Goal: Task Accomplishment & Management: Complete application form

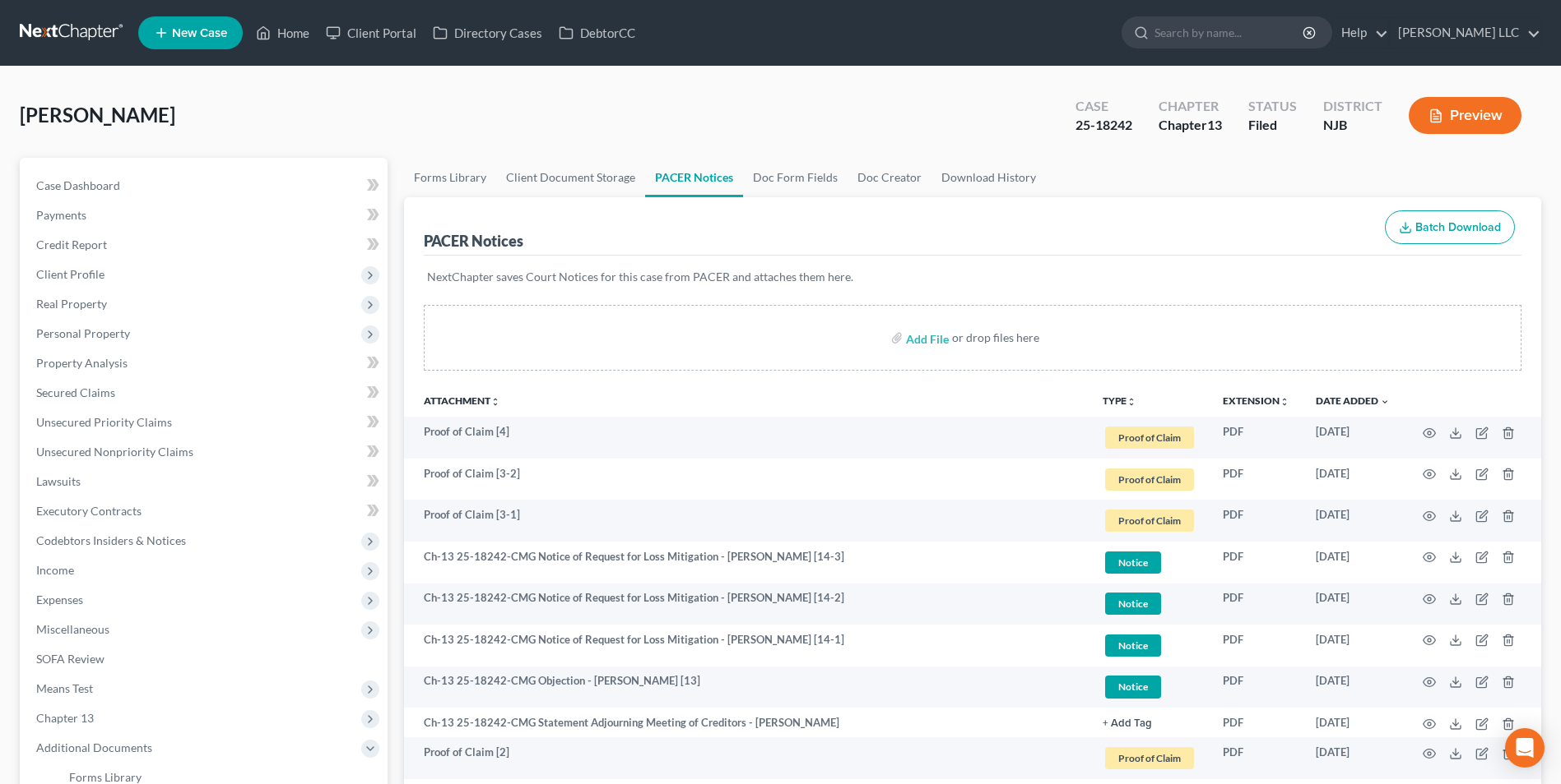
click at [70, 28] on link at bounding box center [72, 32] width 105 height 29
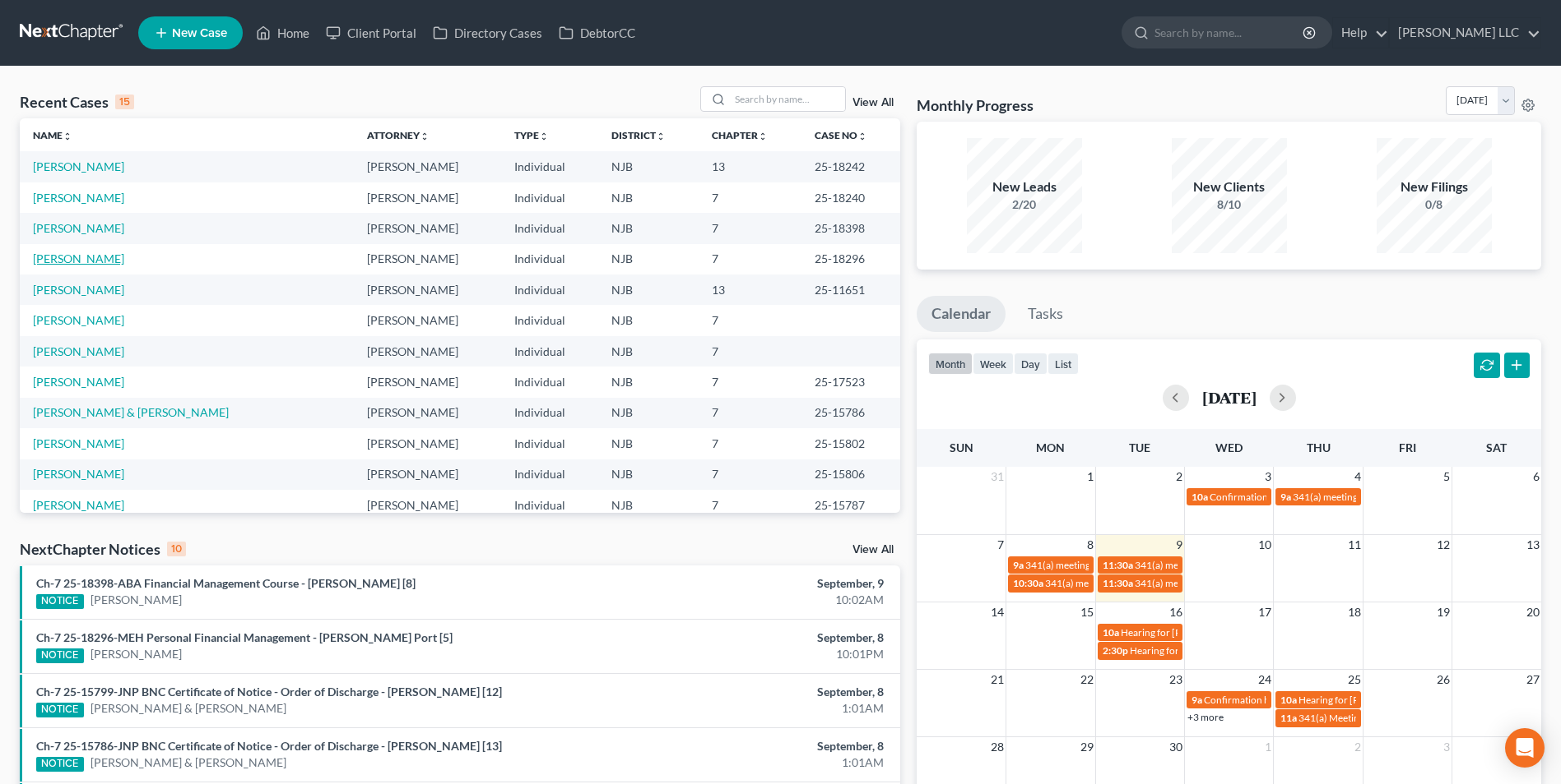
click at [86, 261] on link "[PERSON_NAME]" at bounding box center [78, 259] width 91 height 14
select select "4"
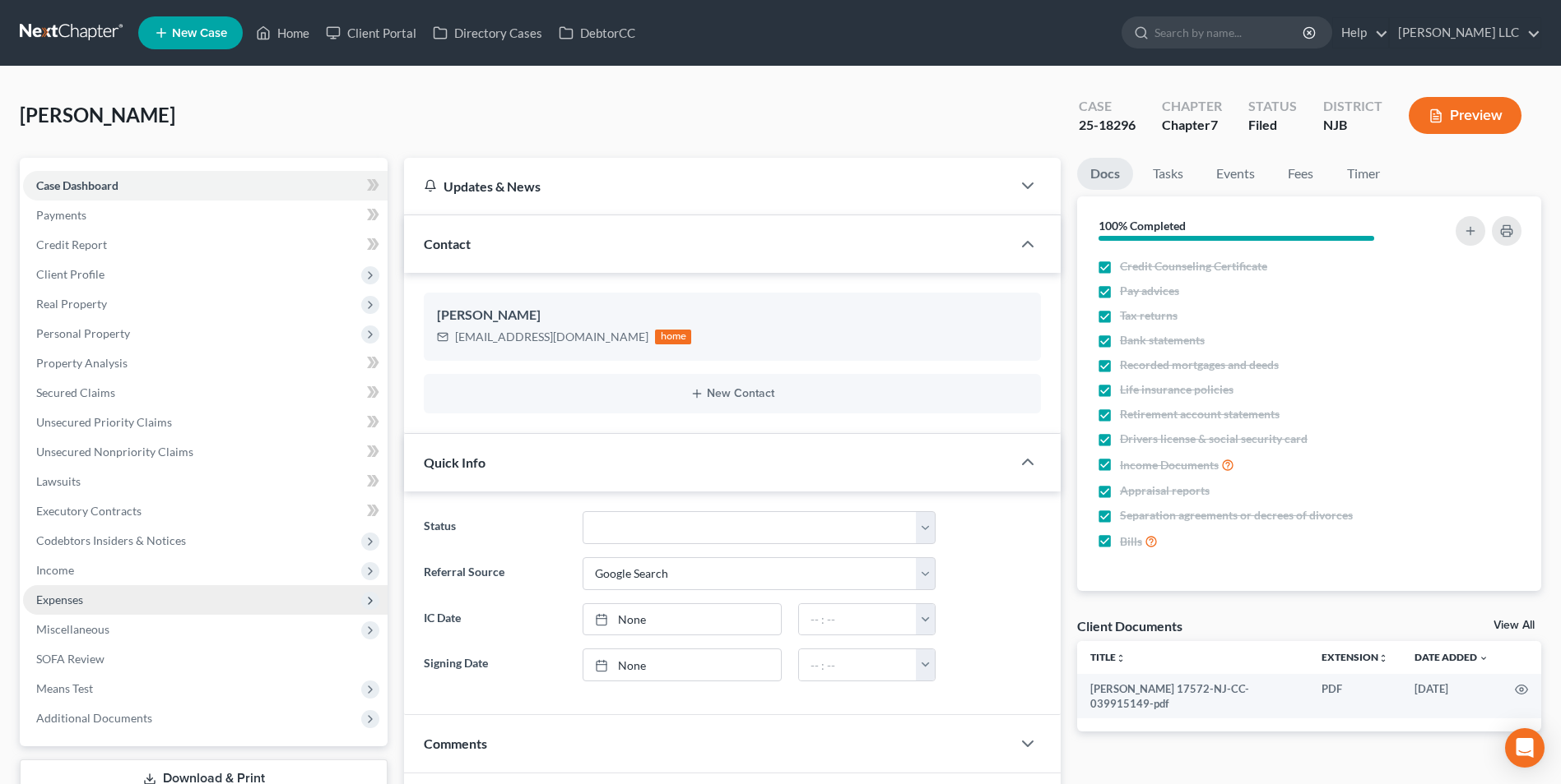
click at [82, 605] on span "Expenses" at bounding box center [59, 600] width 47 height 14
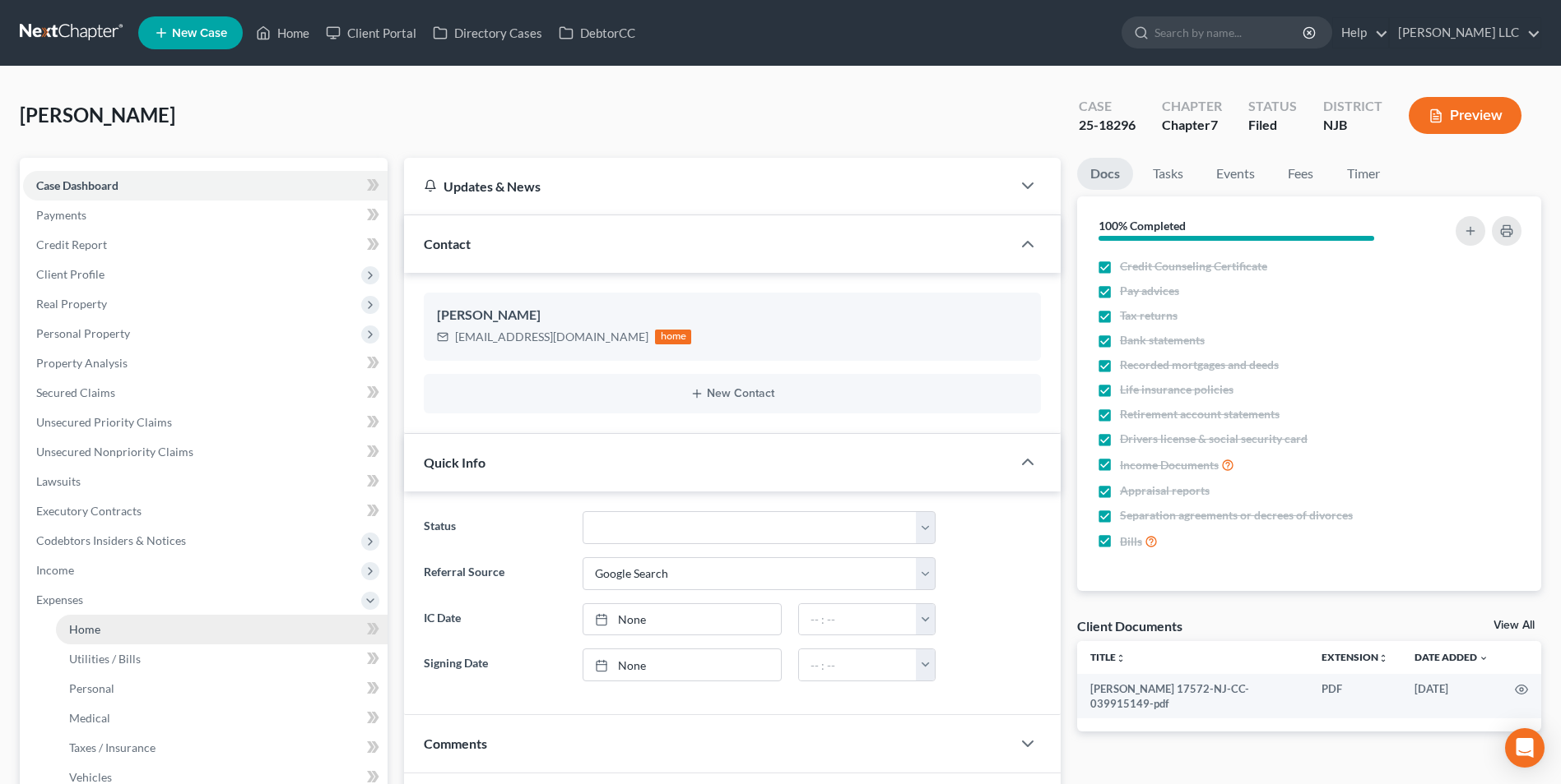
click at [88, 635] on span "Home" at bounding box center [84, 630] width 31 height 14
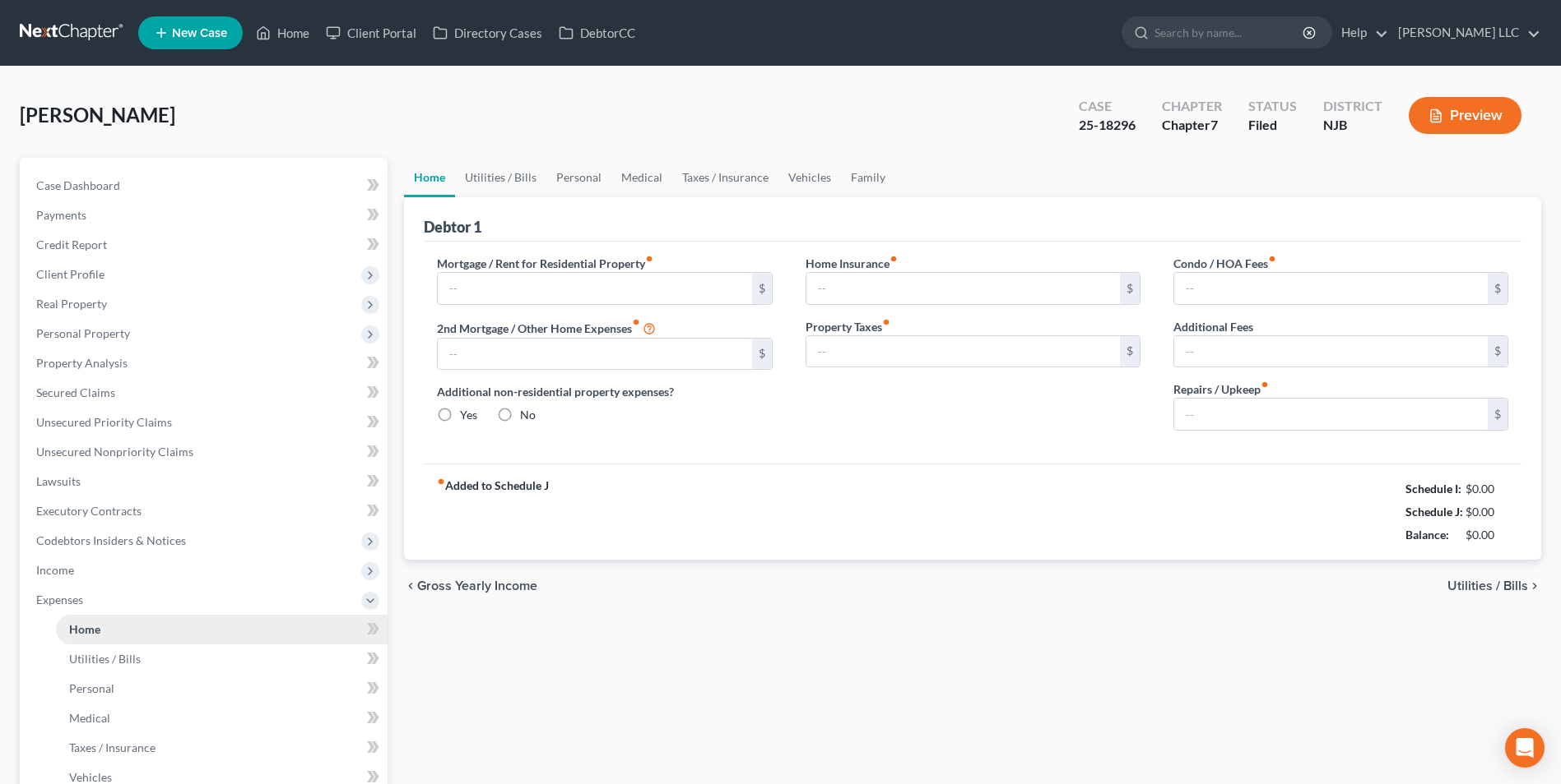
type input "2,225.00"
type input "0.00"
radio input "true"
type input "0.00"
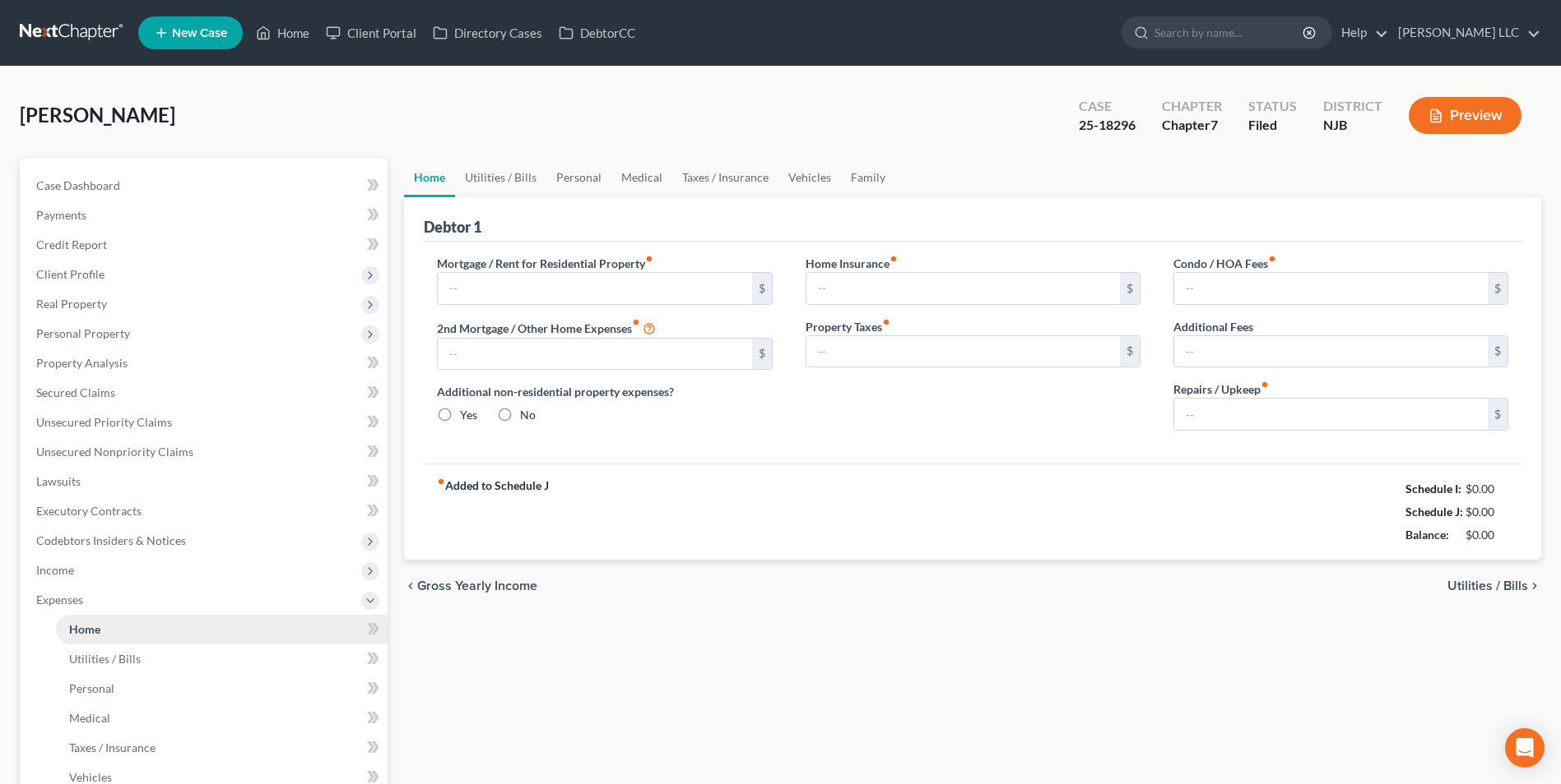
type input "0.00"
type input "100.00"
click at [502, 173] on link "Utilities / Bills" at bounding box center [500, 177] width 91 height 40
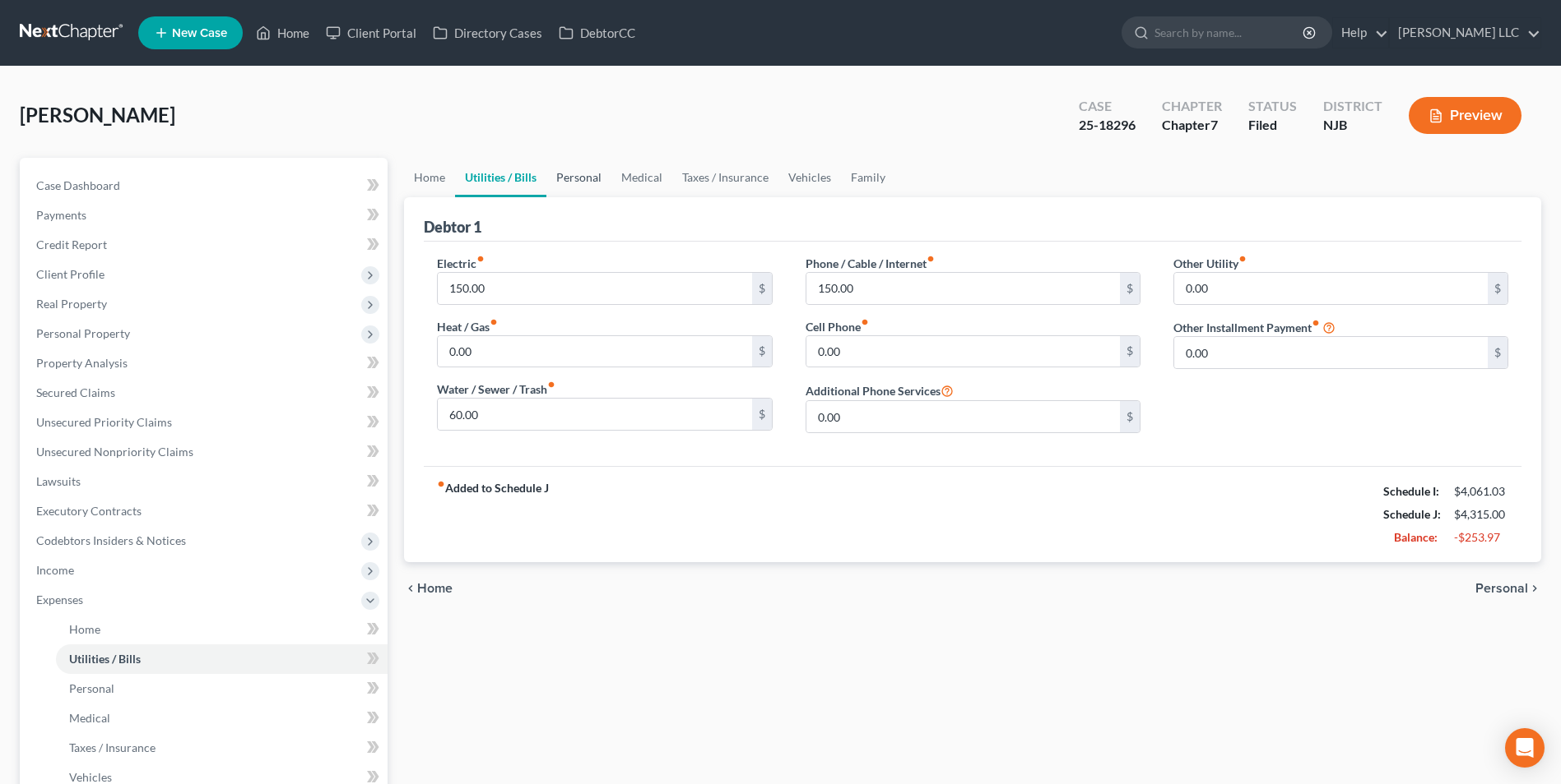
click at [589, 175] on link "Personal" at bounding box center [578, 177] width 65 height 40
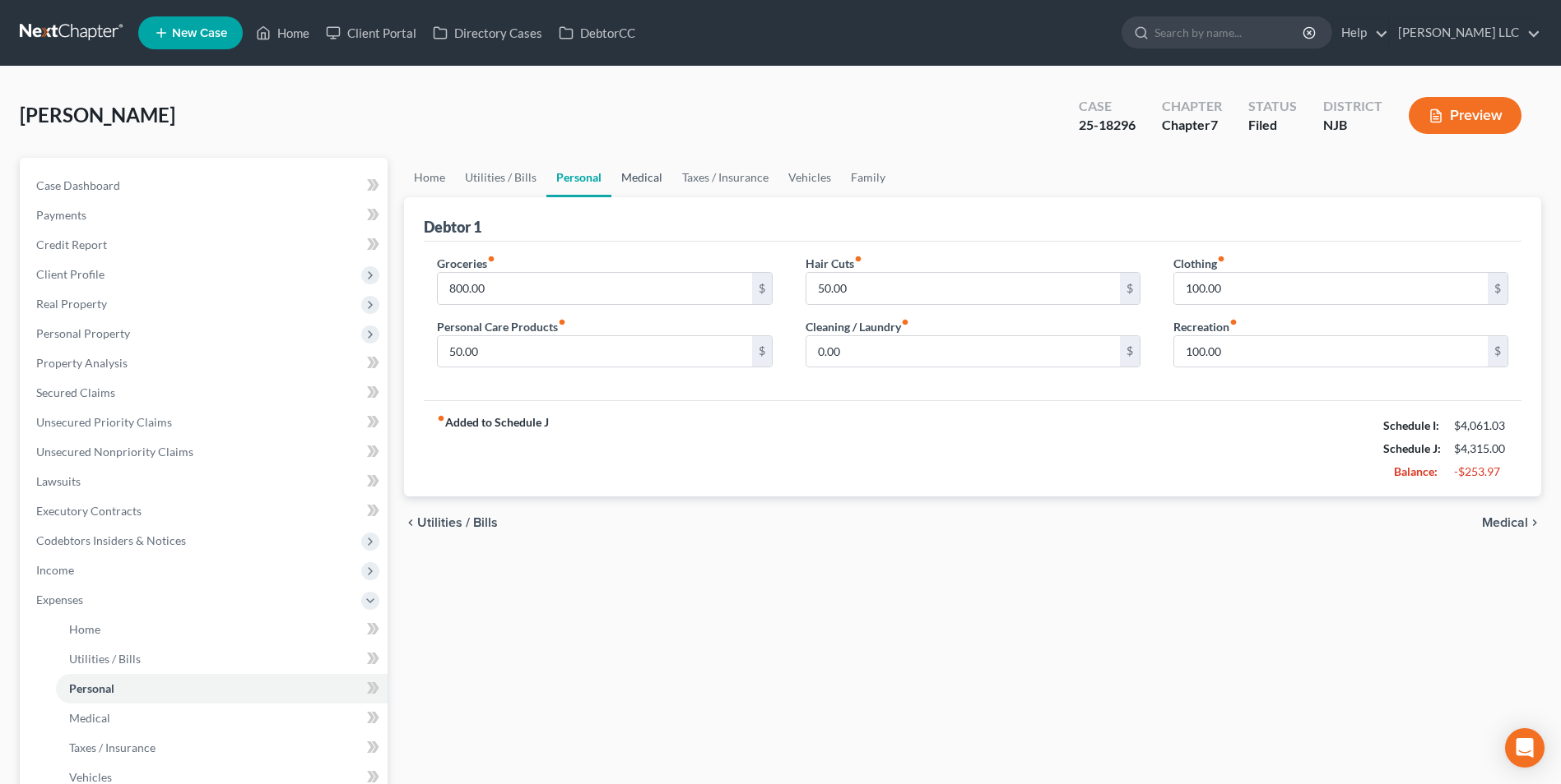
click at [645, 177] on link "Medical" at bounding box center [642, 177] width 61 height 40
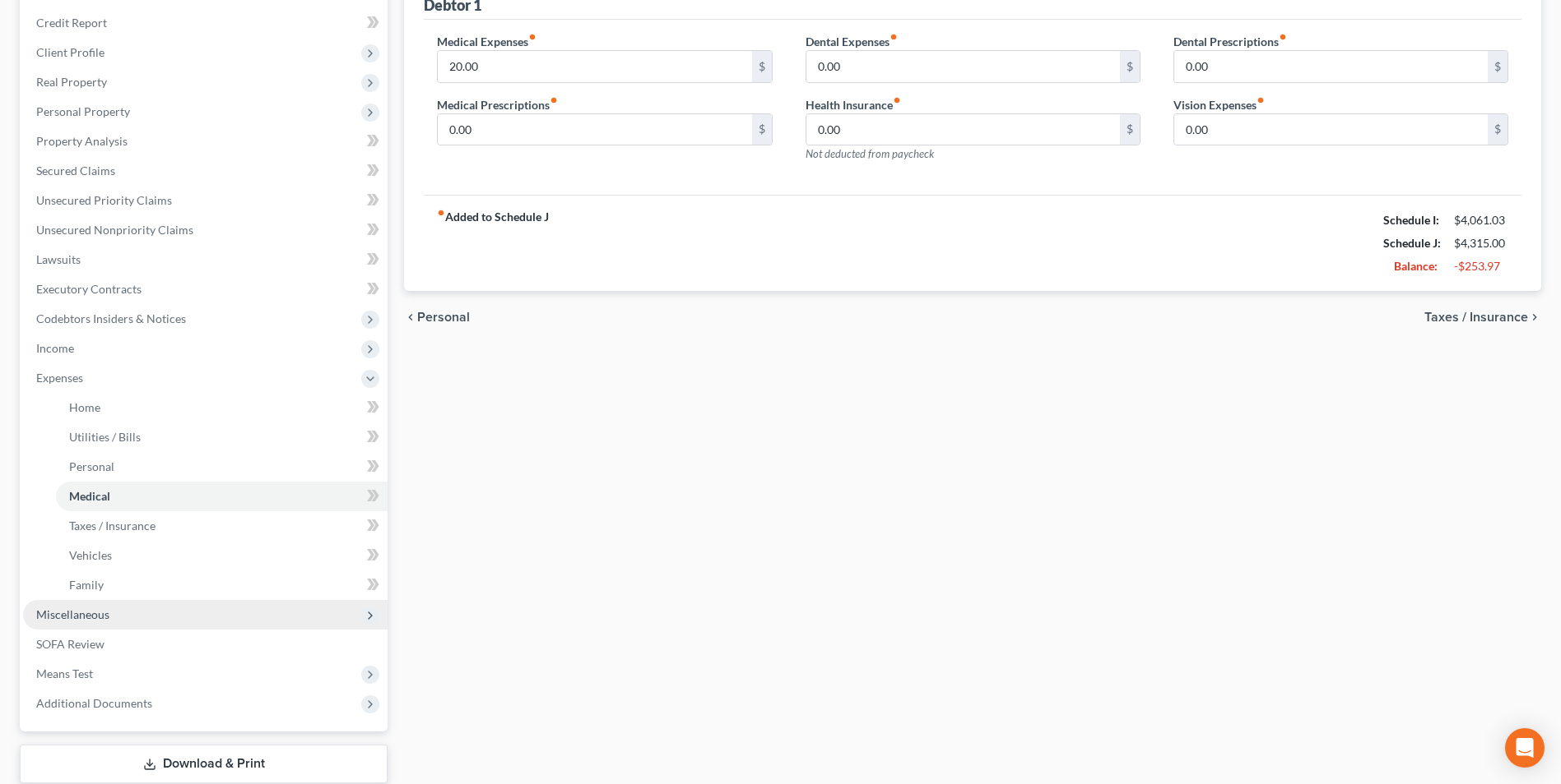
scroll to position [246, 0]
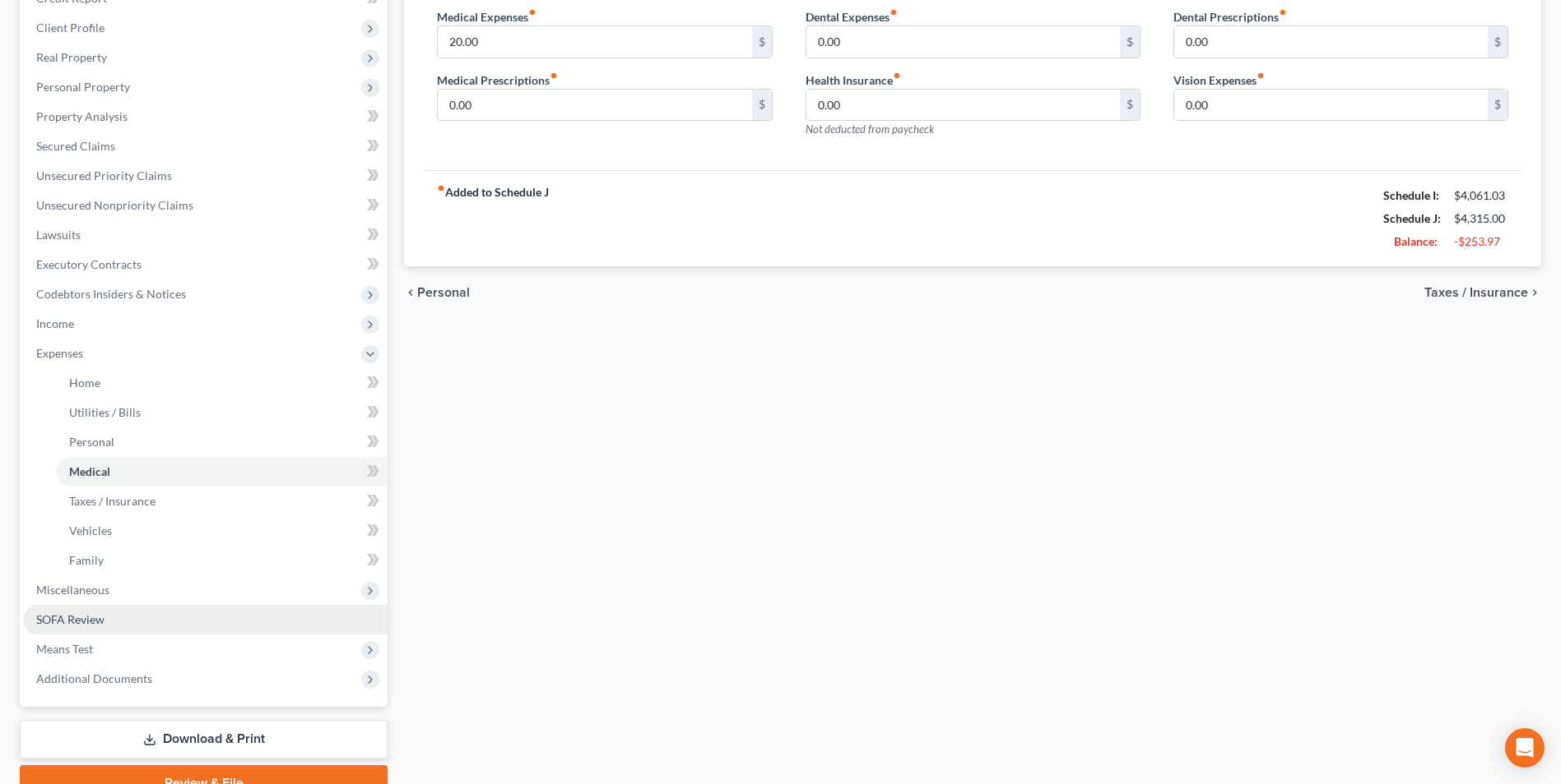
click at [161, 619] on link "SOFA Review" at bounding box center [205, 619] width 364 height 29
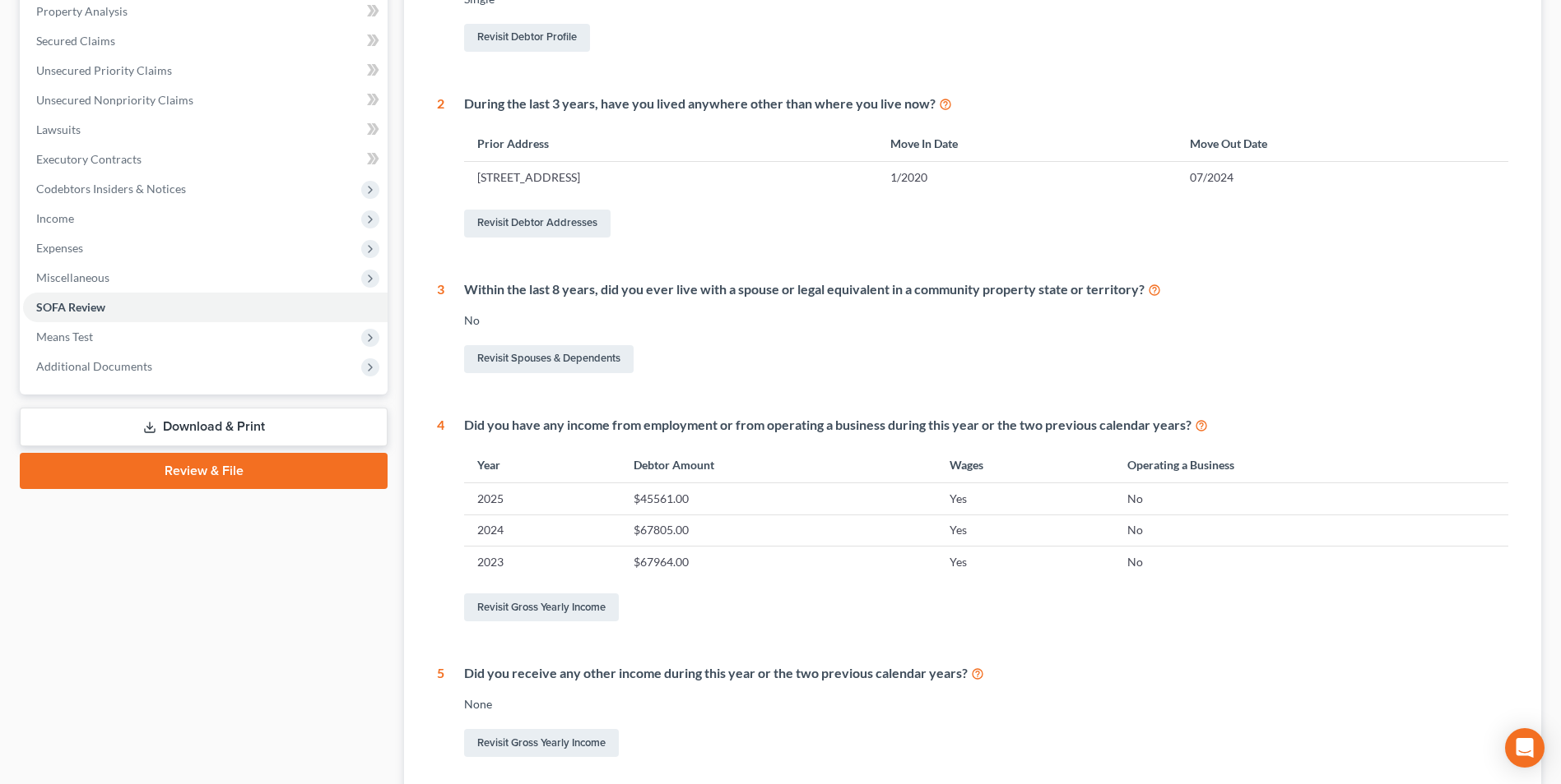
scroll to position [493, 0]
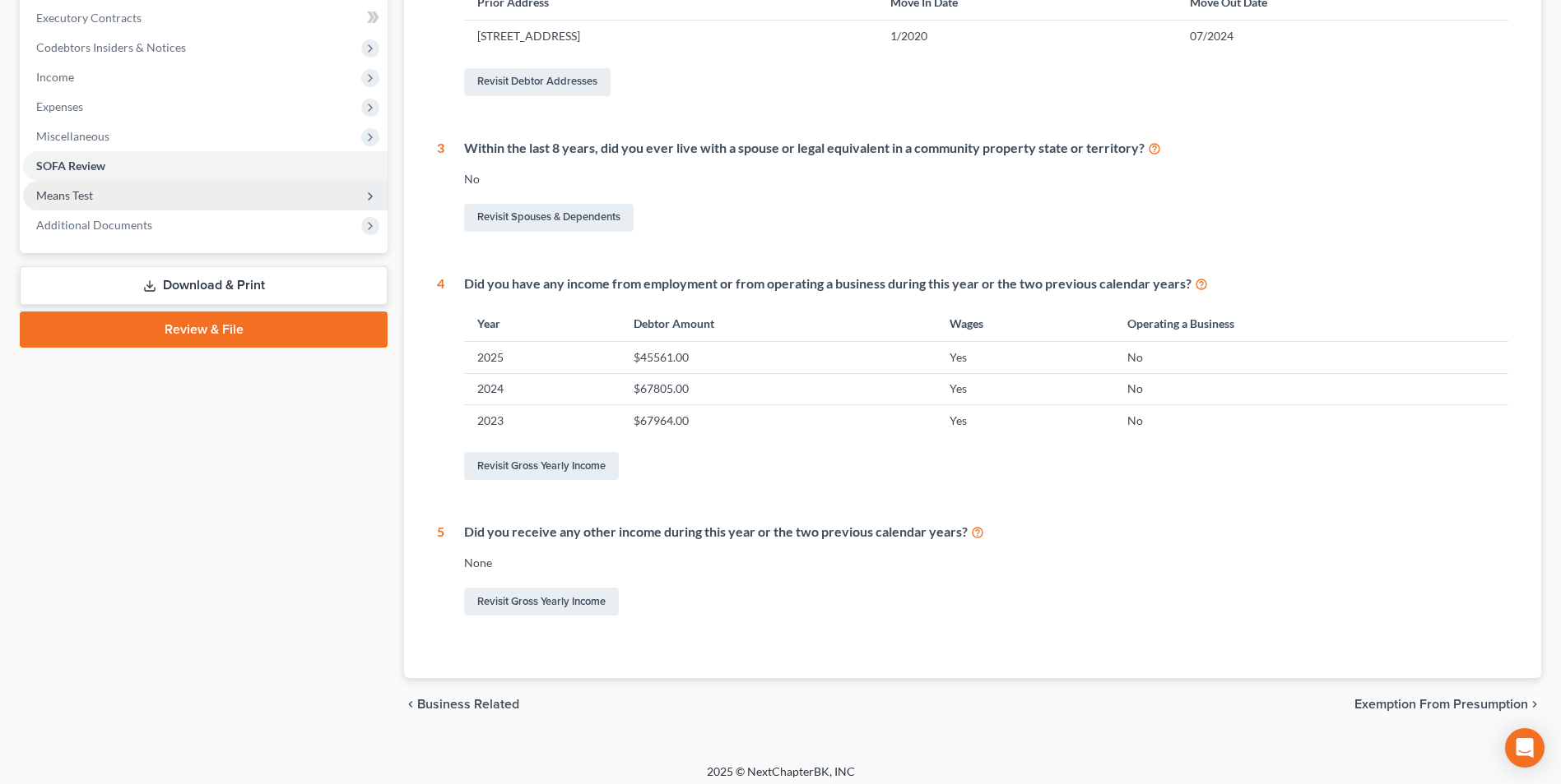
click at [160, 198] on span "Means Test" at bounding box center [205, 195] width 364 height 29
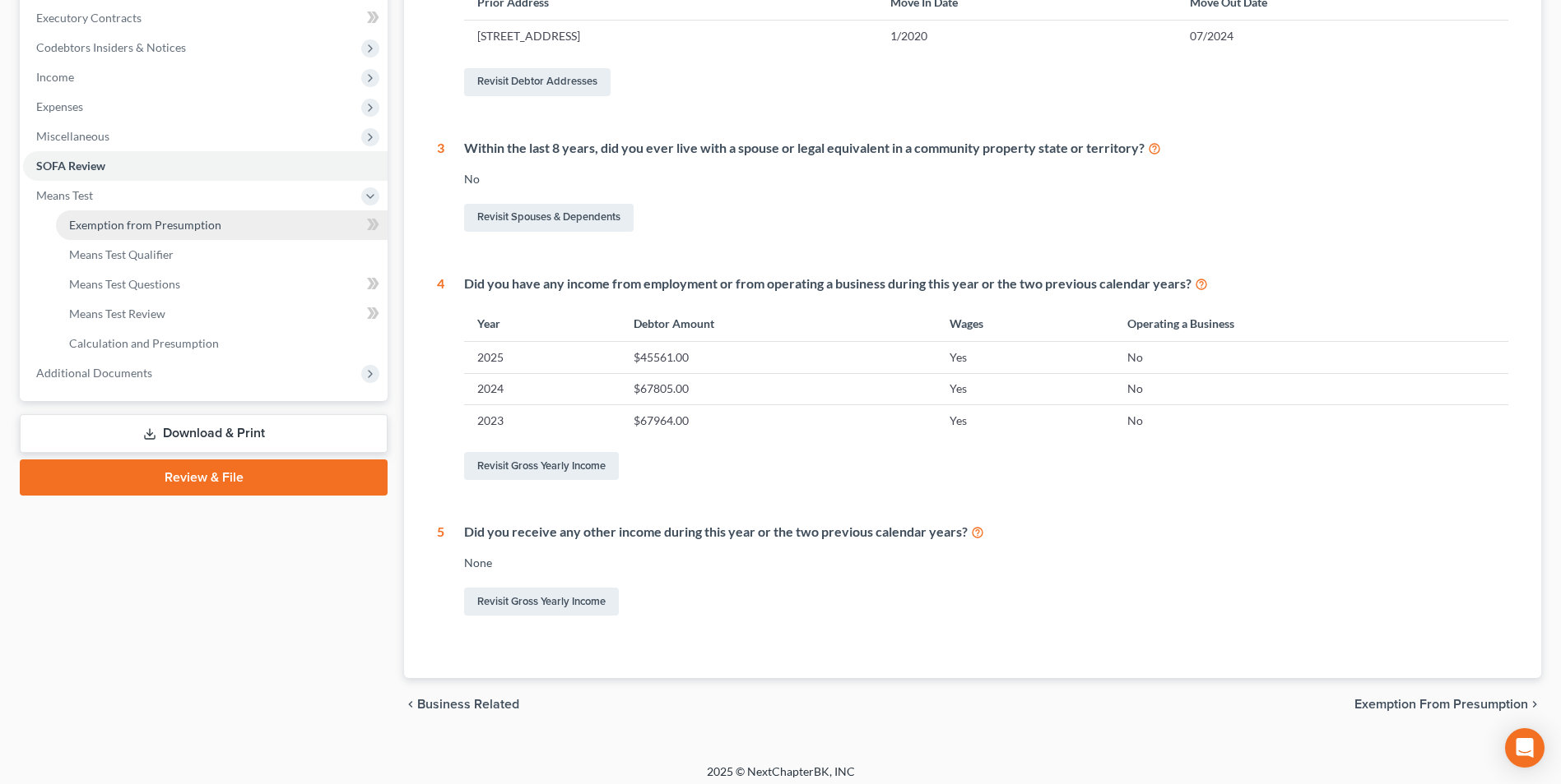
click at [153, 229] on span "Exemption from Presumption" at bounding box center [145, 225] width 152 height 14
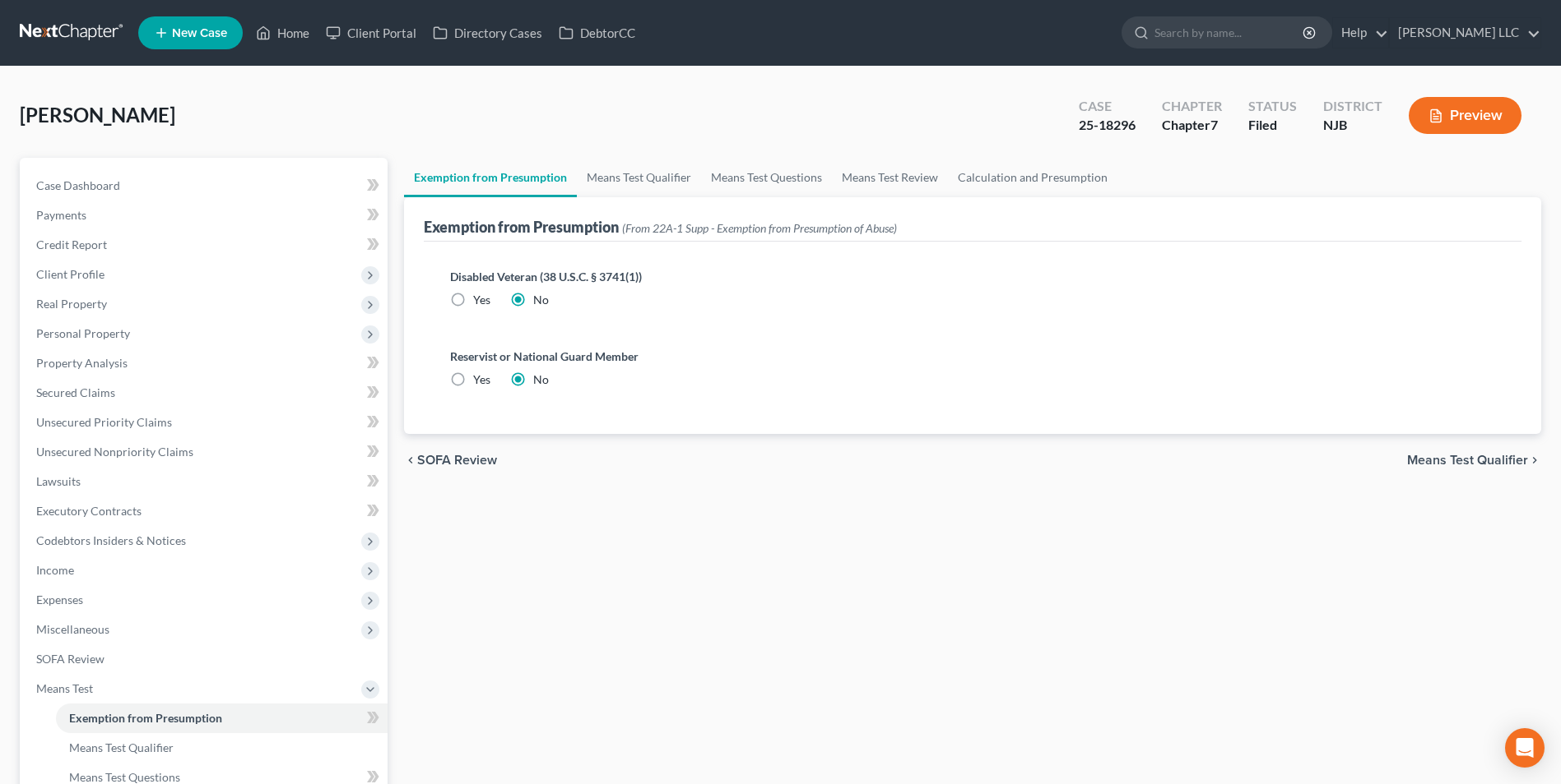
drag, startPoint x: 1464, startPoint y: 459, endPoint x: 1479, endPoint y: 445, distance: 20.5
click at [1463, 462] on span "Means Test Qualifier" at bounding box center [1467, 460] width 121 height 13
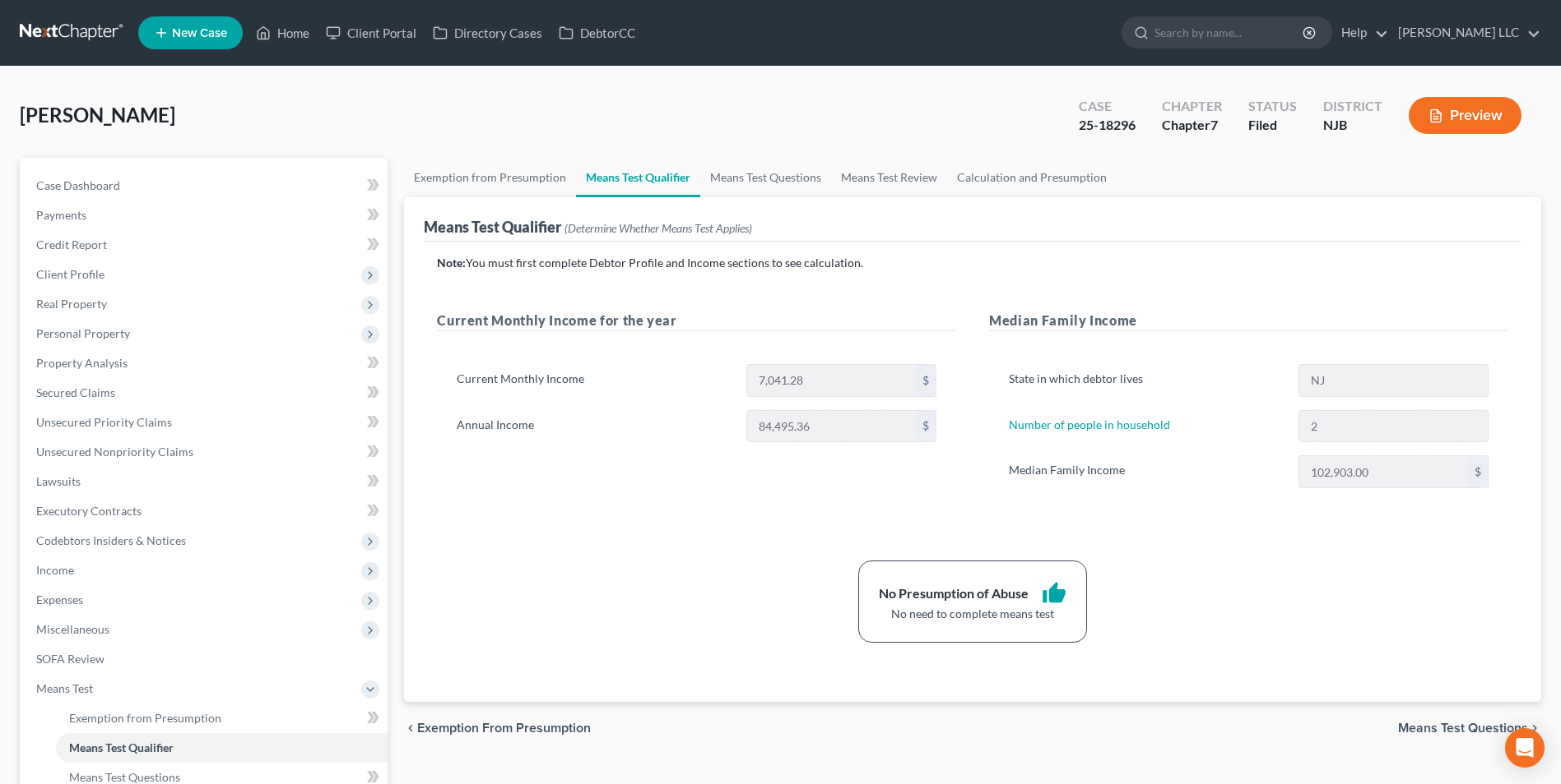
scroll to position [82, 0]
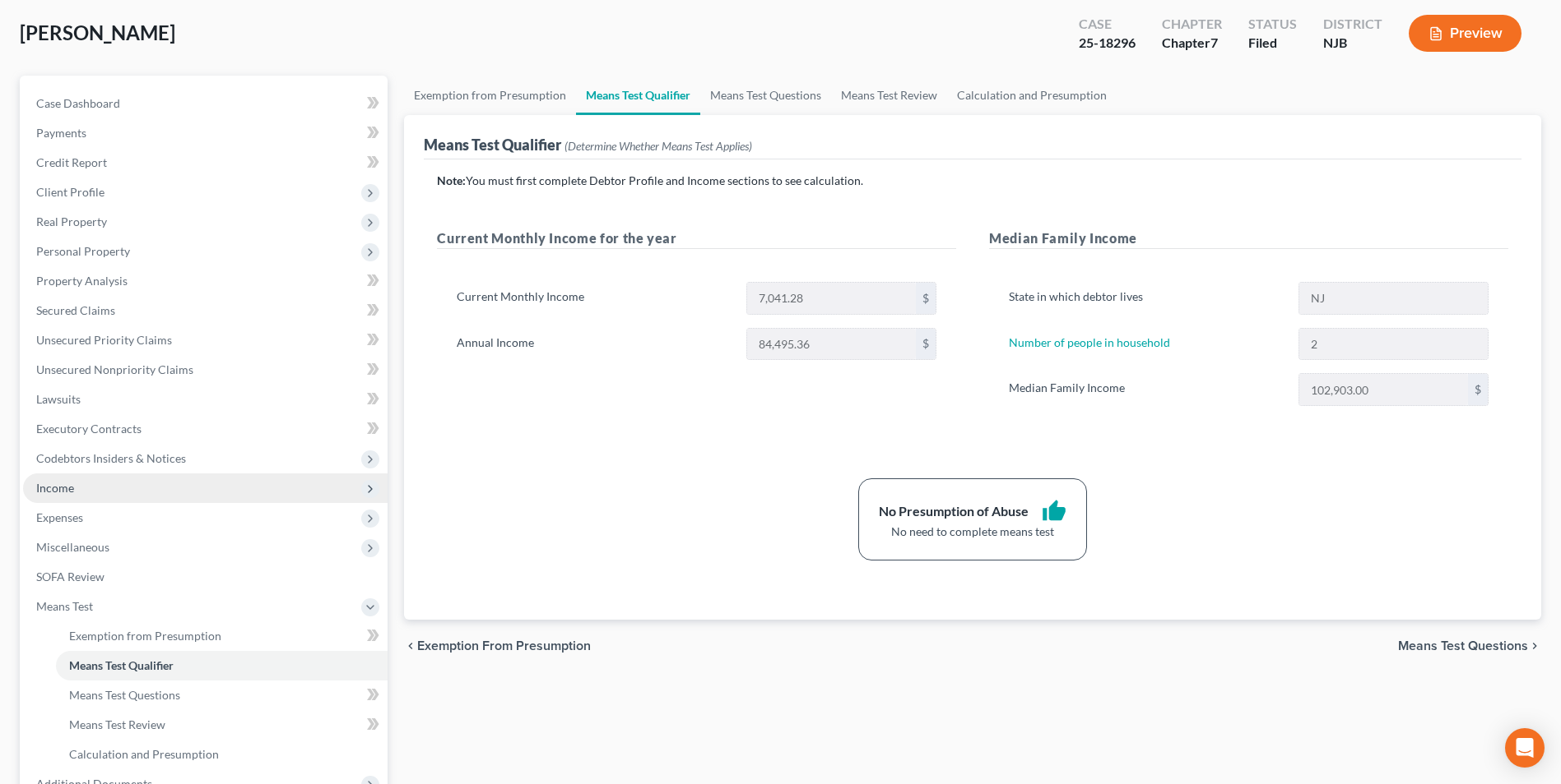
click at [97, 493] on span "Income" at bounding box center [205, 488] width 364 height 29
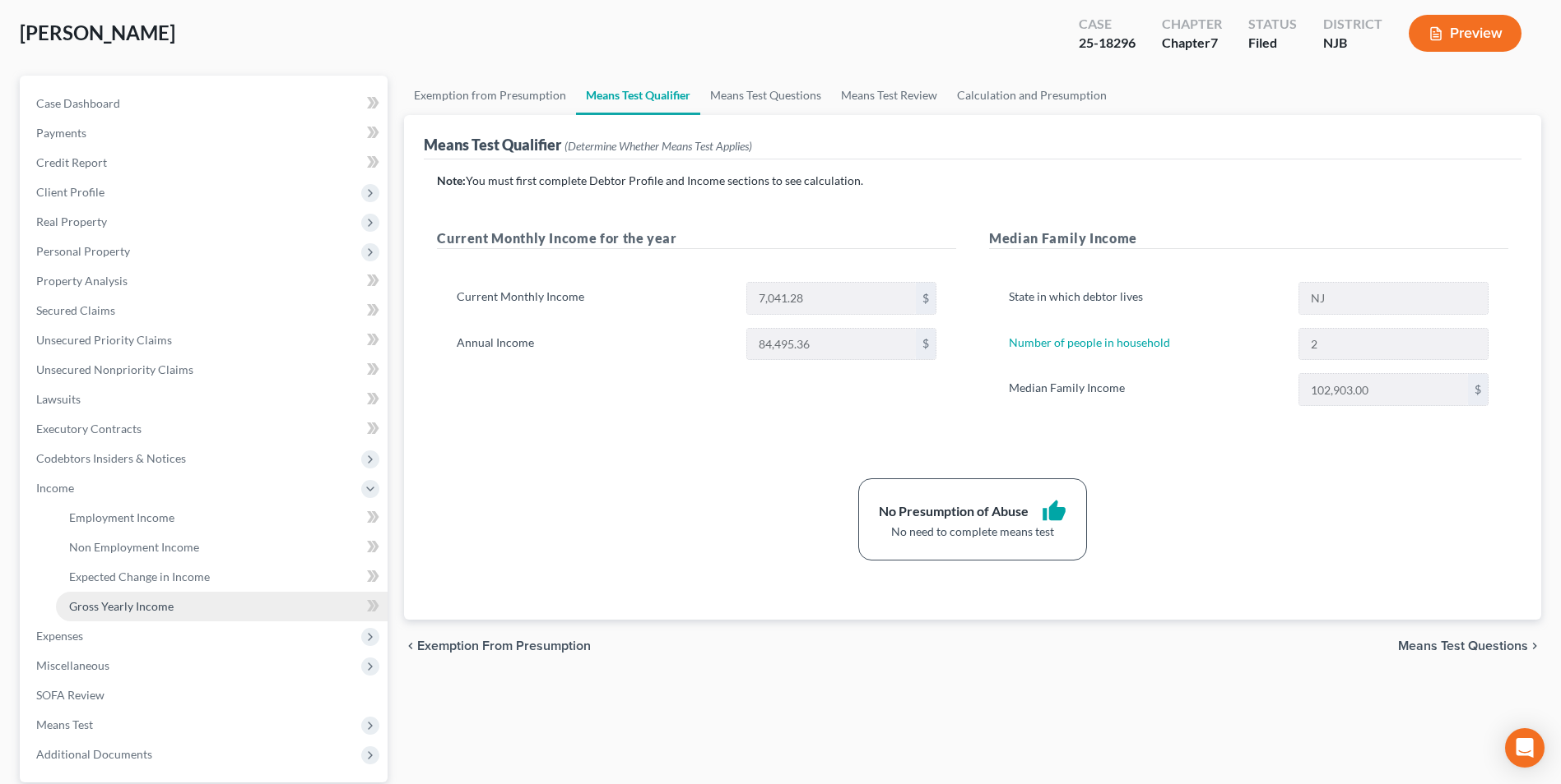
click at [125, 604] on span "Gross Yearly Income" at bounding box center [121, 607] width 105 height 14
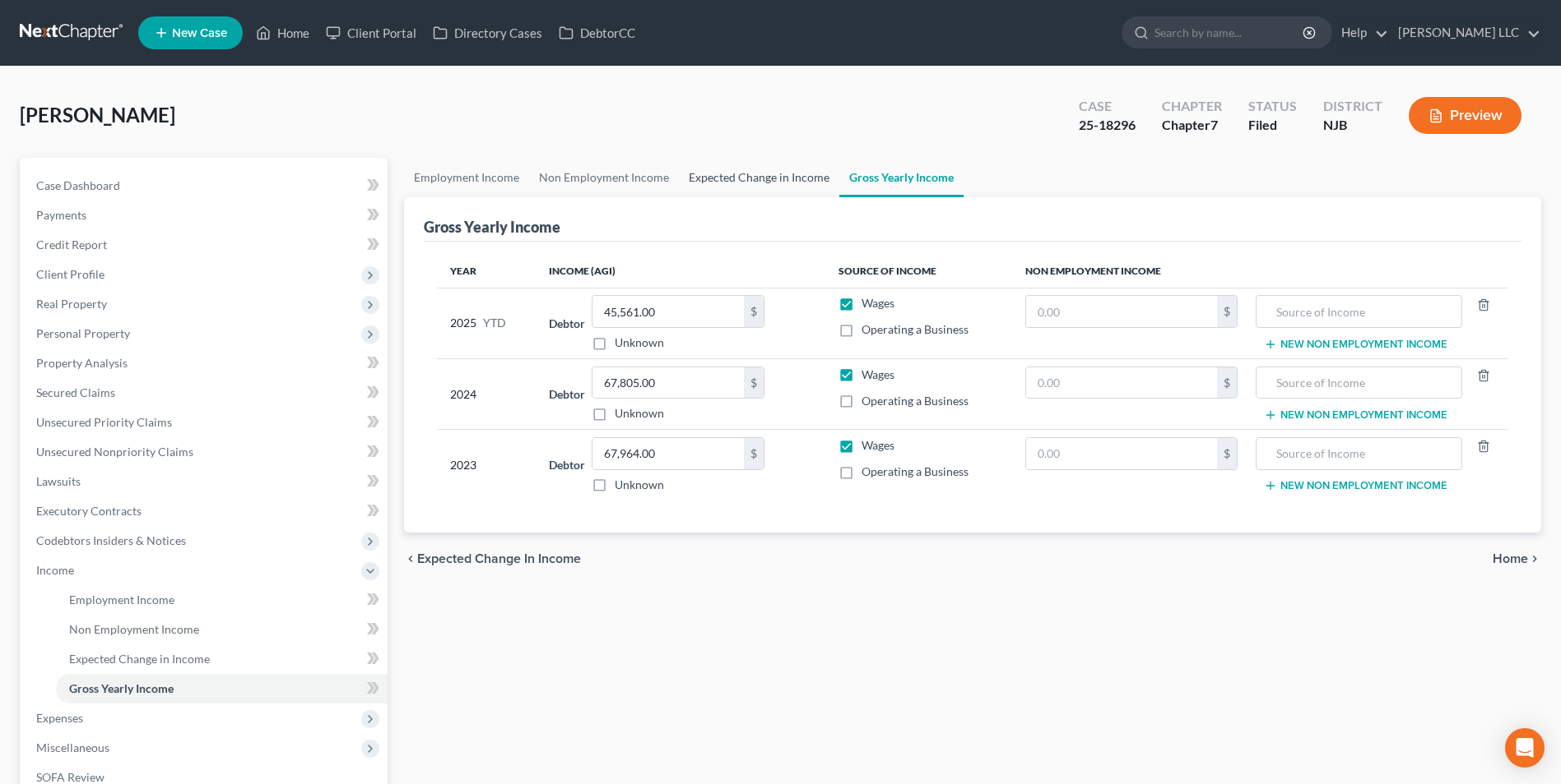
click at [720, 175] on link "Expected Change in Income" at bounding box center [759, 177] width 160 height 40
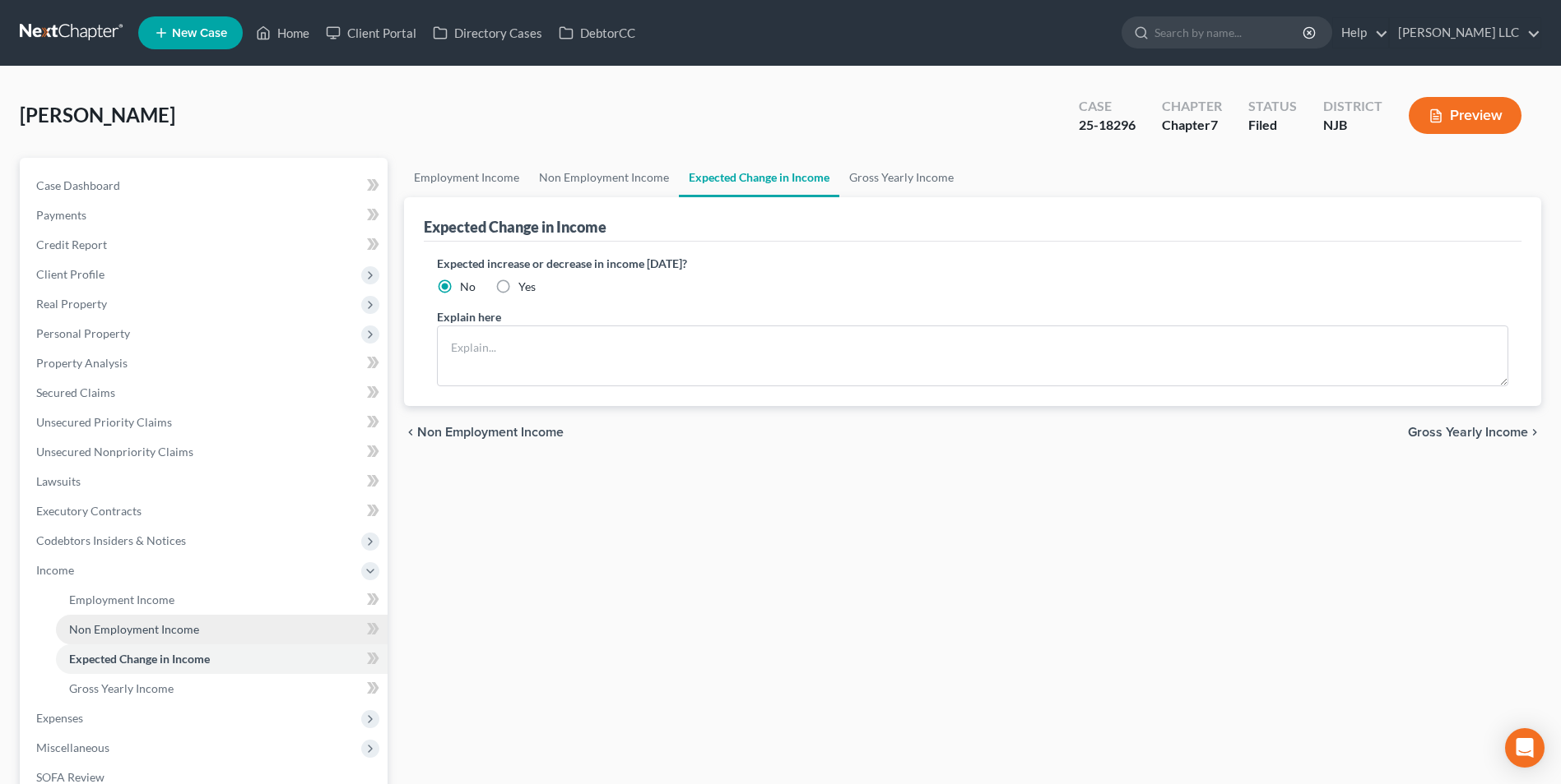
scroll to position [82, 0]
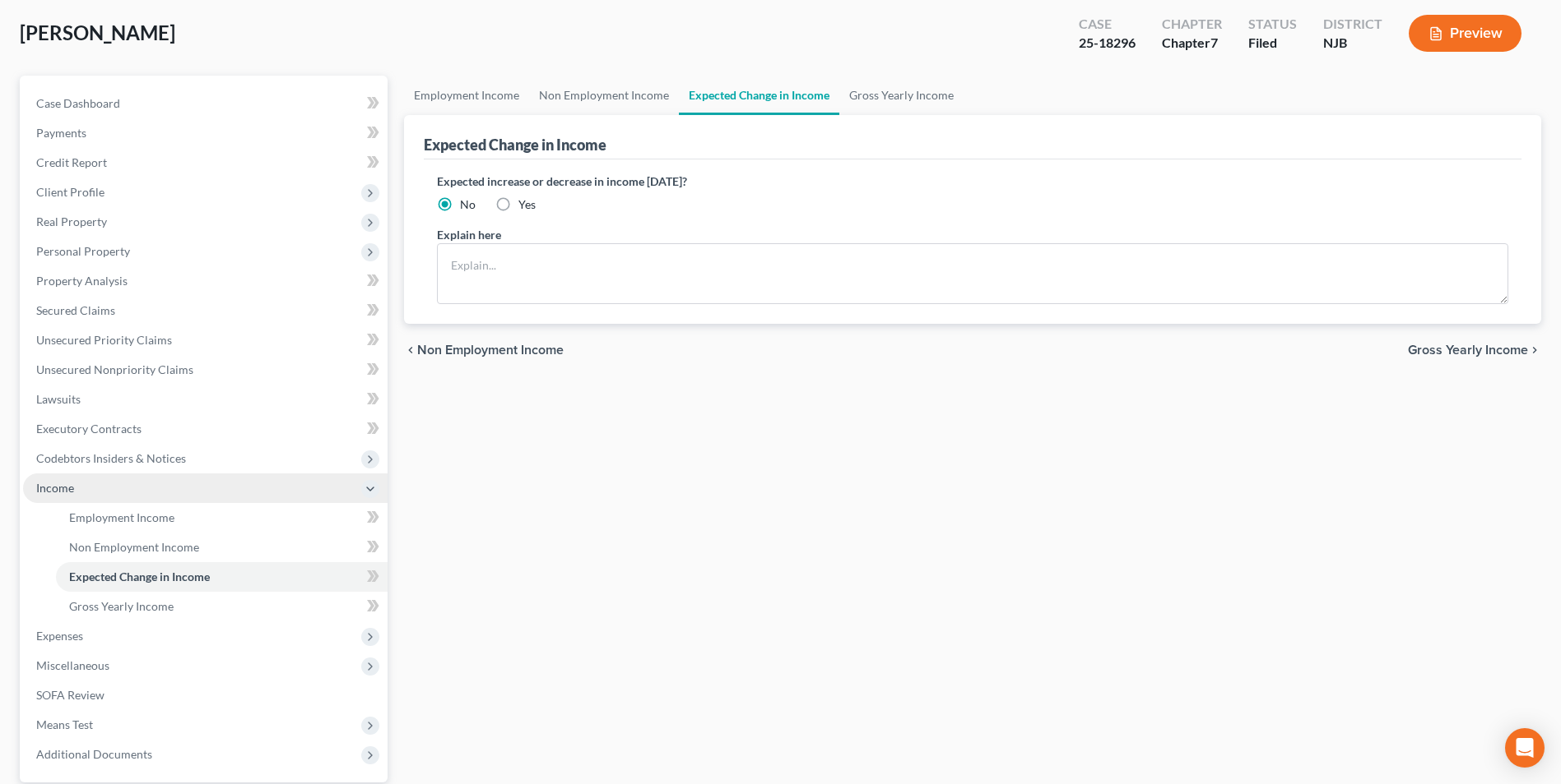
click at [69, 493] on span "Income" at bounding box center [55, 488] width 38 height 14
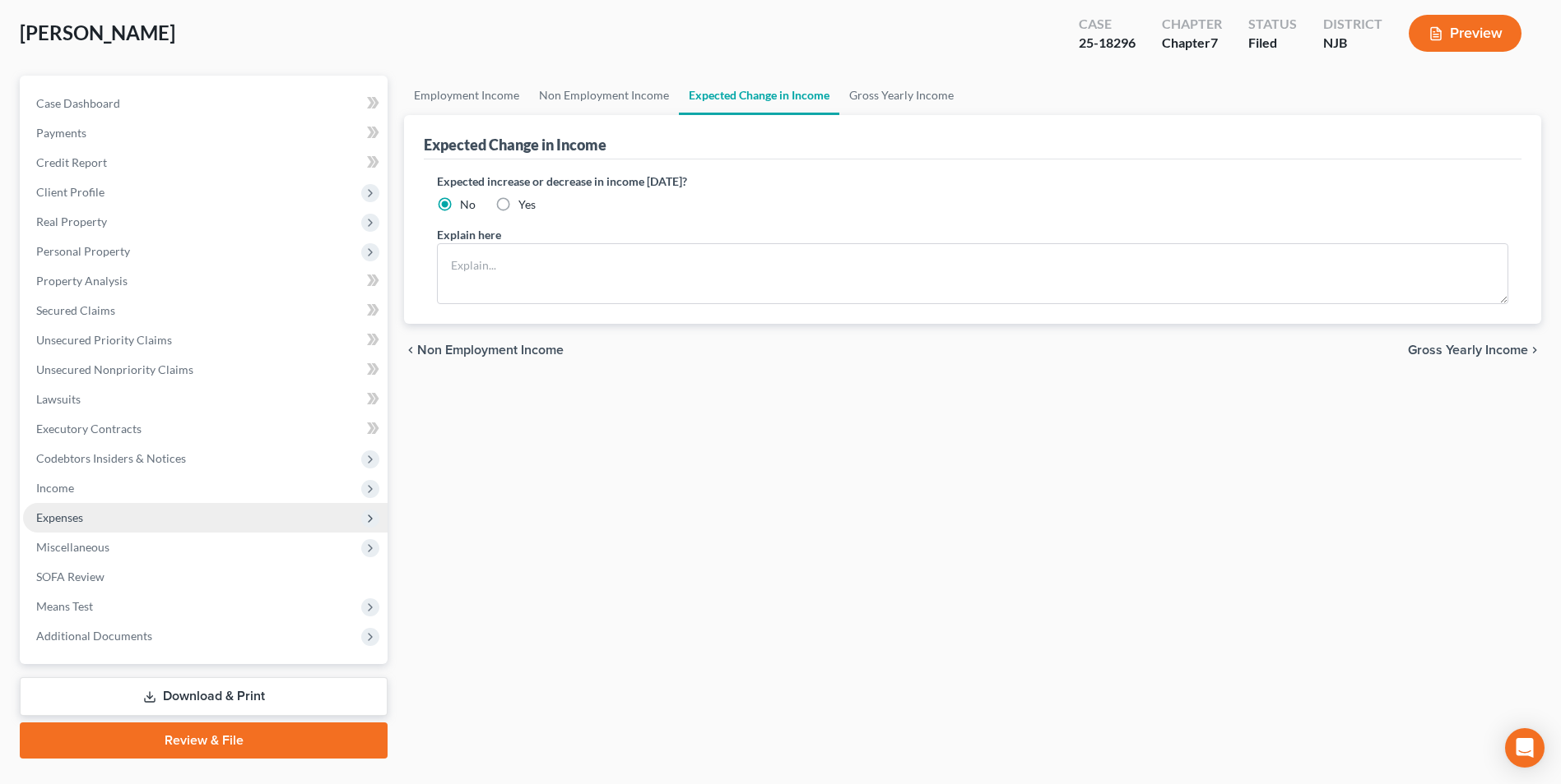
click at [63, 521] on span "Expenses" at bounding box center [59, 517] width 47 height 14
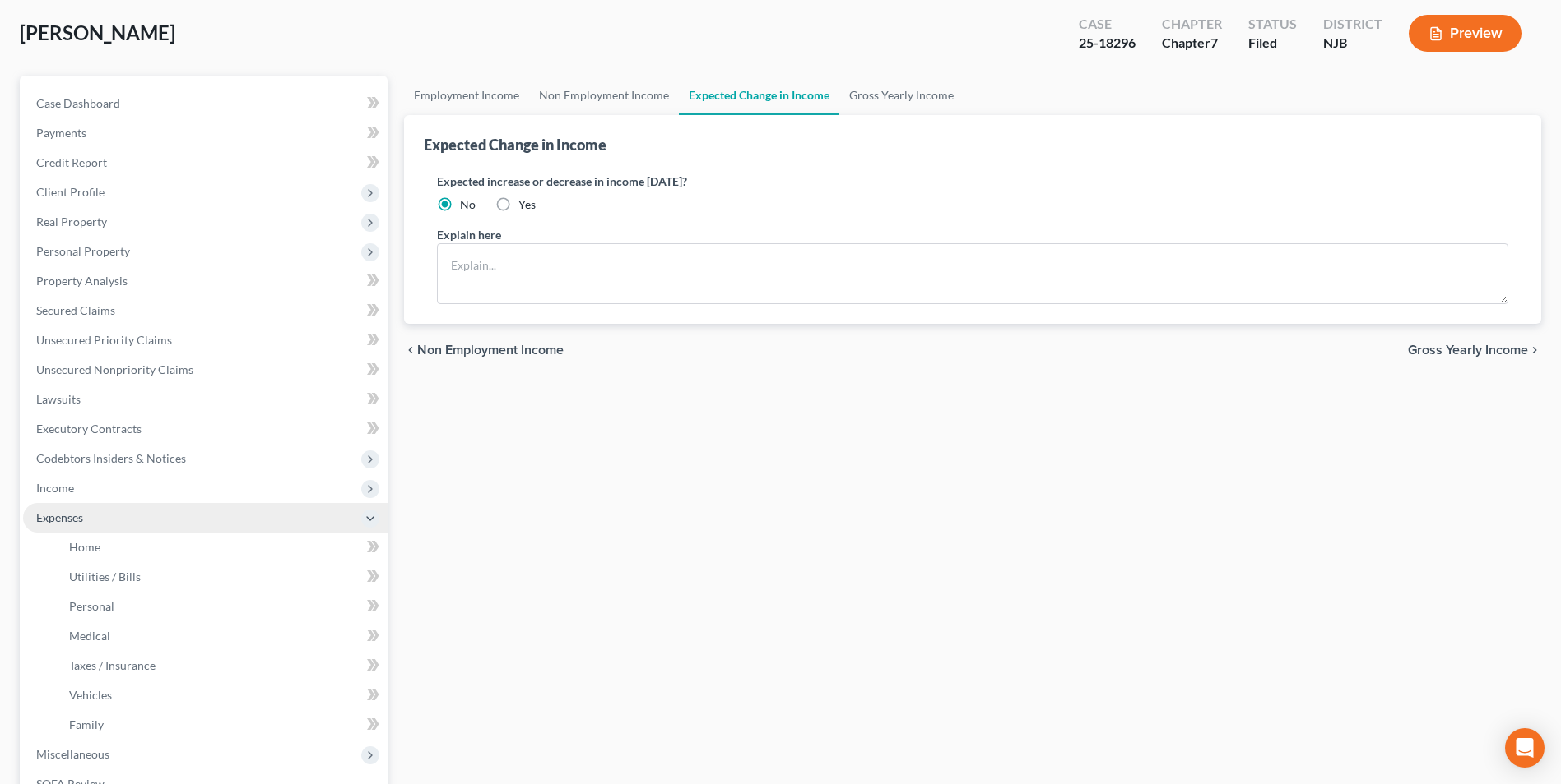
click at [63, 521] on span "Expenses" at bounding box center [59, 517] width 47 height 14
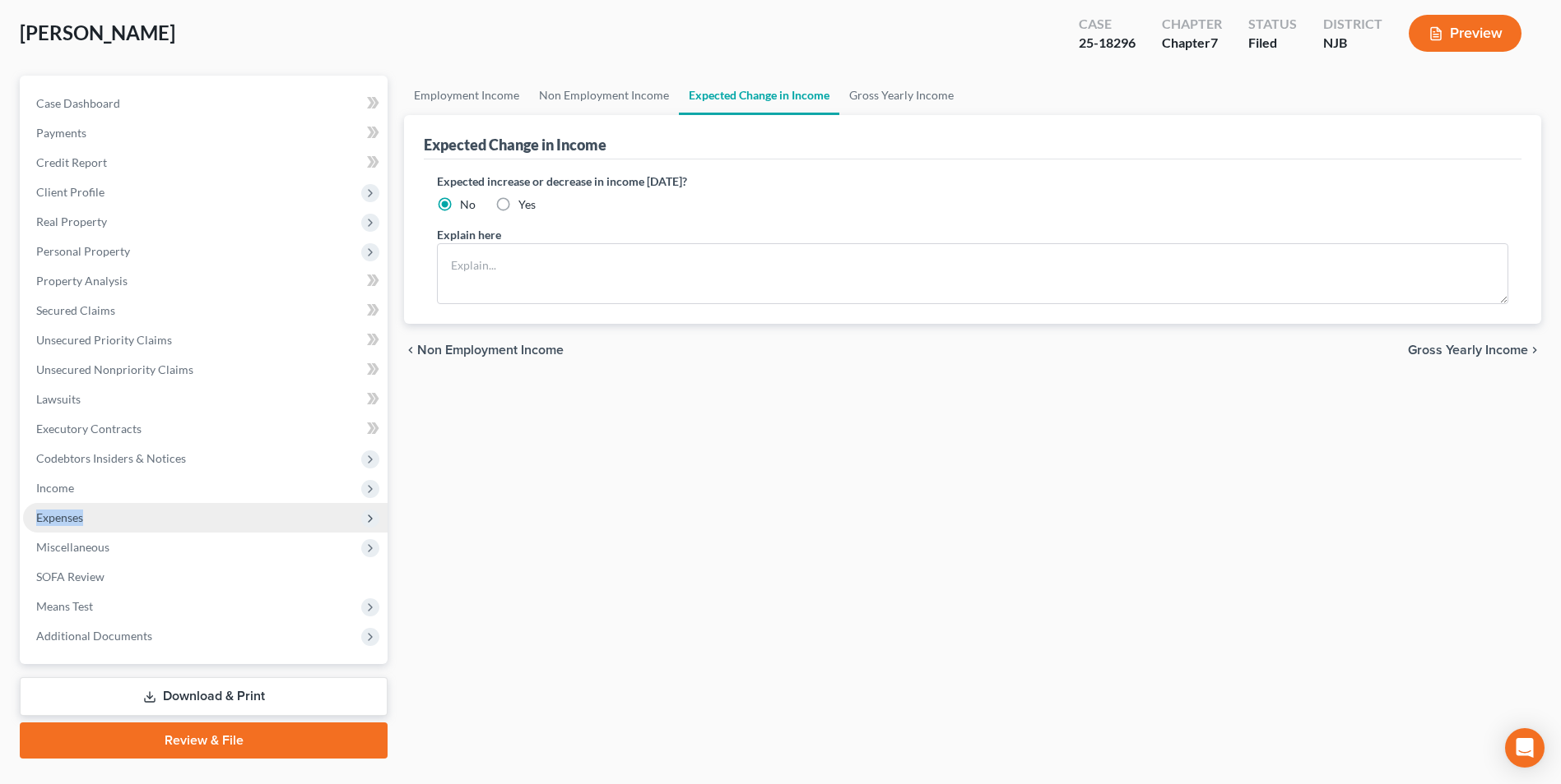
drag, startPoint x: 63, startPoint y: 521, endPoint x: 42, endPoint y: 519, distance: 21.1
click at [42, 519] on span "Expenses" at bounding box center [59, 517] width 47 height 14
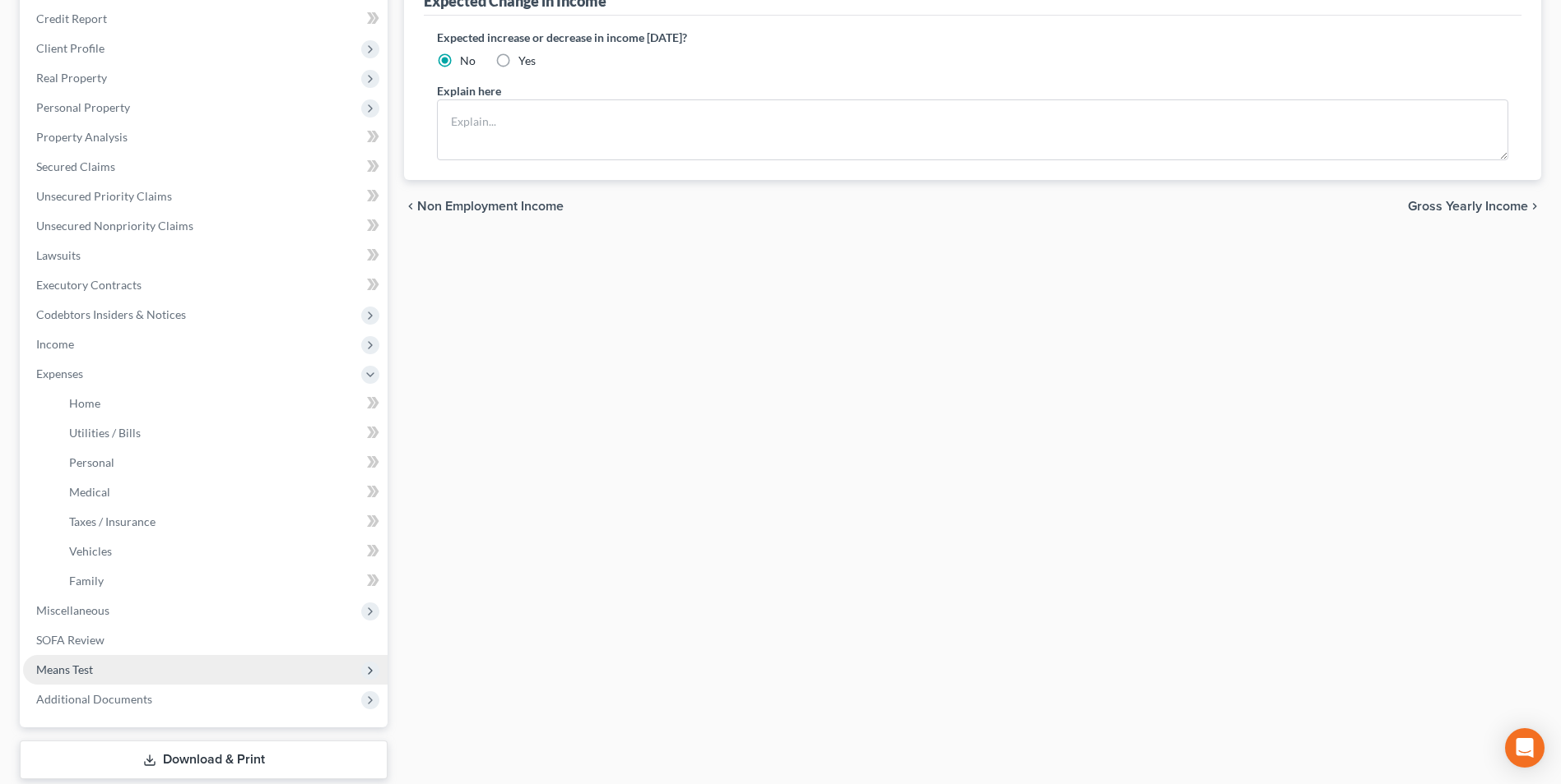
scroll to position [326, 0]
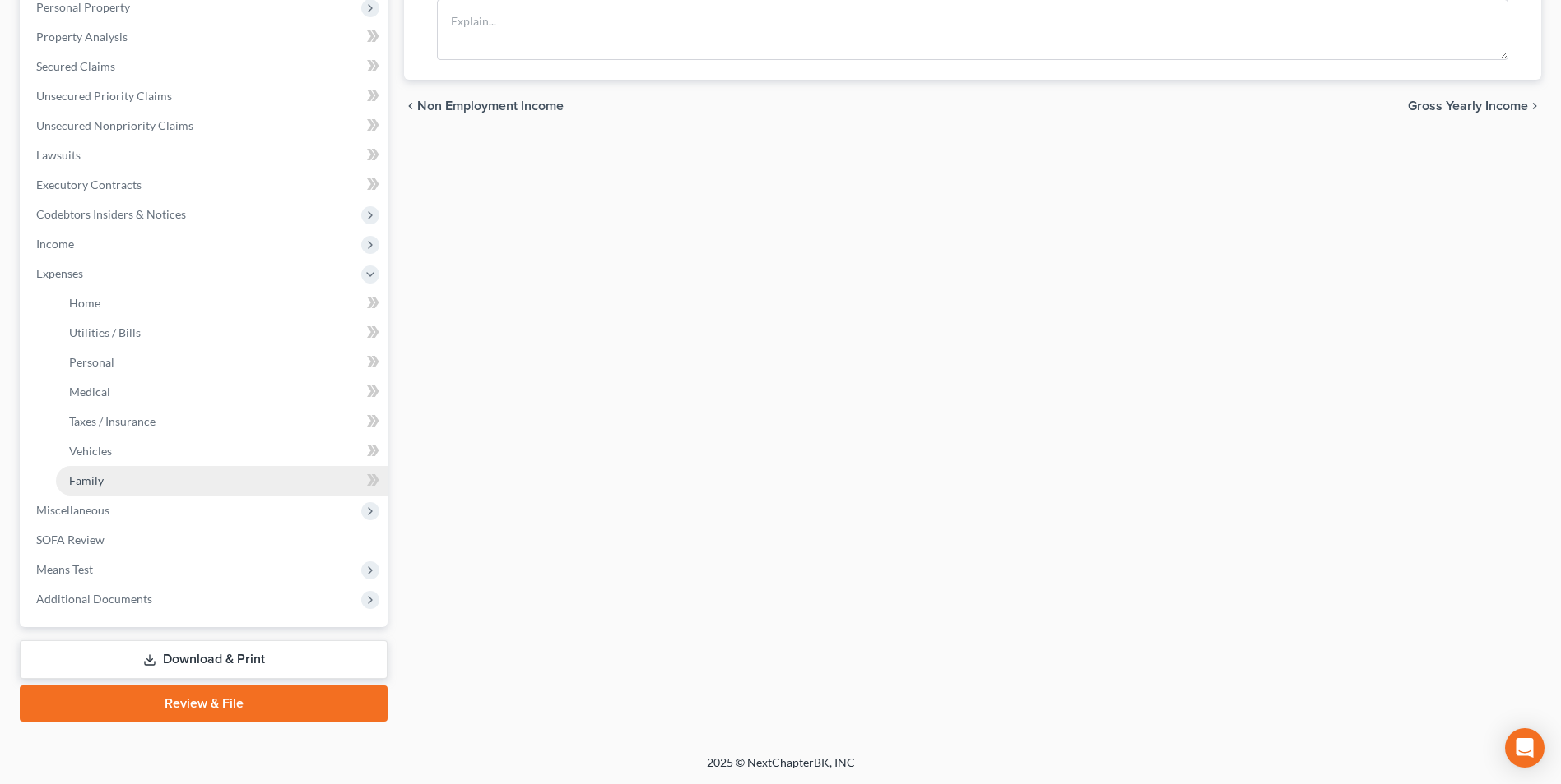
click at [97, 482] on span "Family" at bounding box center [86, 481] width 35 height 14
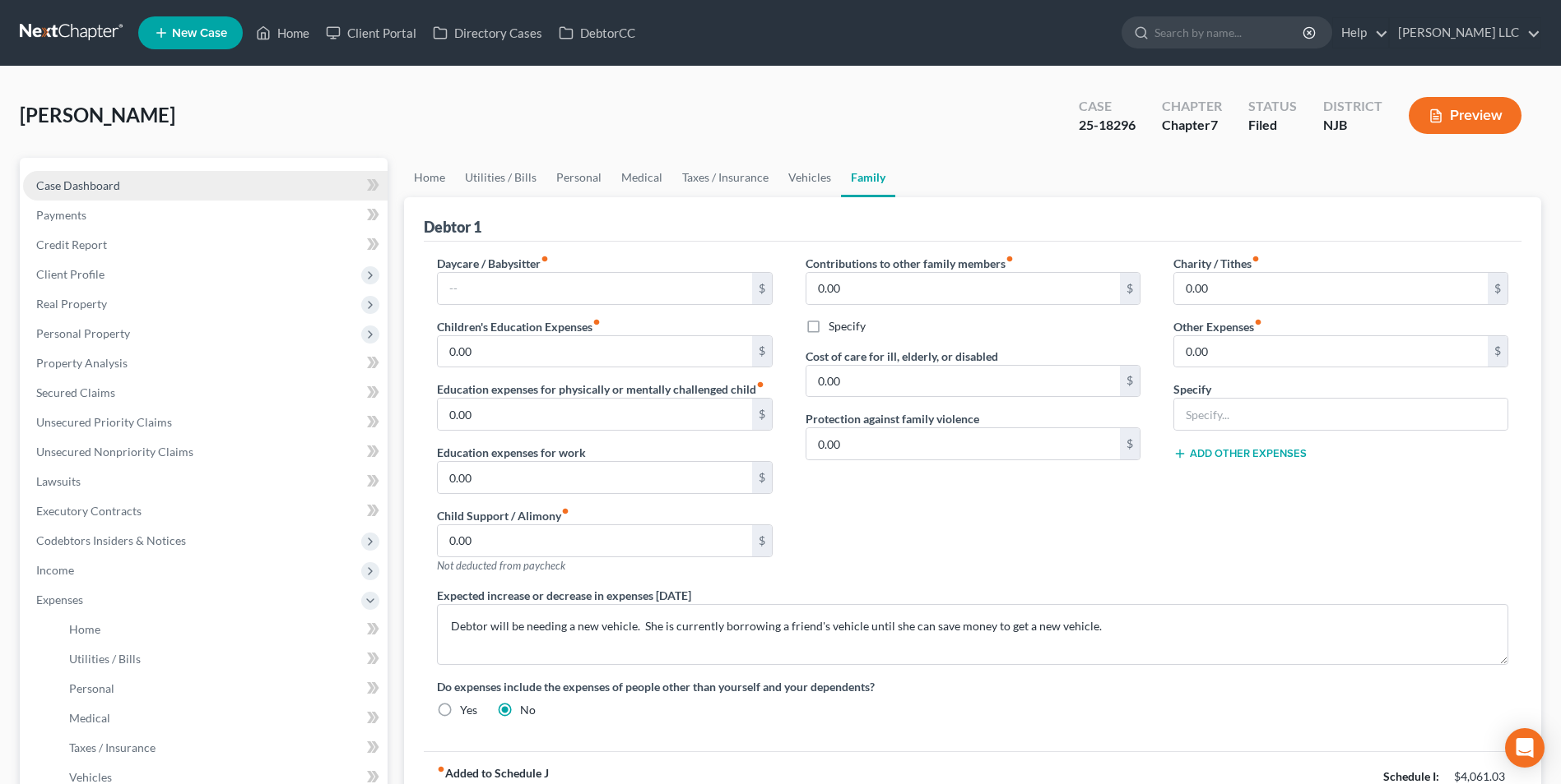
click at [79, 185] on span "Case Dashboard" at bounding box center [78, 185] width 84 height 14
select select "4"
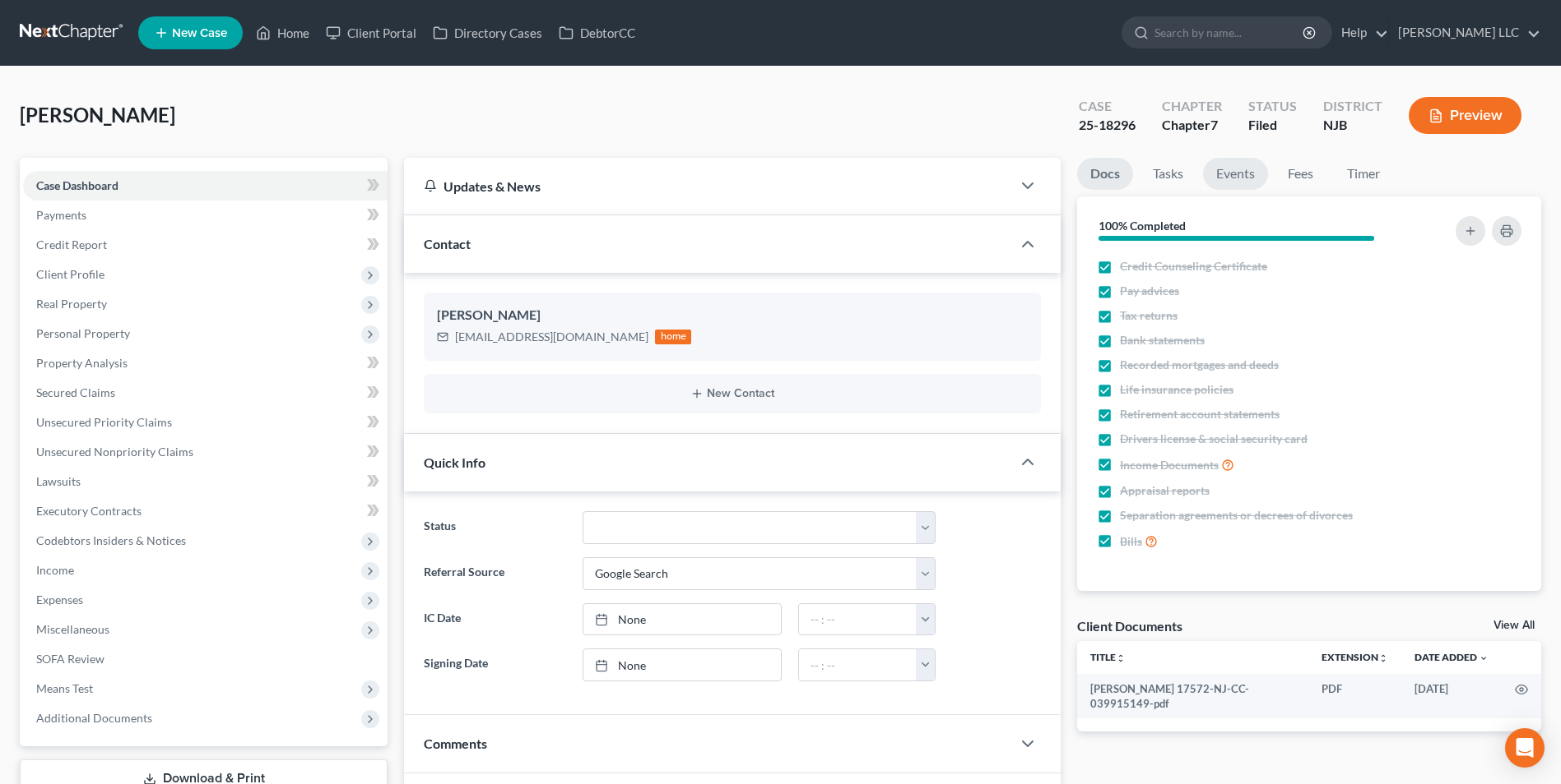
click at [1220, 180] on link "Events" at bounding box center [1235, 174] width 65 height 32
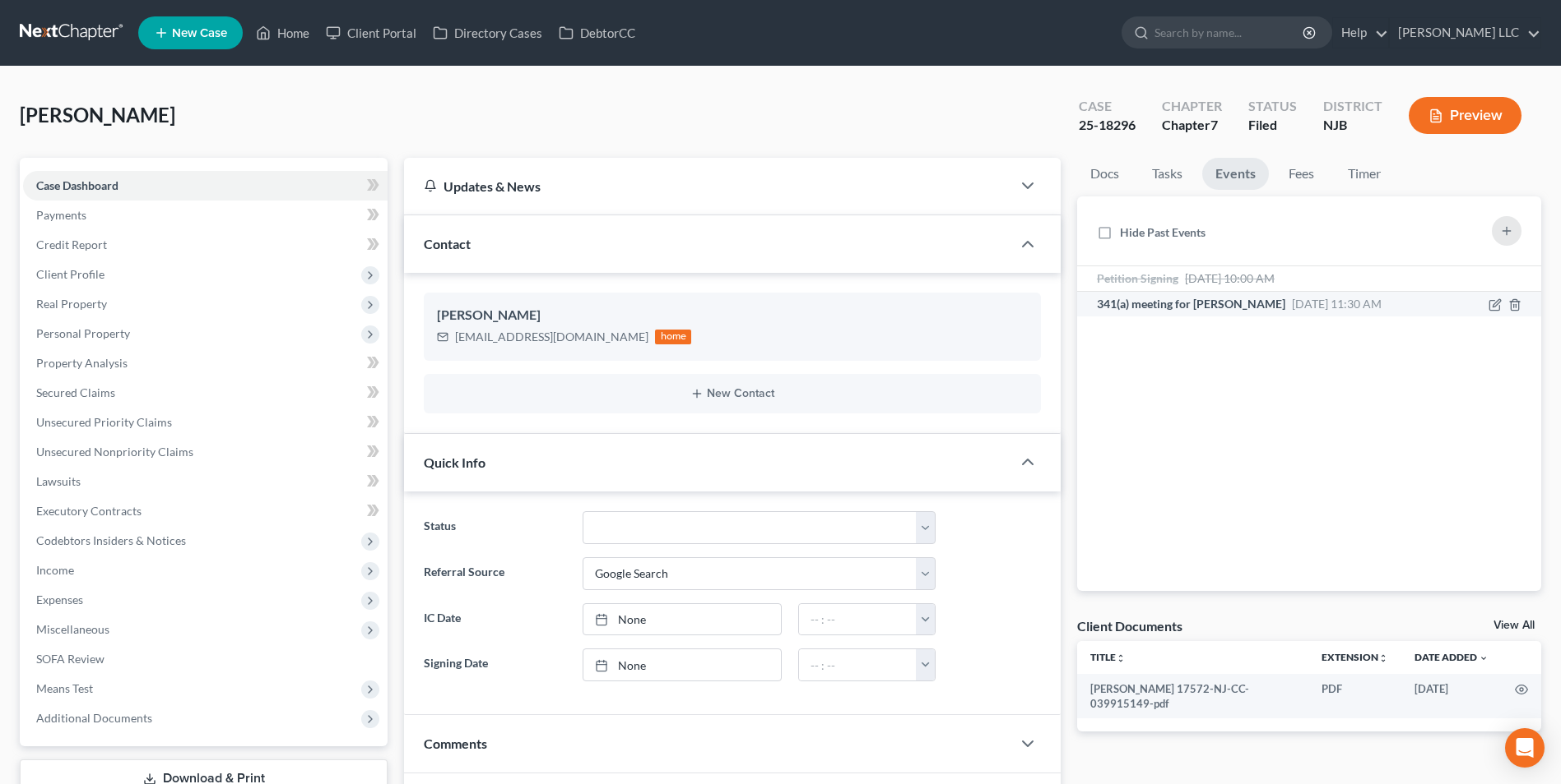
click at [1220, 303] on span "341(a) meeting for [PERSON_NAME]" at bounding box center [1190, 304] width 189 height 14
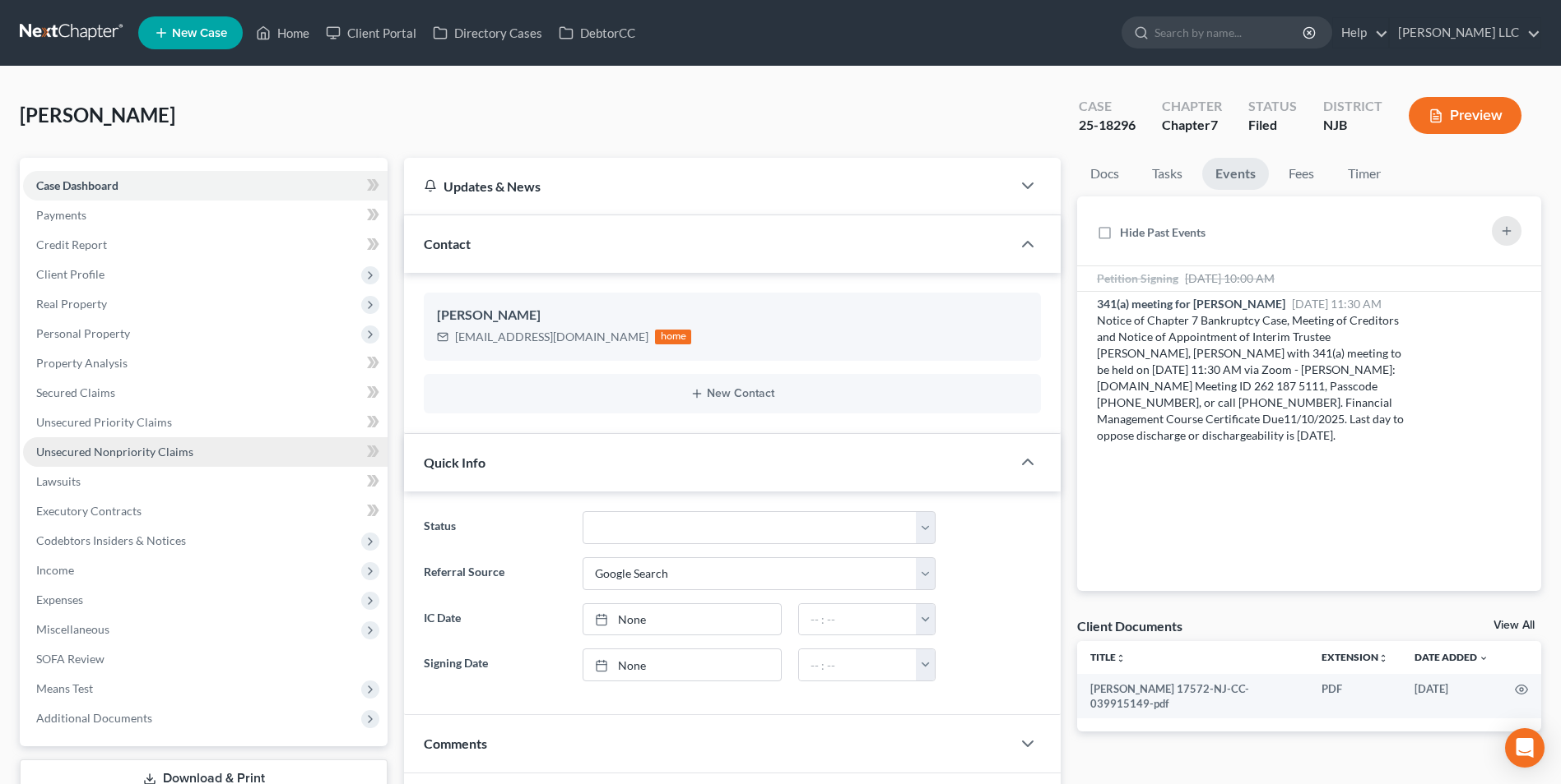
click at [107, 455] on span "Unsecured Nonpriority Claims" at bounding box center [114, 452] width 157 height 14
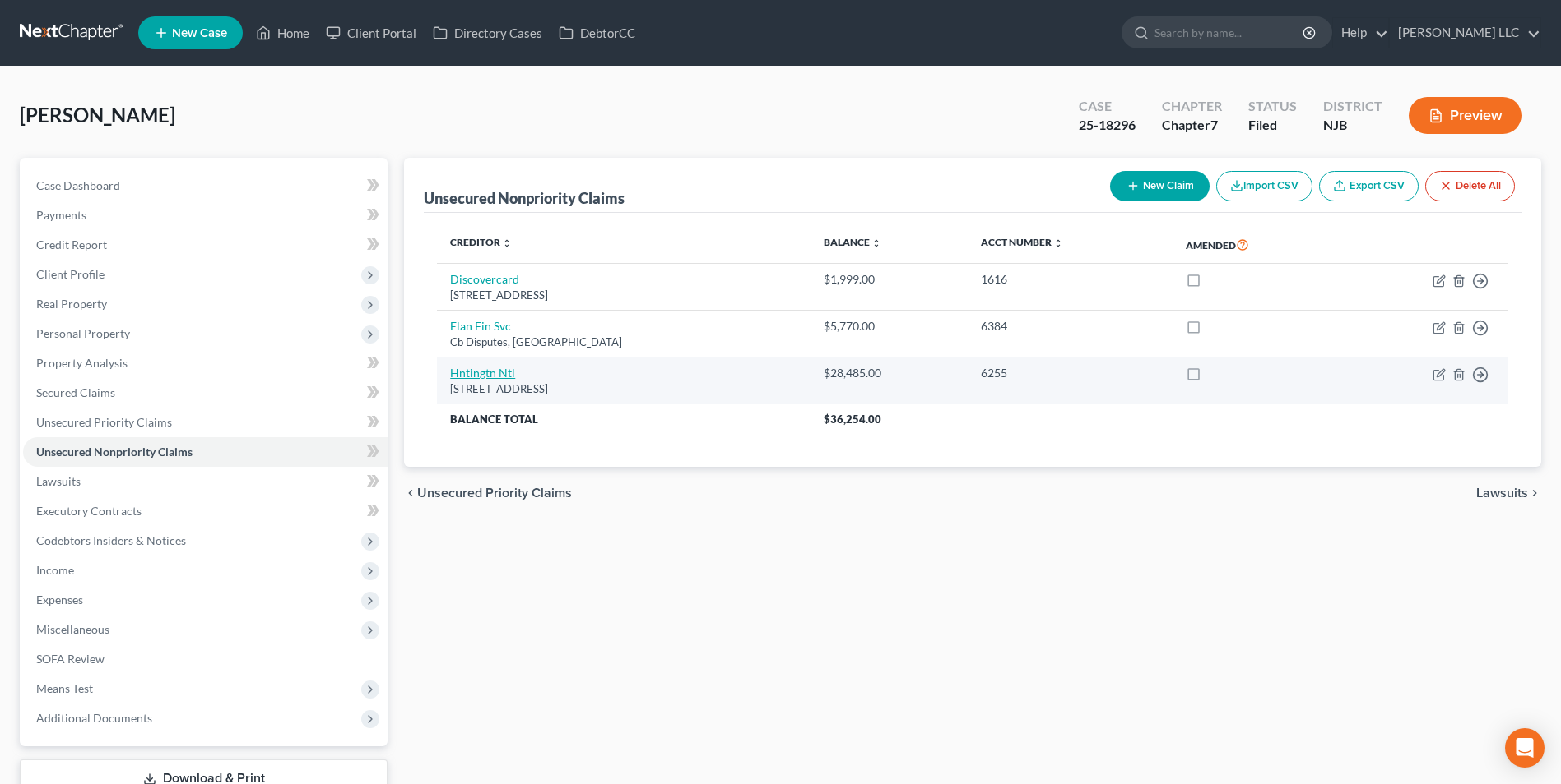
click at [487, 376] on link "Hntingtn Ntl" at bounding box center [482, 373] width 65 height 14
select select "36"
select select "4"
select select "0"
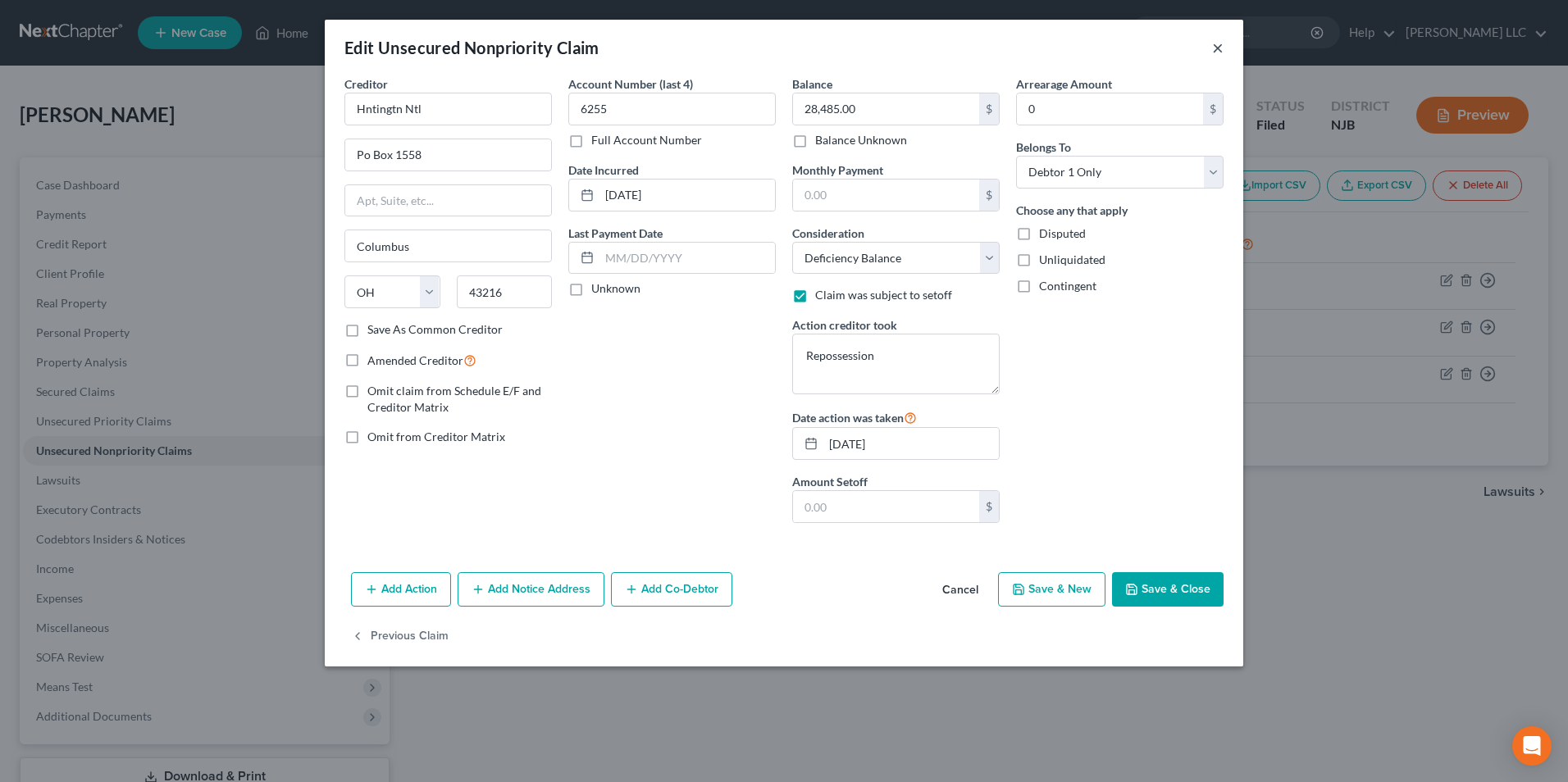
click at [1214, 46] on button "×" at bounding box center [1218, 48] width 11 height 19
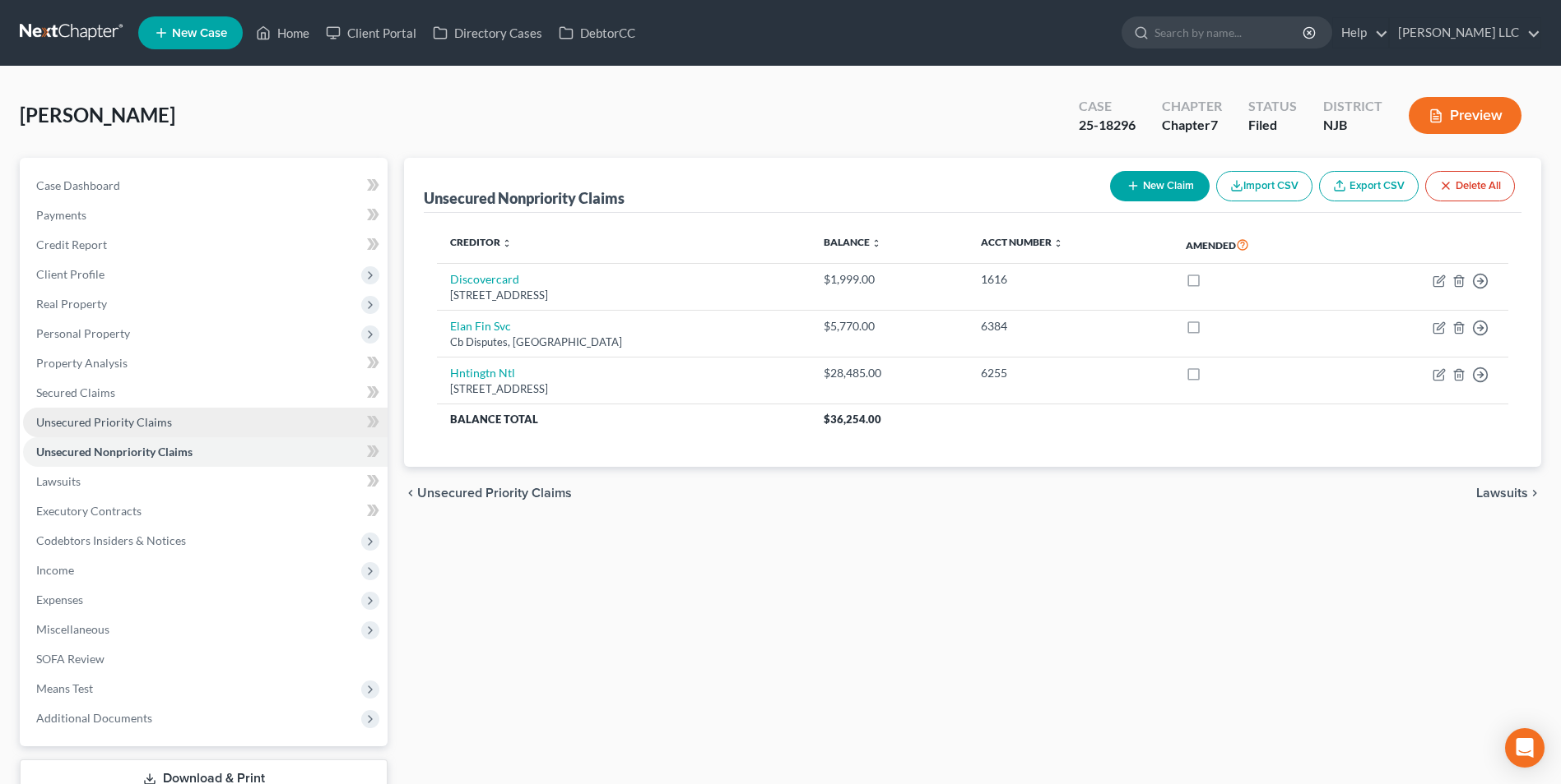
click at [129, 423] on span "Unsecured Priority Claims" at bounding box center [104, 423] width 136 height 14
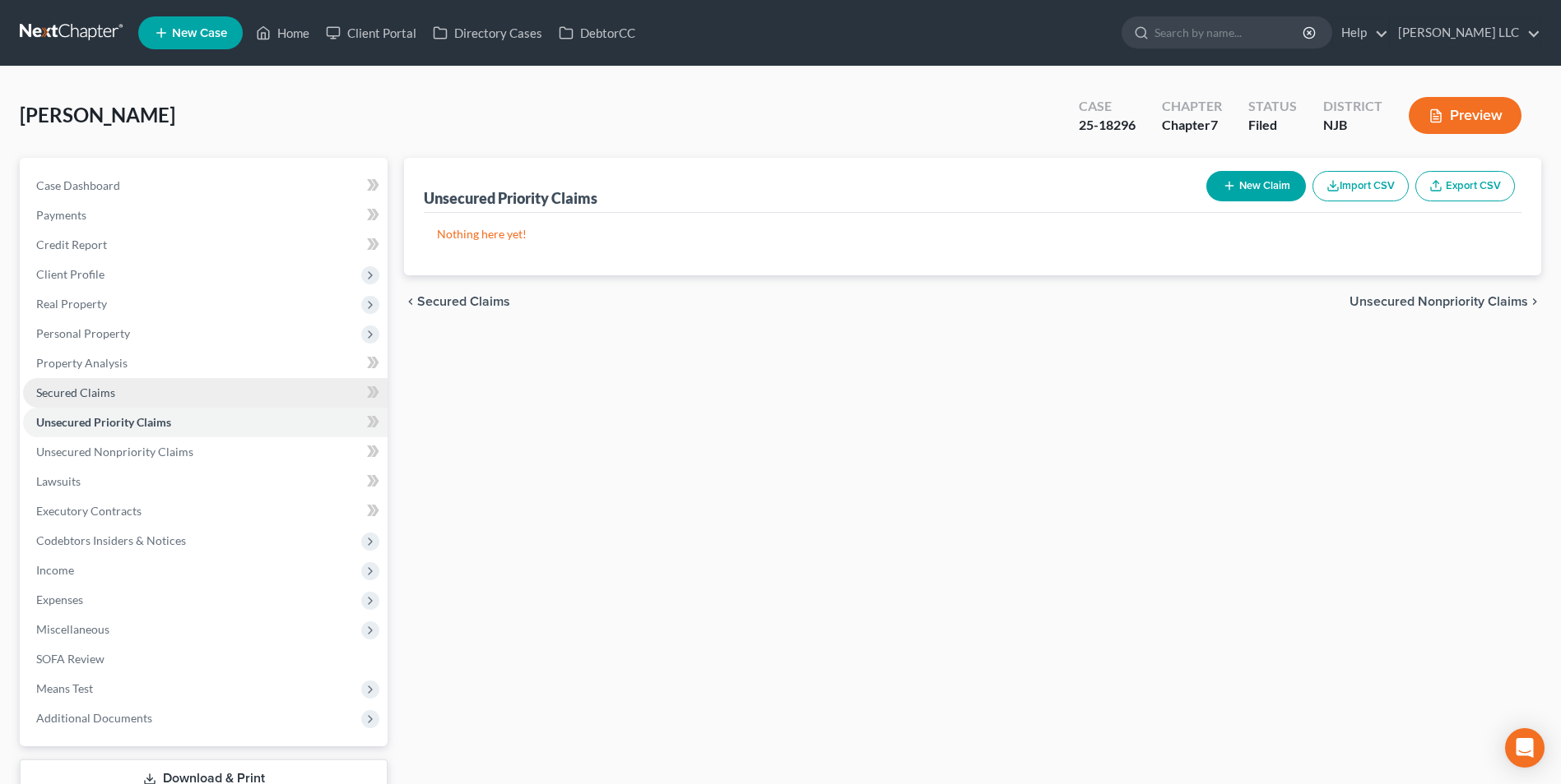
click at [125, 398] on link "Secured Claims" at bounding box center [205, 392] width 364 height 29
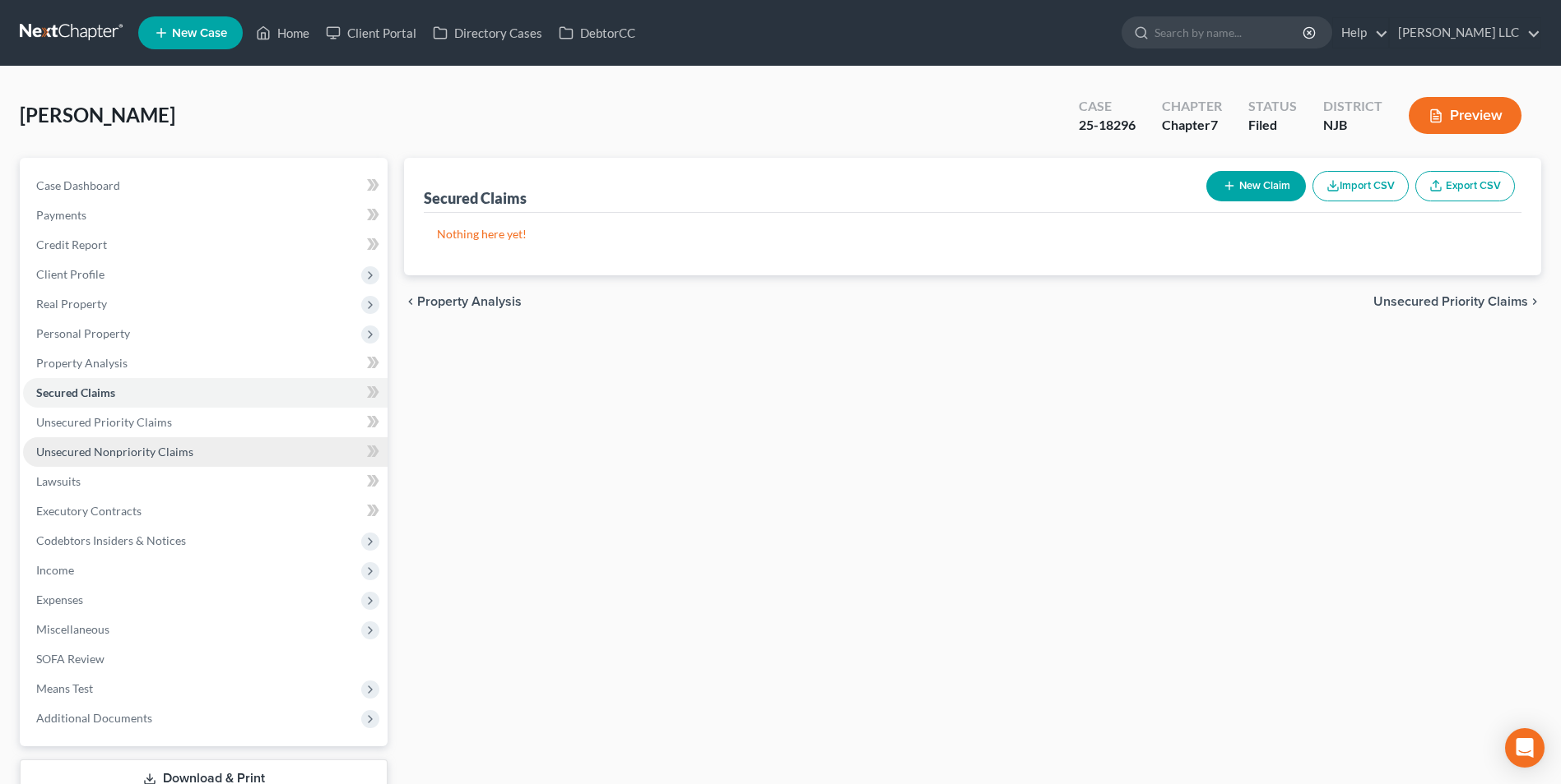
click at [141, 455] on span "Unsecured Nonpriority Claims" at bounding box center [114, 452] width 157 height 14
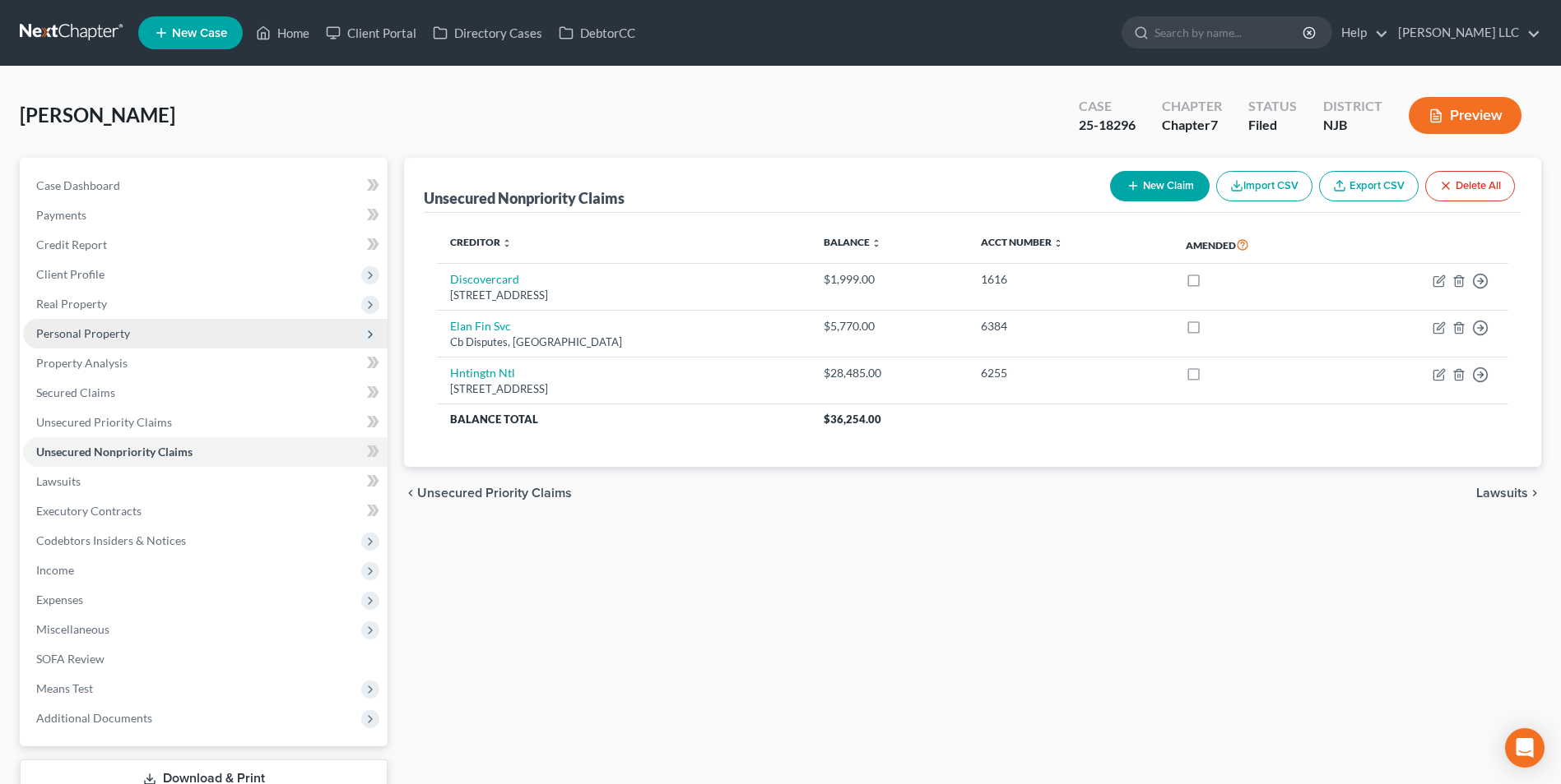
click at [93, 331] on span "Personal Property" at bounding box center [83, 333] width 94 height 14
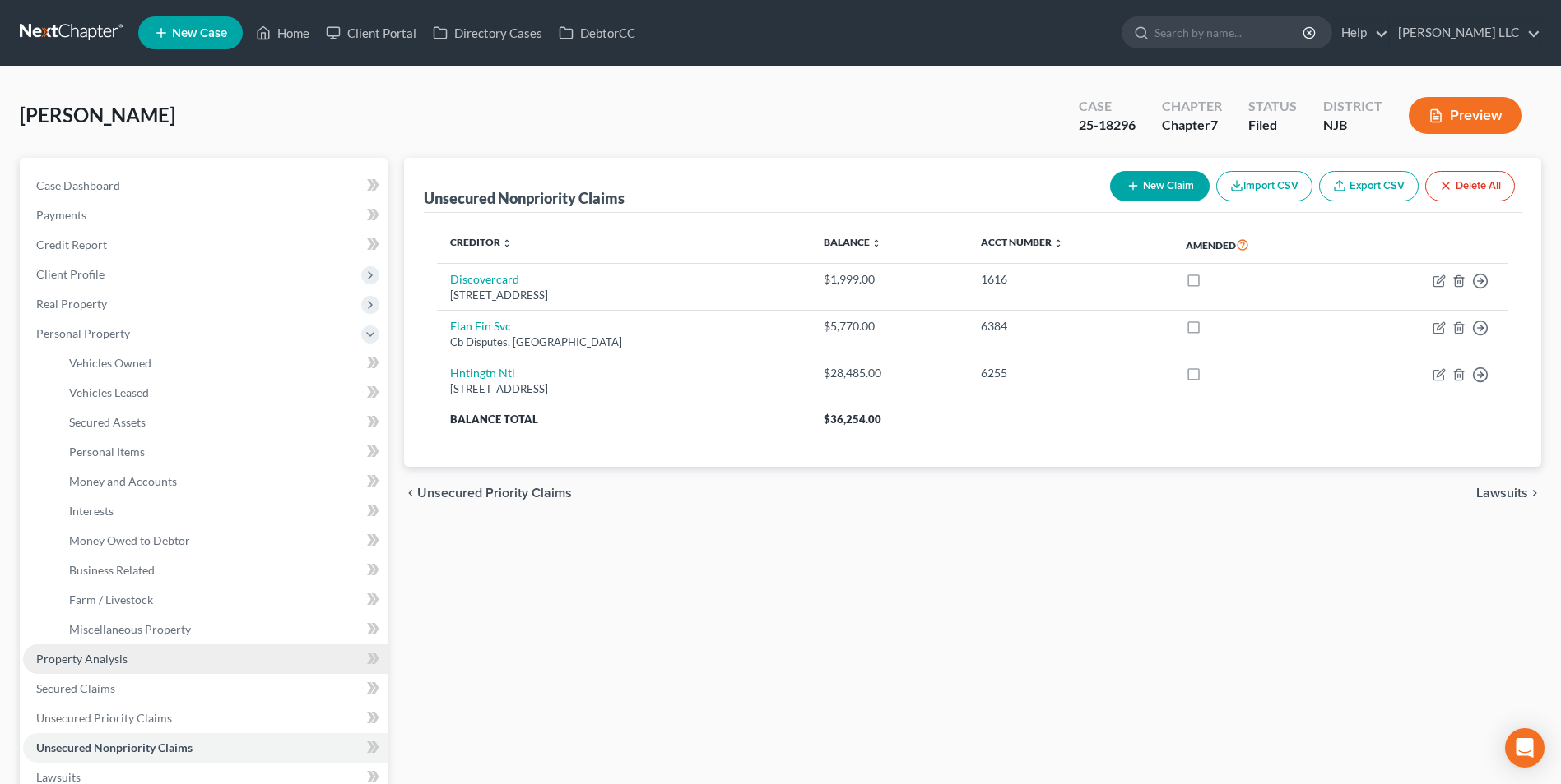
click at [87, 664] on span "Property Analysis" at bounding box center [82, 659] width 91 height 14
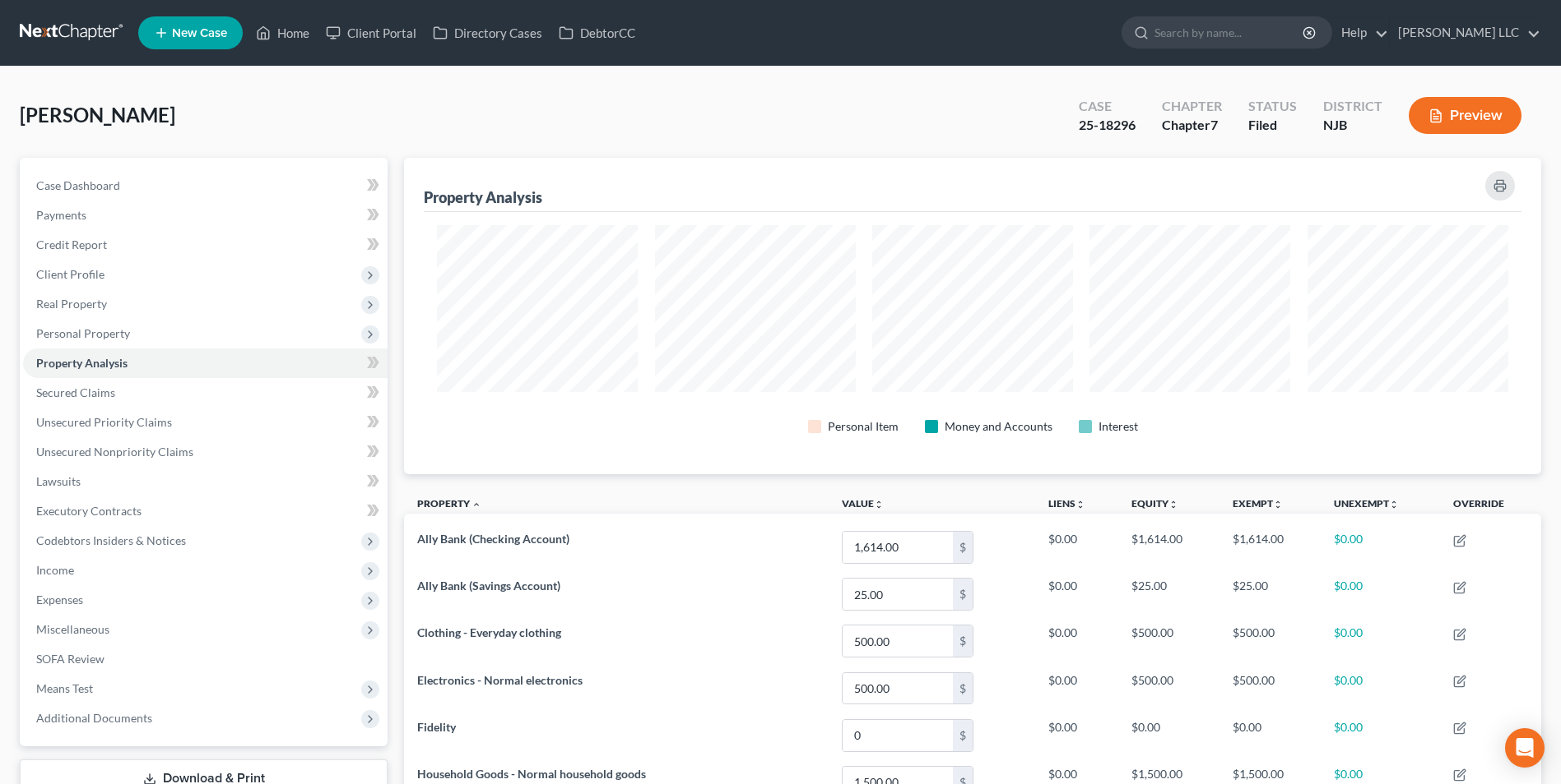
click at [38, 24] on link at bounding box center [72, 32] width 105 height 29
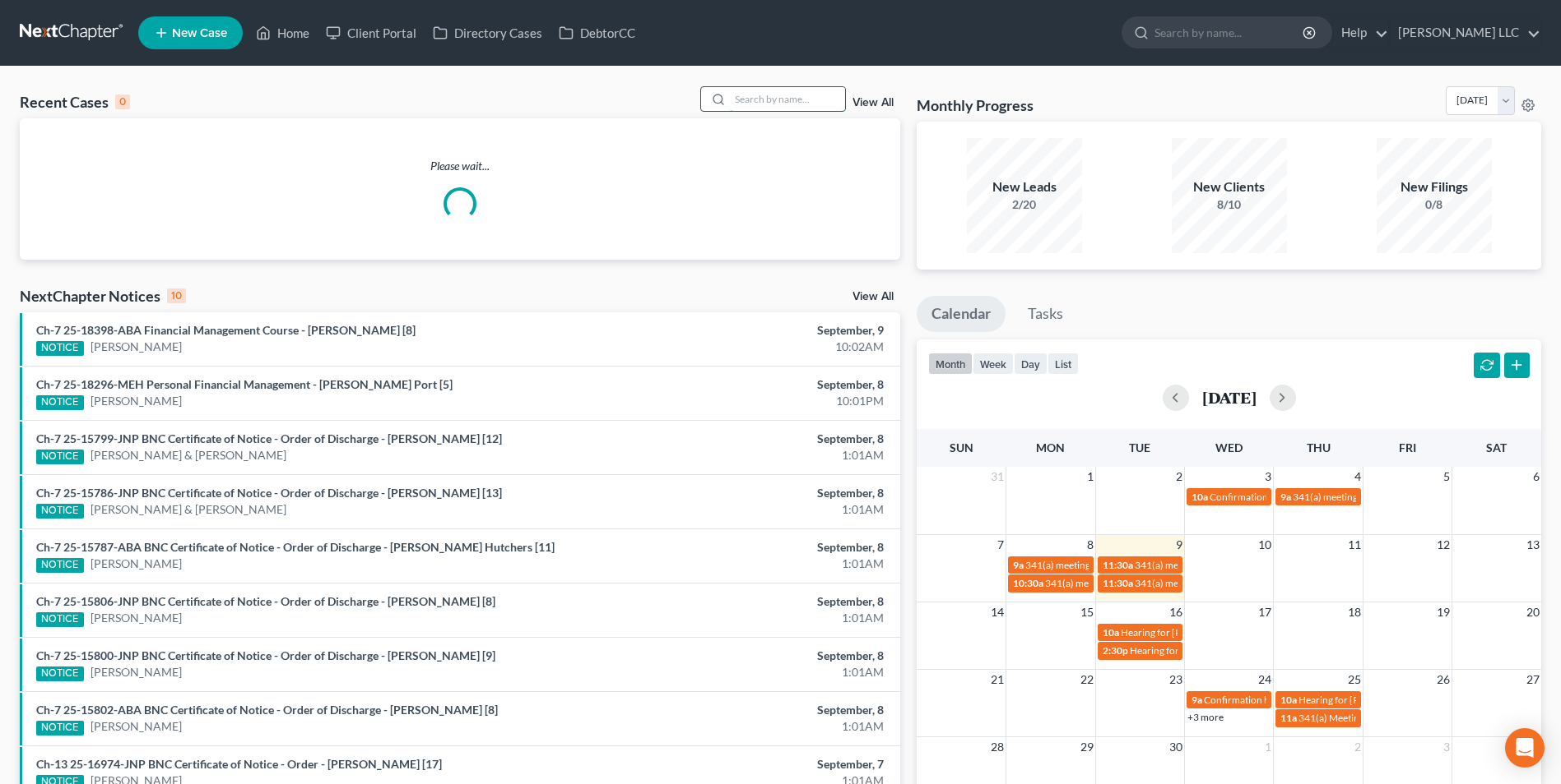
click at [758, 97] on input "search" at bounding box center [787, 98] width 115 height 24
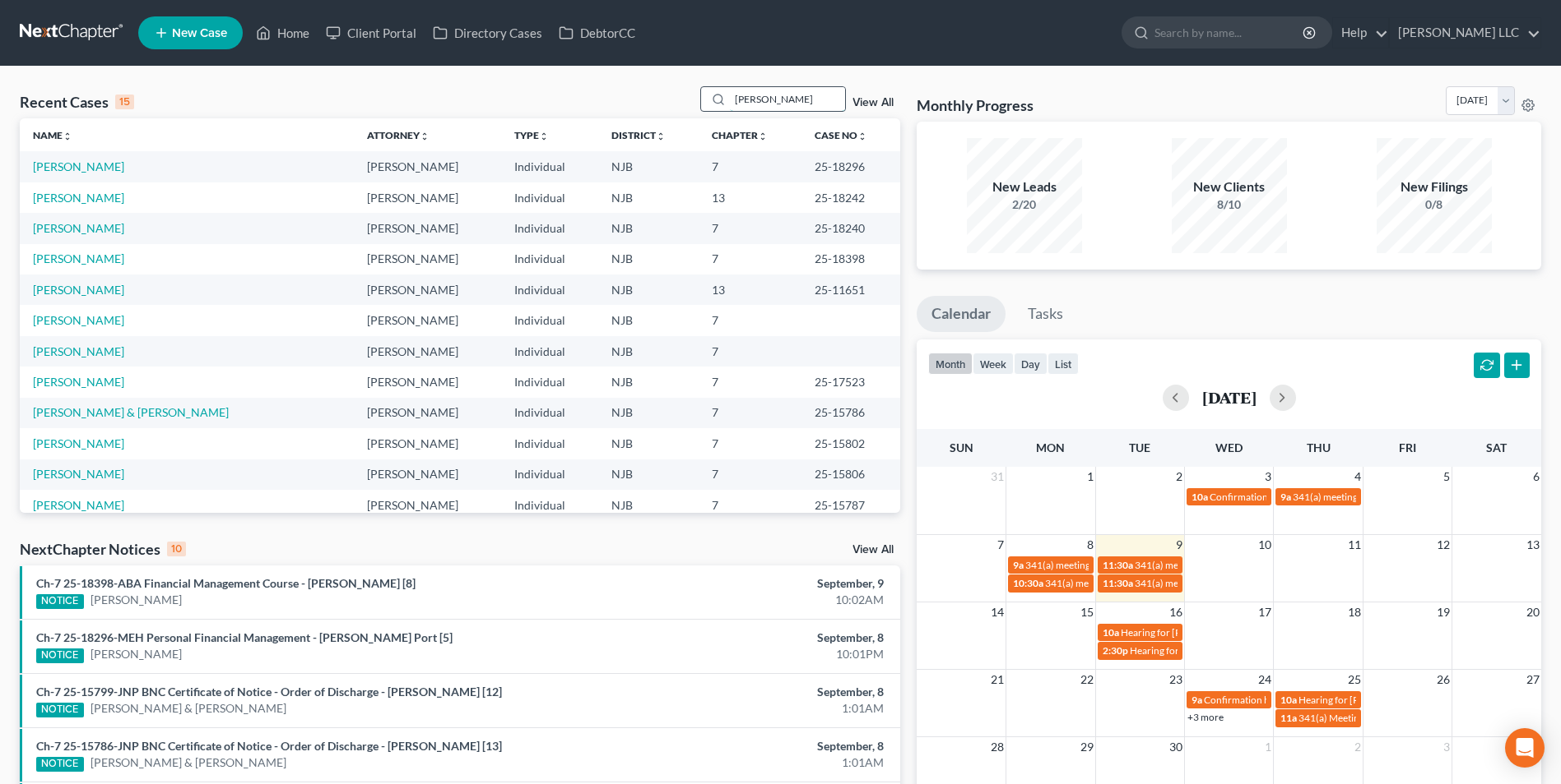
type input "[PERSON_NAME]"
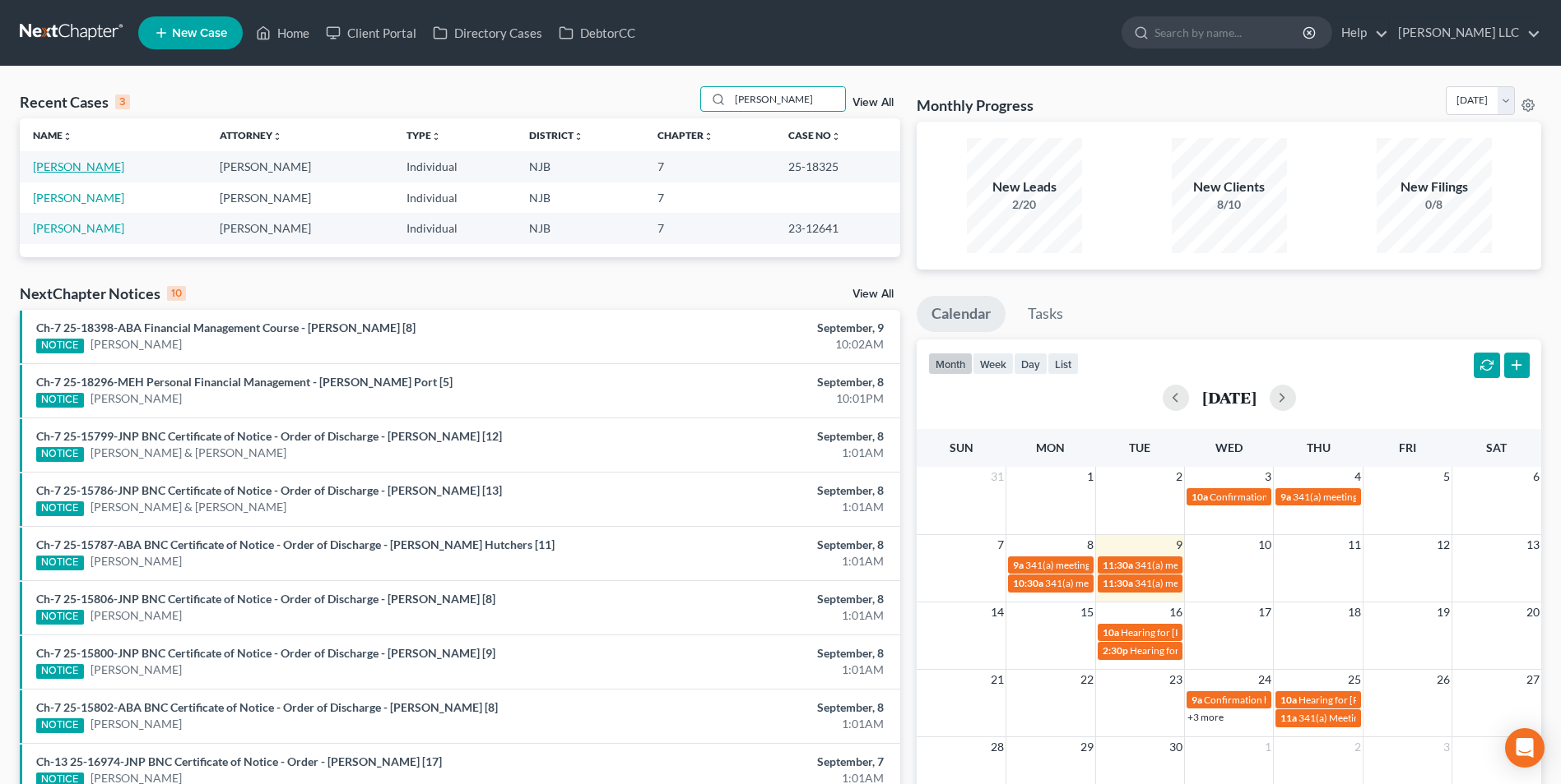
click at [76, 174] on link "[PERSON_NAME]" at bounding box center [78, 167] width 91 height 14
select select "4"
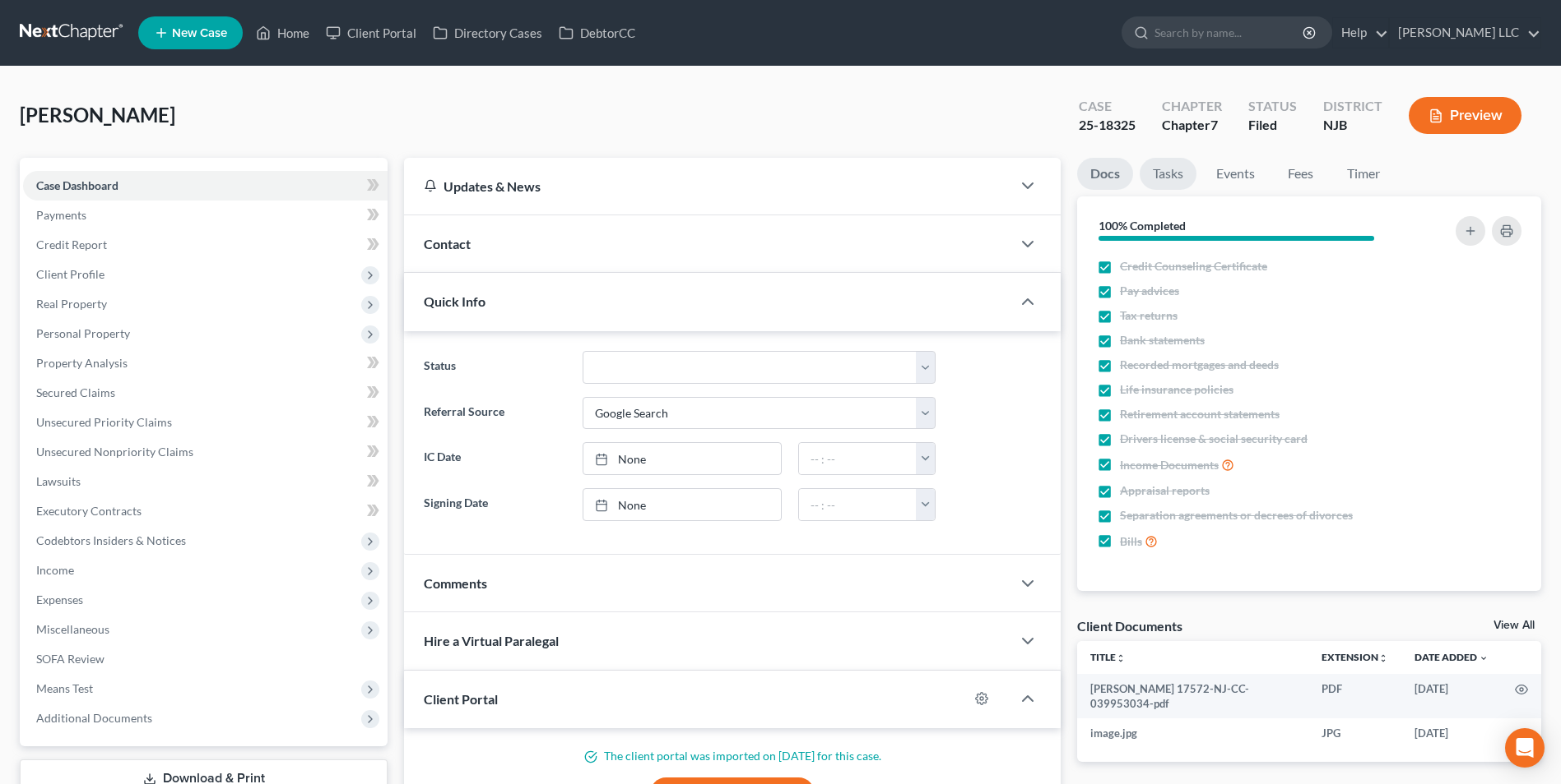
click at [1167, 181] on link "Tasks" at bounding box center [1167, 174] width 57 height 32
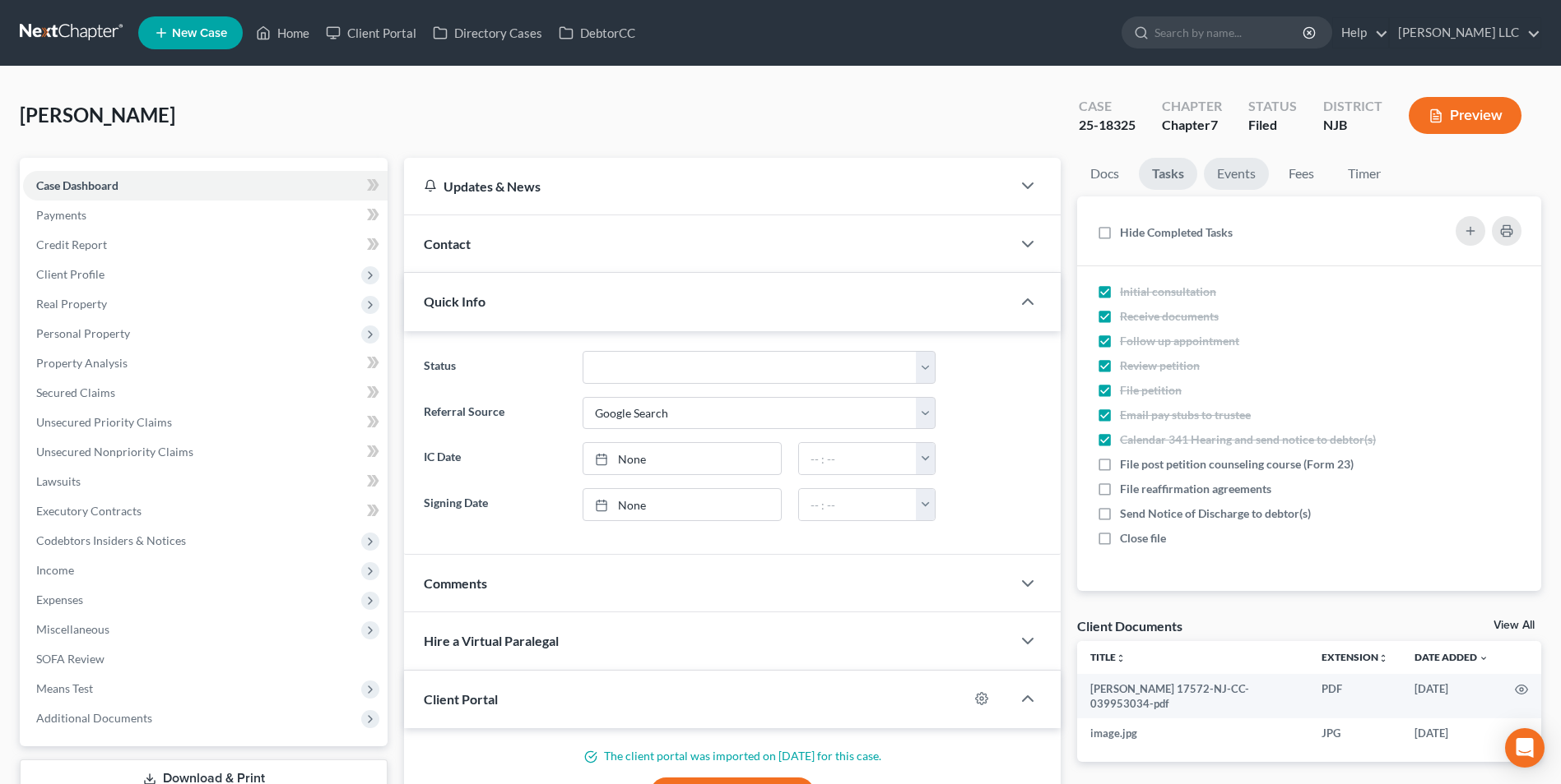
click at [1217, 176] on link "Events" at bounding box center [1236, 174] width 65 height 32
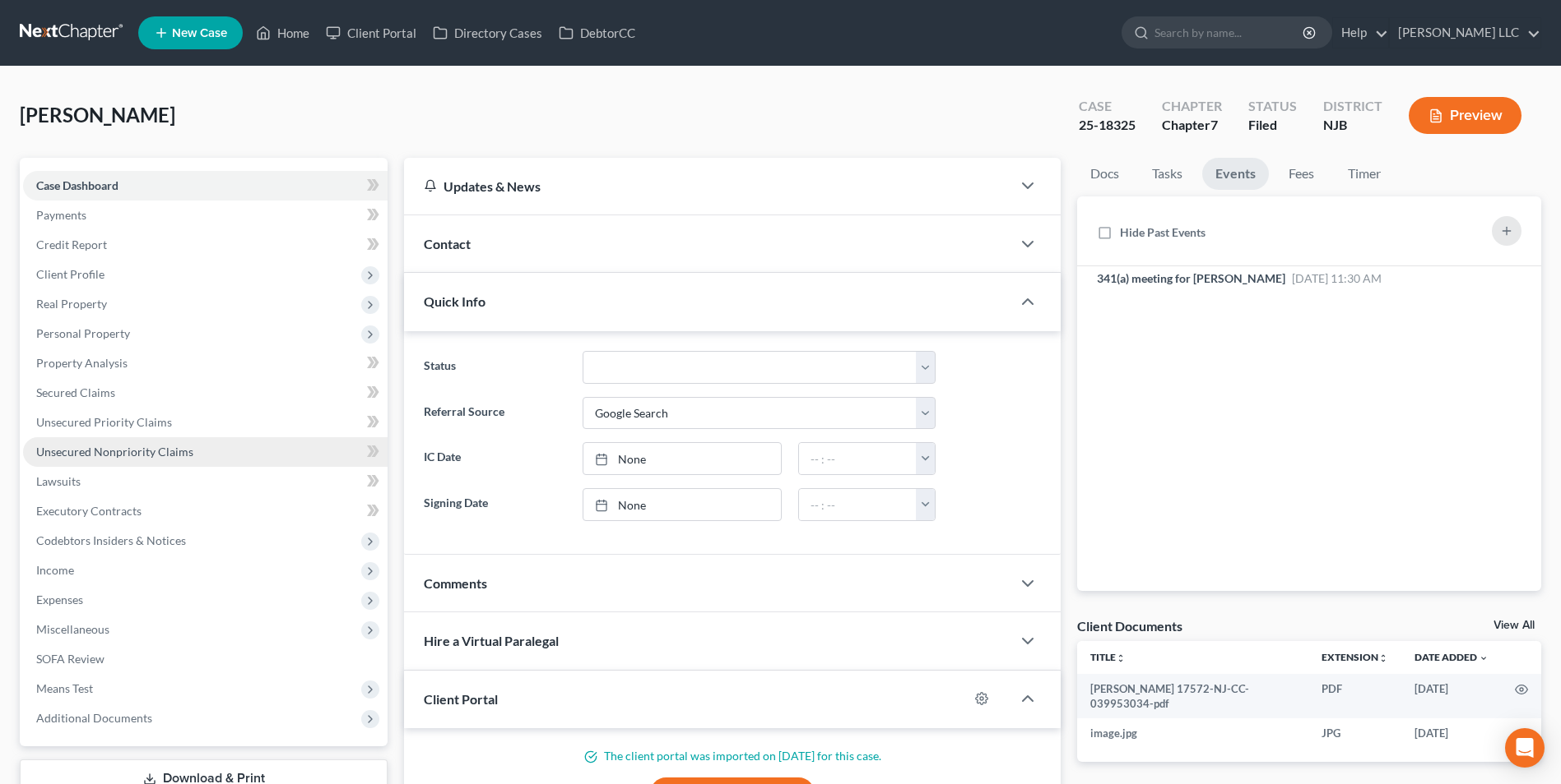
click at [101, 449] on span "Unsecured Nonpriority Claims" at bounding box center [114, 452] width 157 height 14
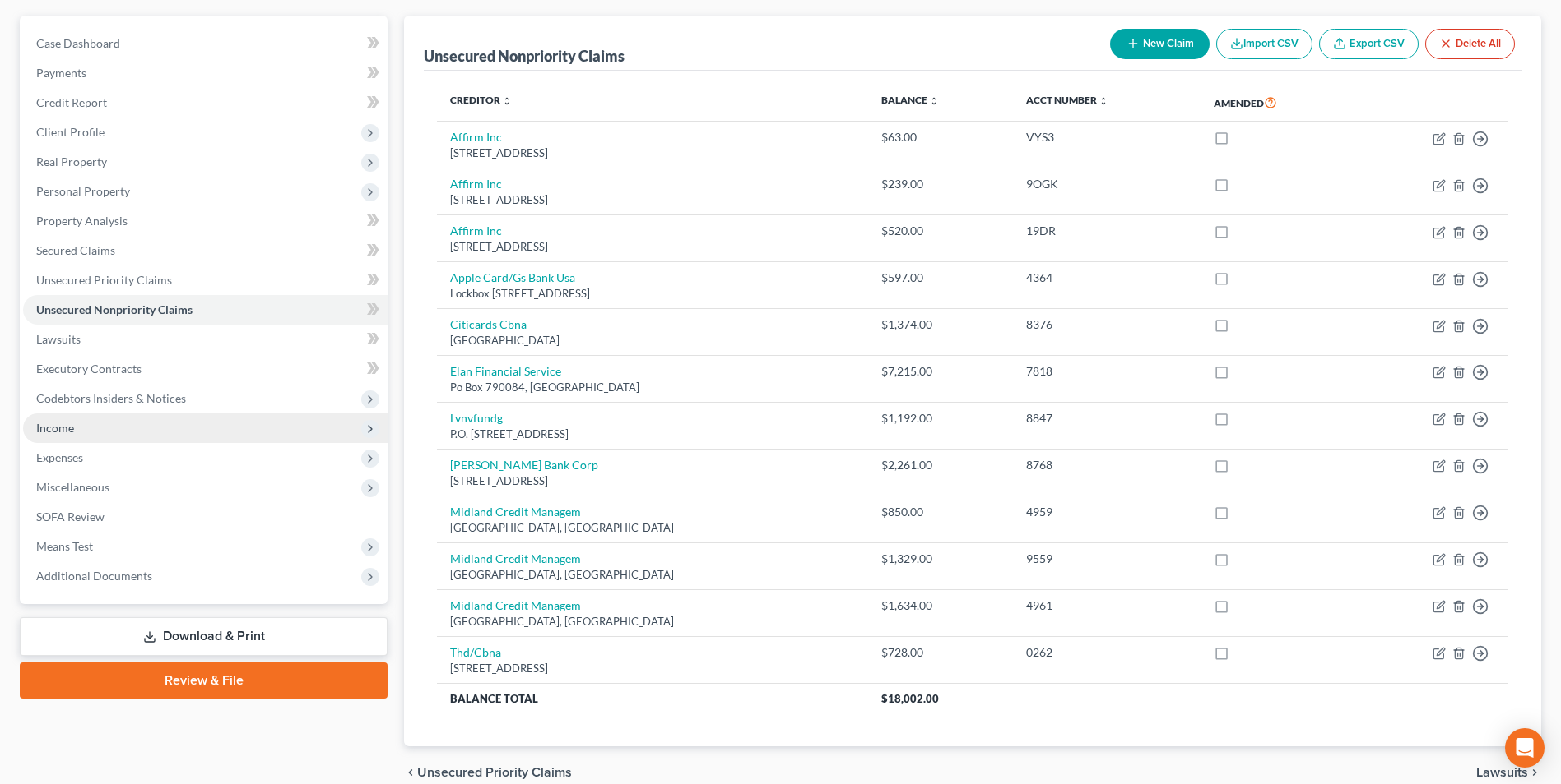
scroll to position [55, 0]
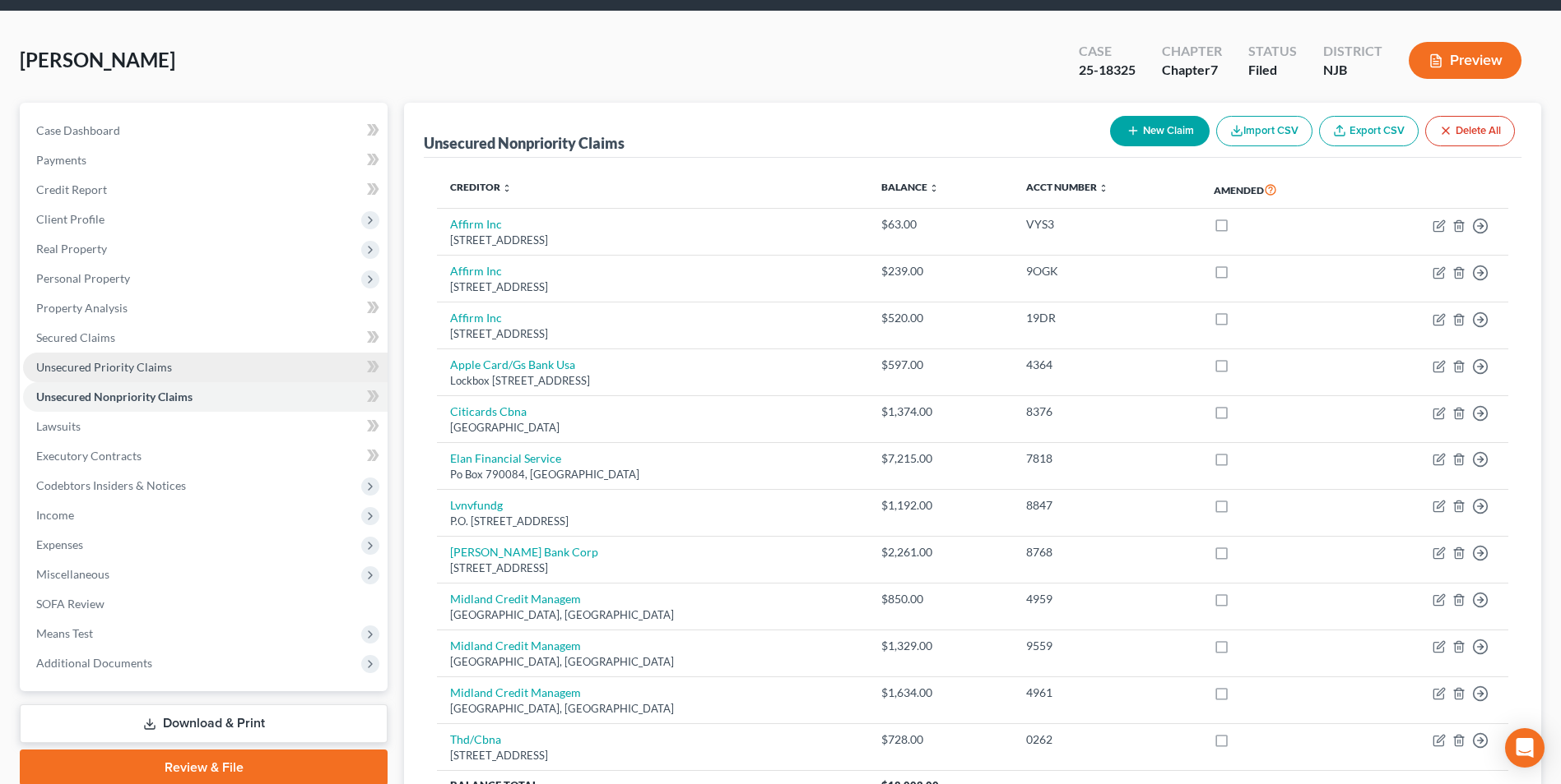
click at [105, 373] on span "Unsecured Priority Claims" at bounding box center [104, 367] width 136 height 14
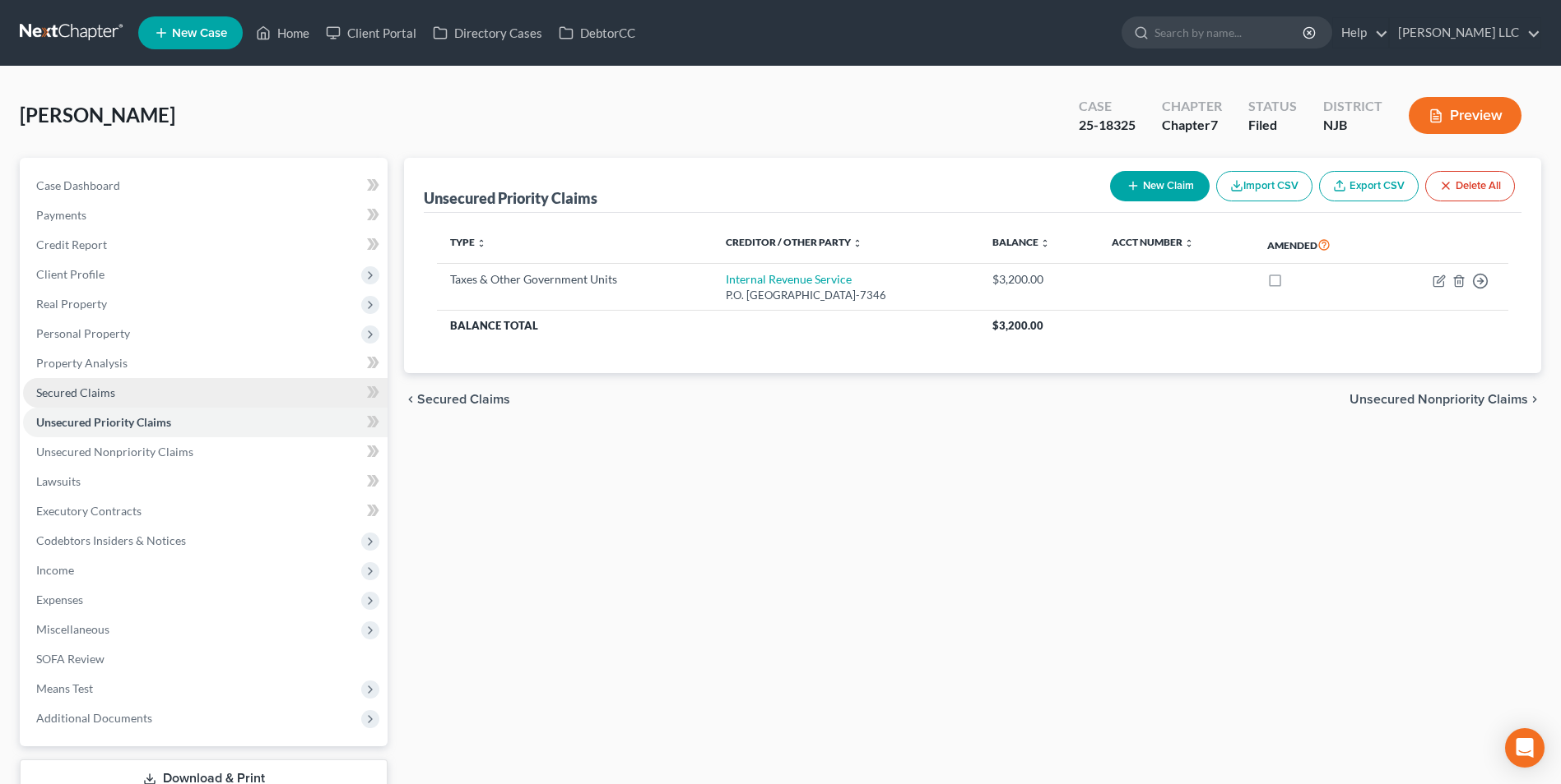
click at [98, 395] on span "Secured Claims" at bounding box center [75, 392] width 79 height 14
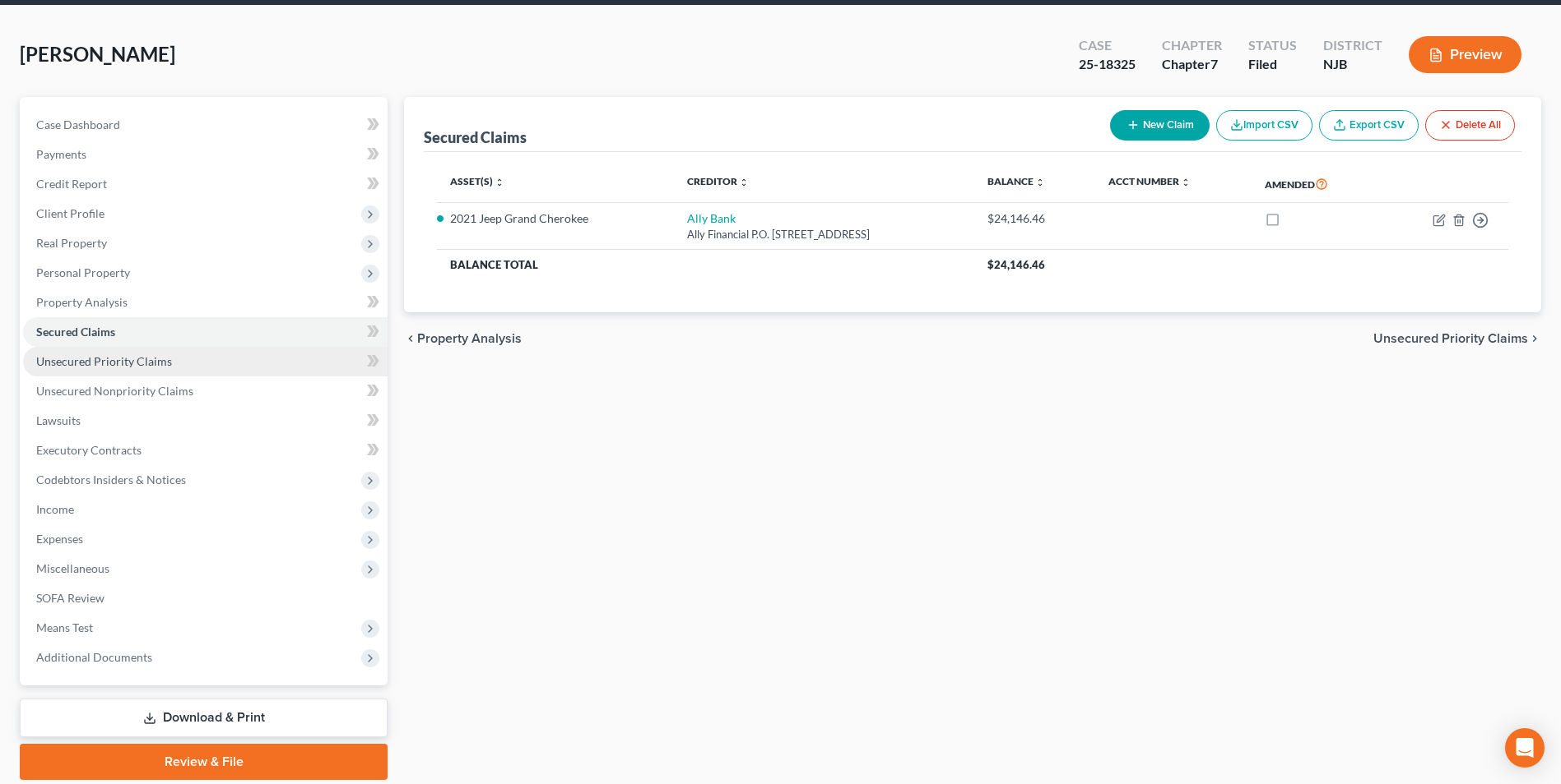
scroll to position [120, 0]
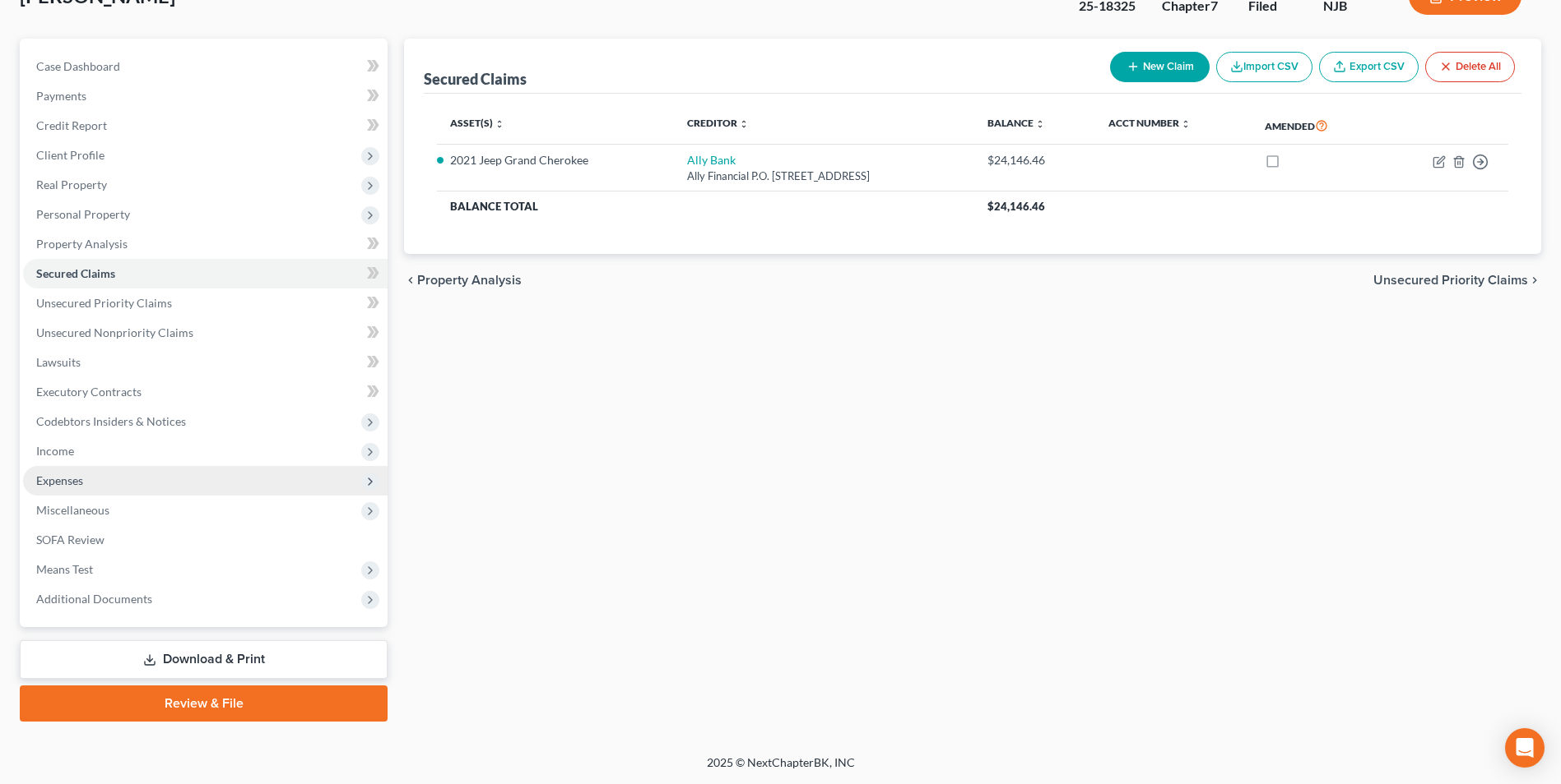
click at [129, 485] on span "Expenses" at bounding box center [205, 480] width 364 height 29
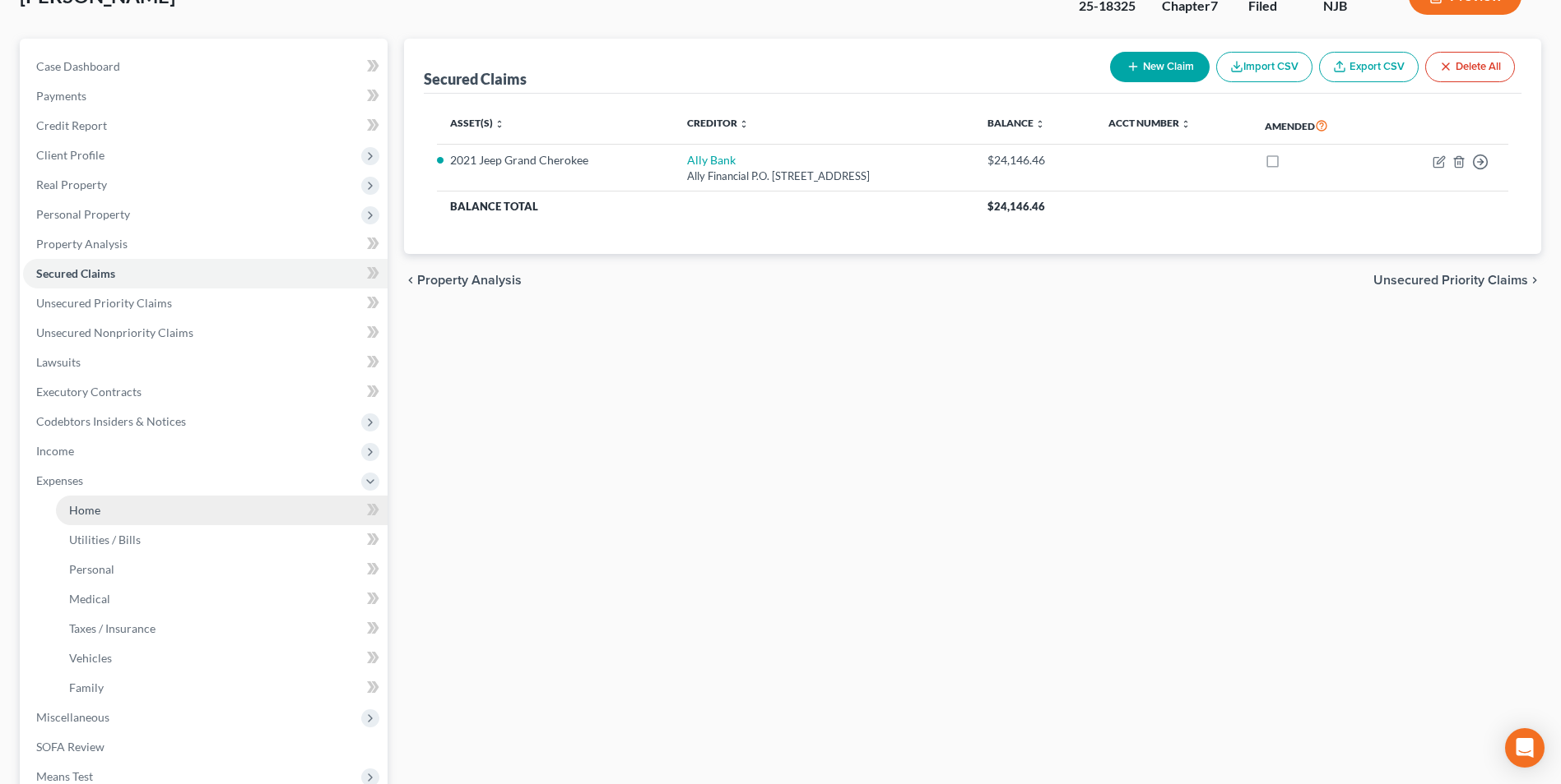
click at [131, 508] on link "Home" at bounding box center [222, 510] width 332 height 29
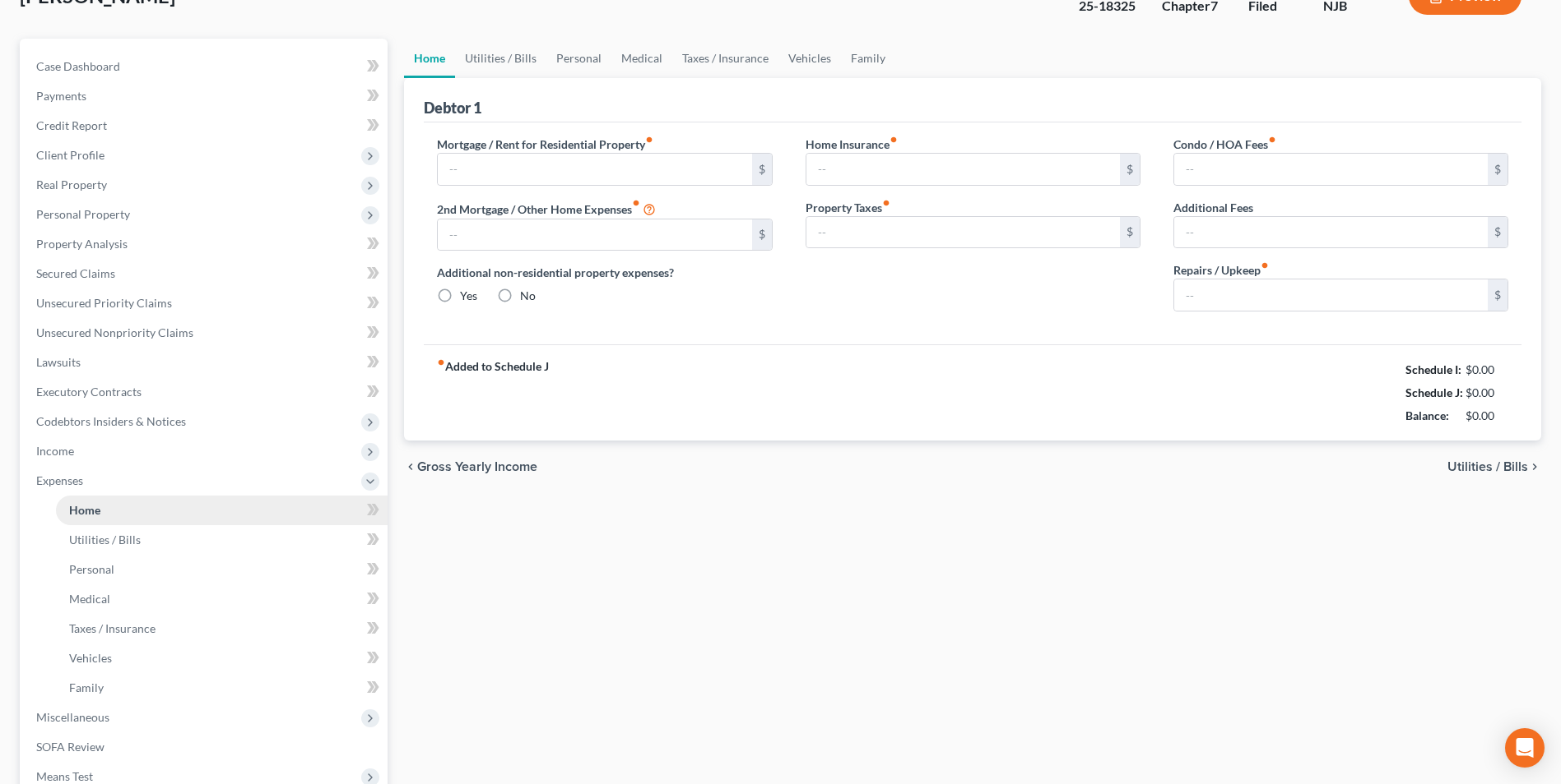
scroll to position [6, 0]
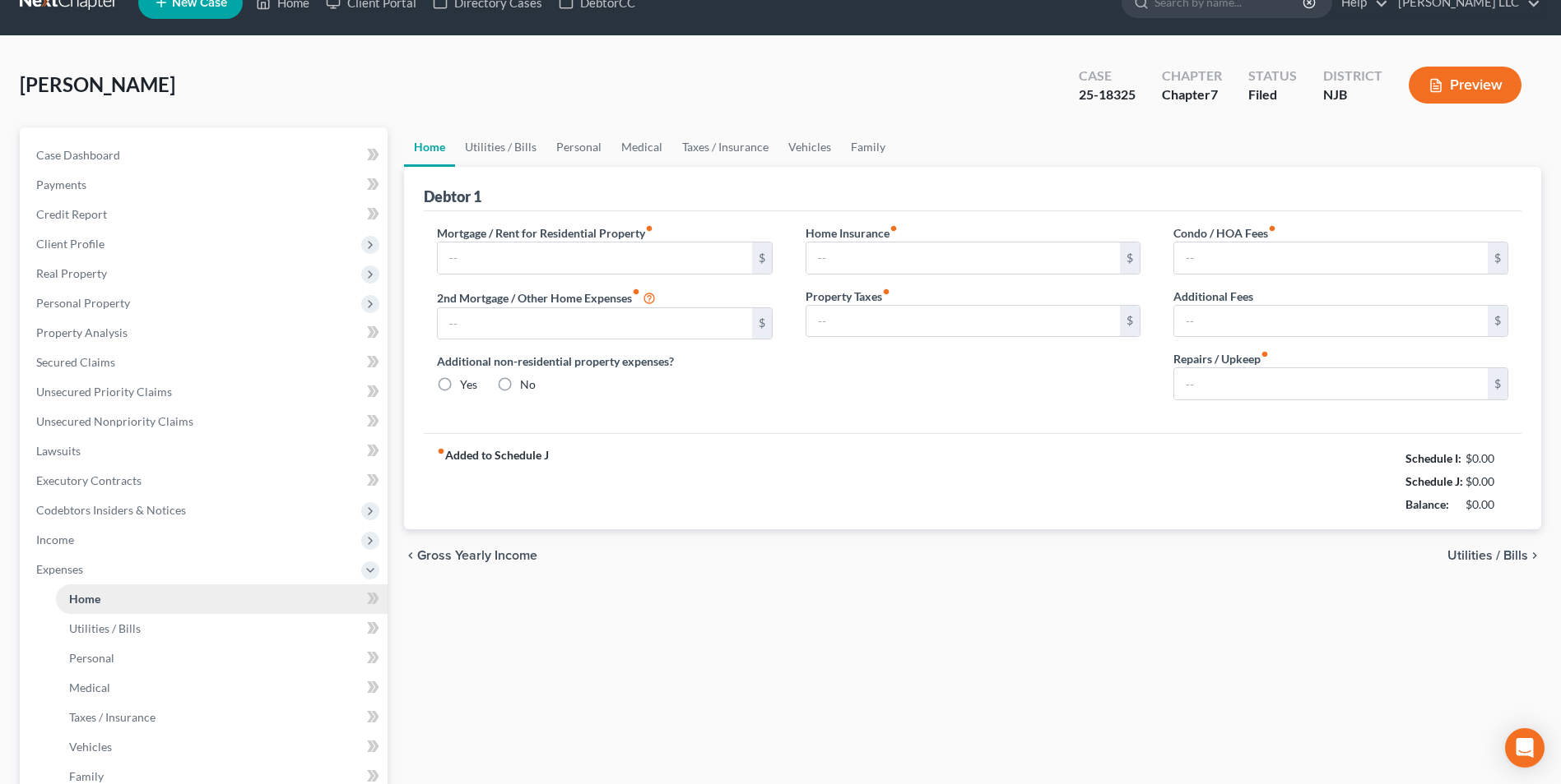
type input "1,655.00"
type input "0.00"
radio input "true"
type input "0.00"
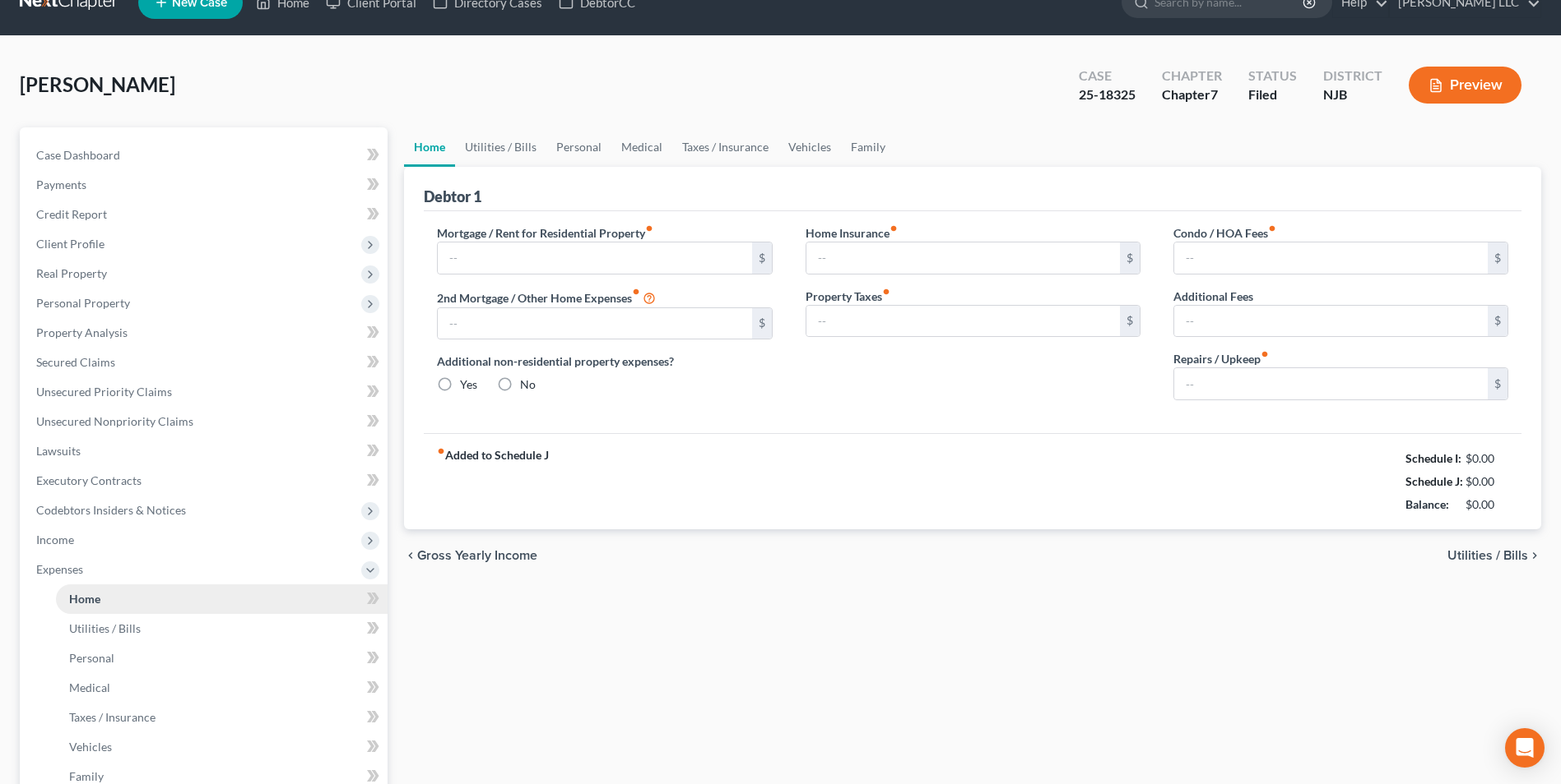
type input "0.00"
type input "100.00"
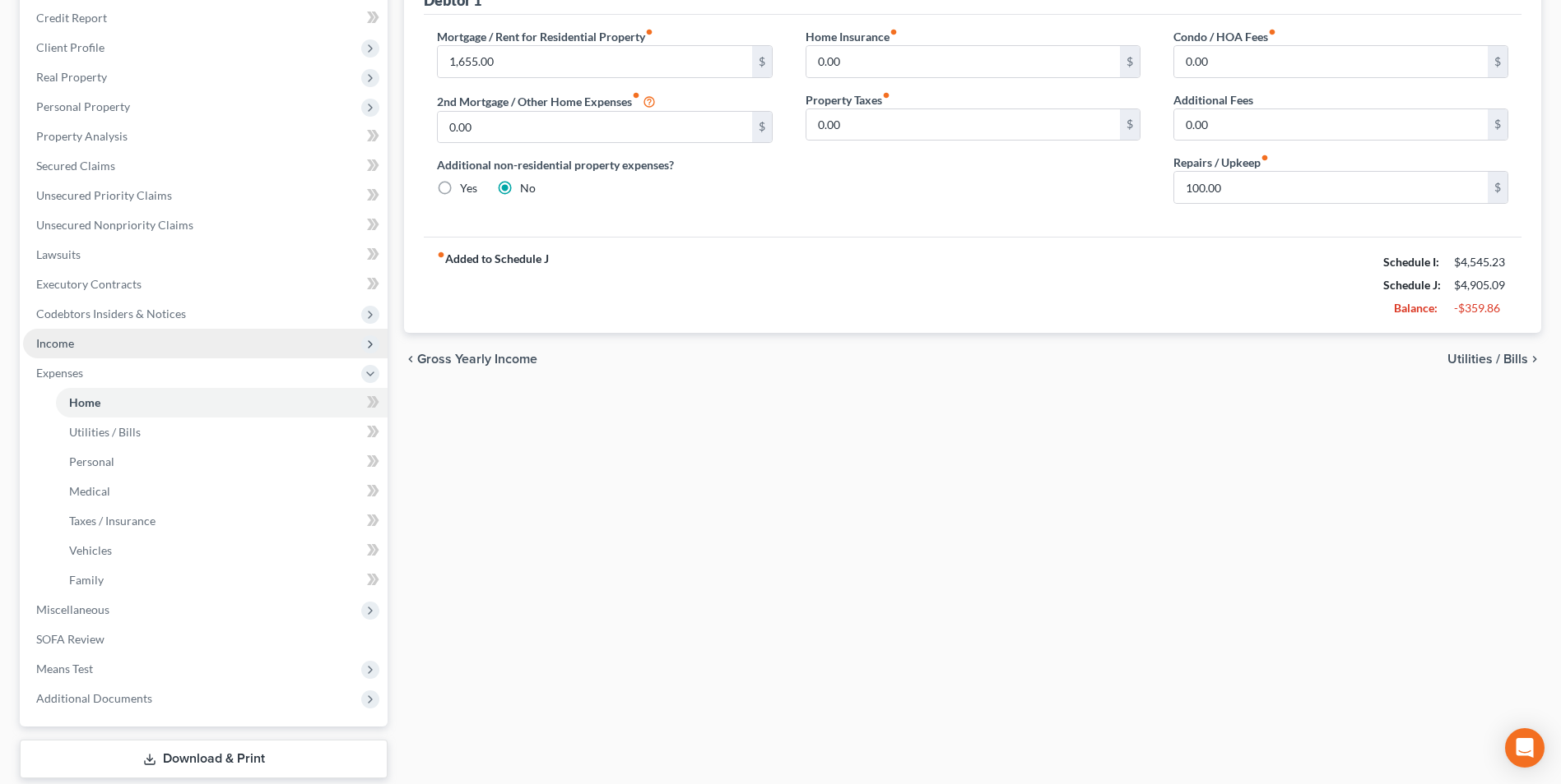
scroll to position [246, 0]
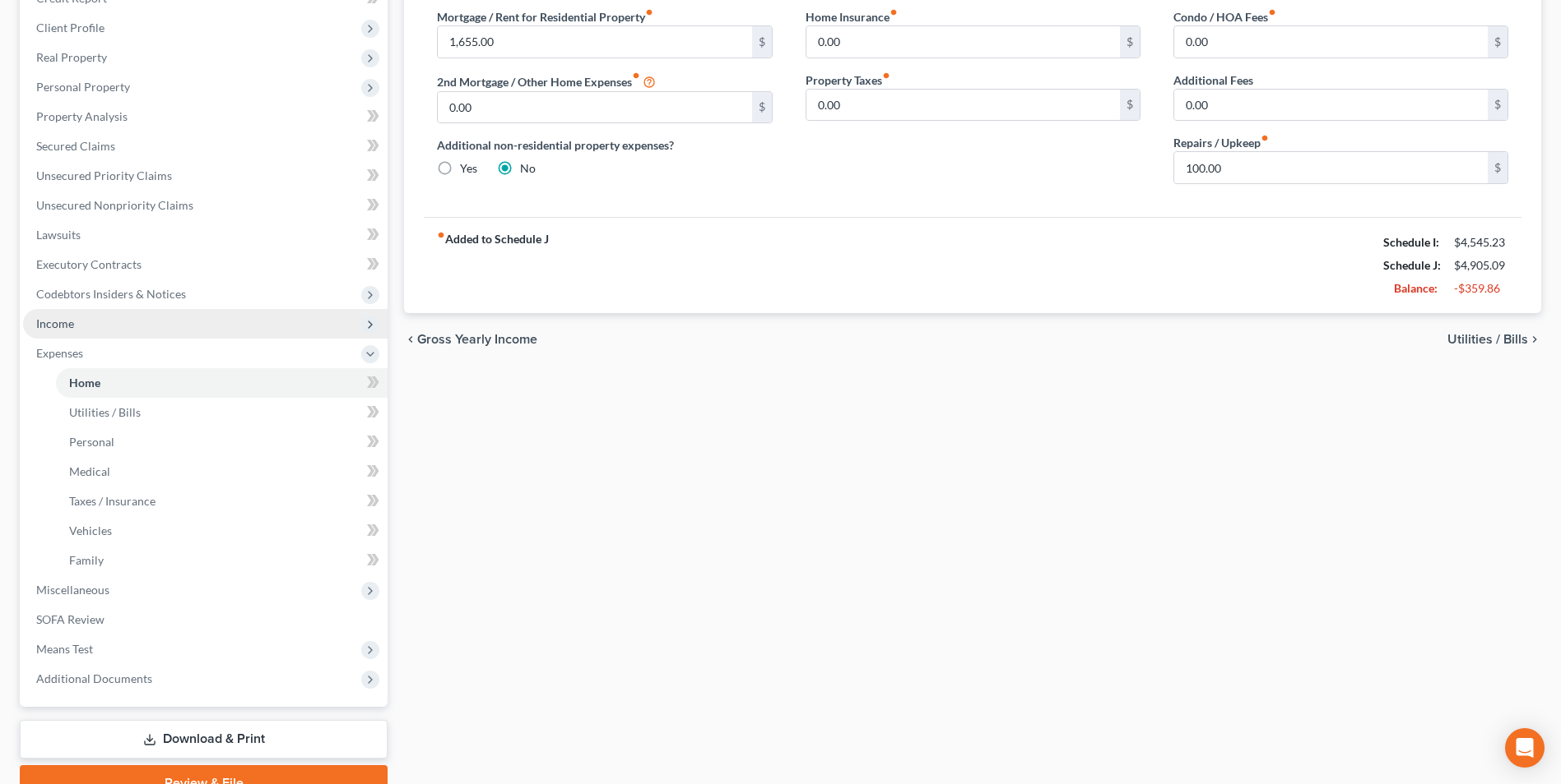
click at [108, 317] on span "Income" at bounding box center [205, 323] width 364 height 29
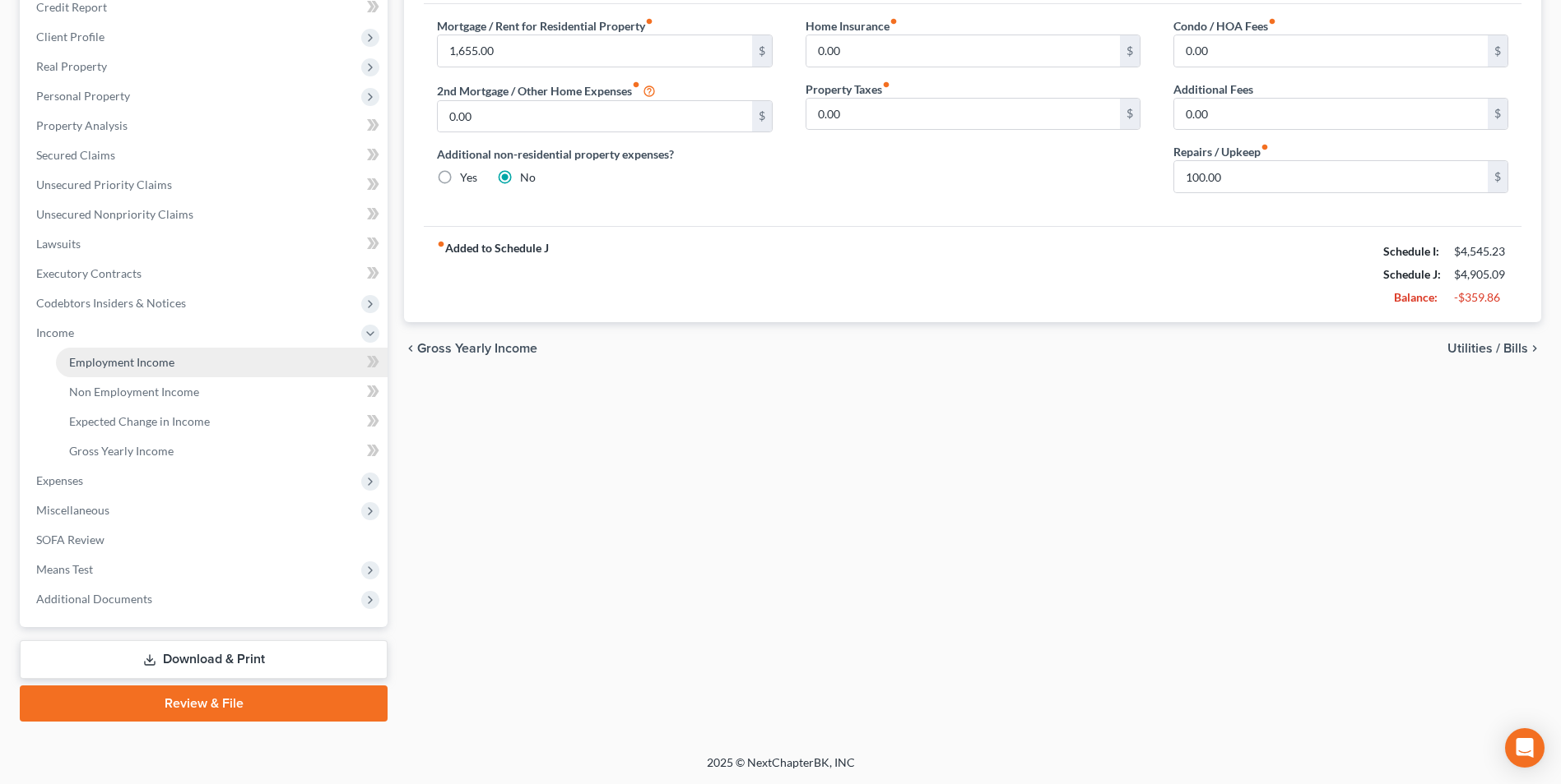
click at [124, 370] on link "Employment Income" at bounding box center [222, 362] width 332 height 29
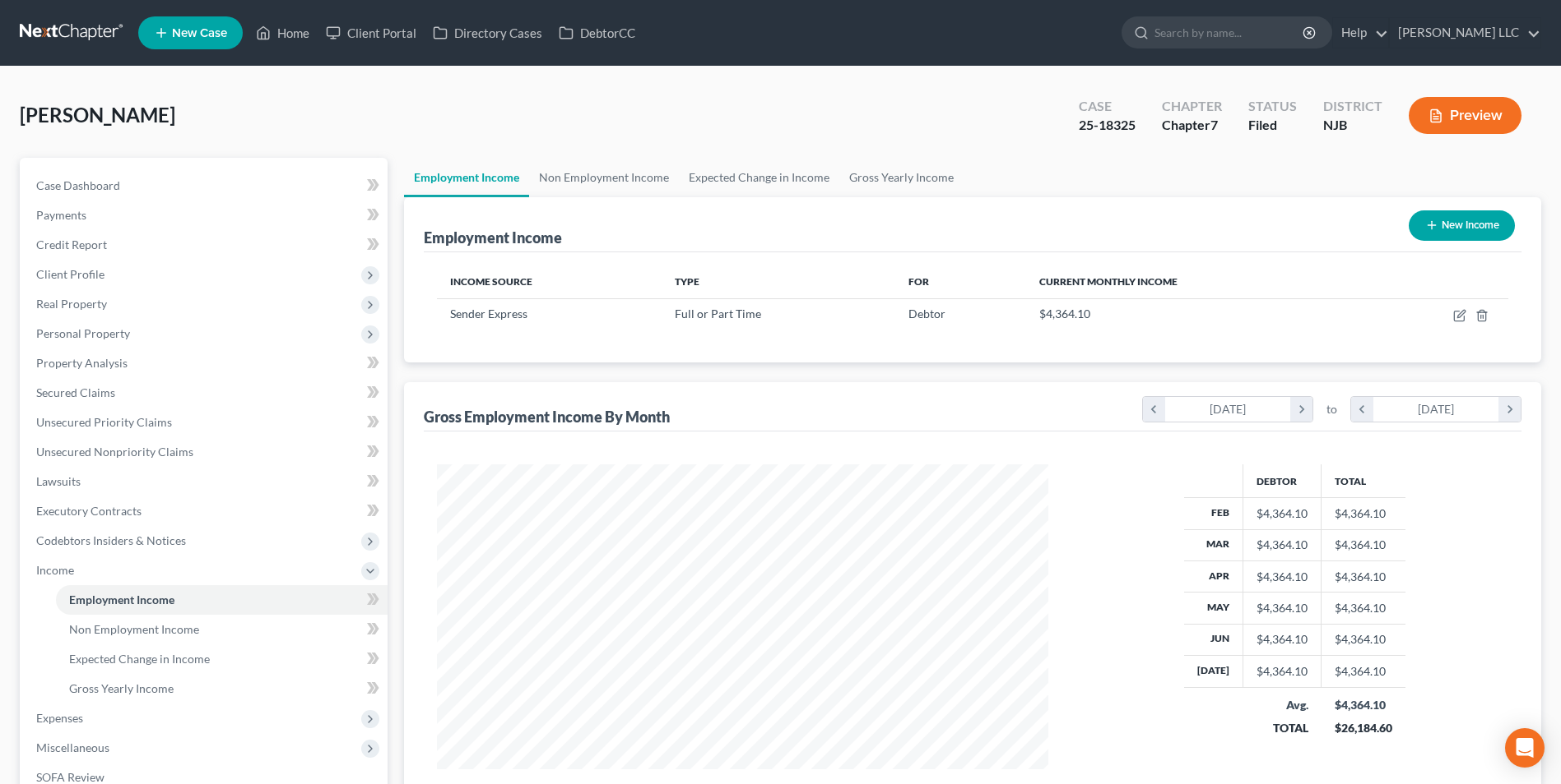
scroll to position [305, 644]
click at [600, 177] on link "Non Employment Income" at bounding box center [604, 177] width 150 height 40
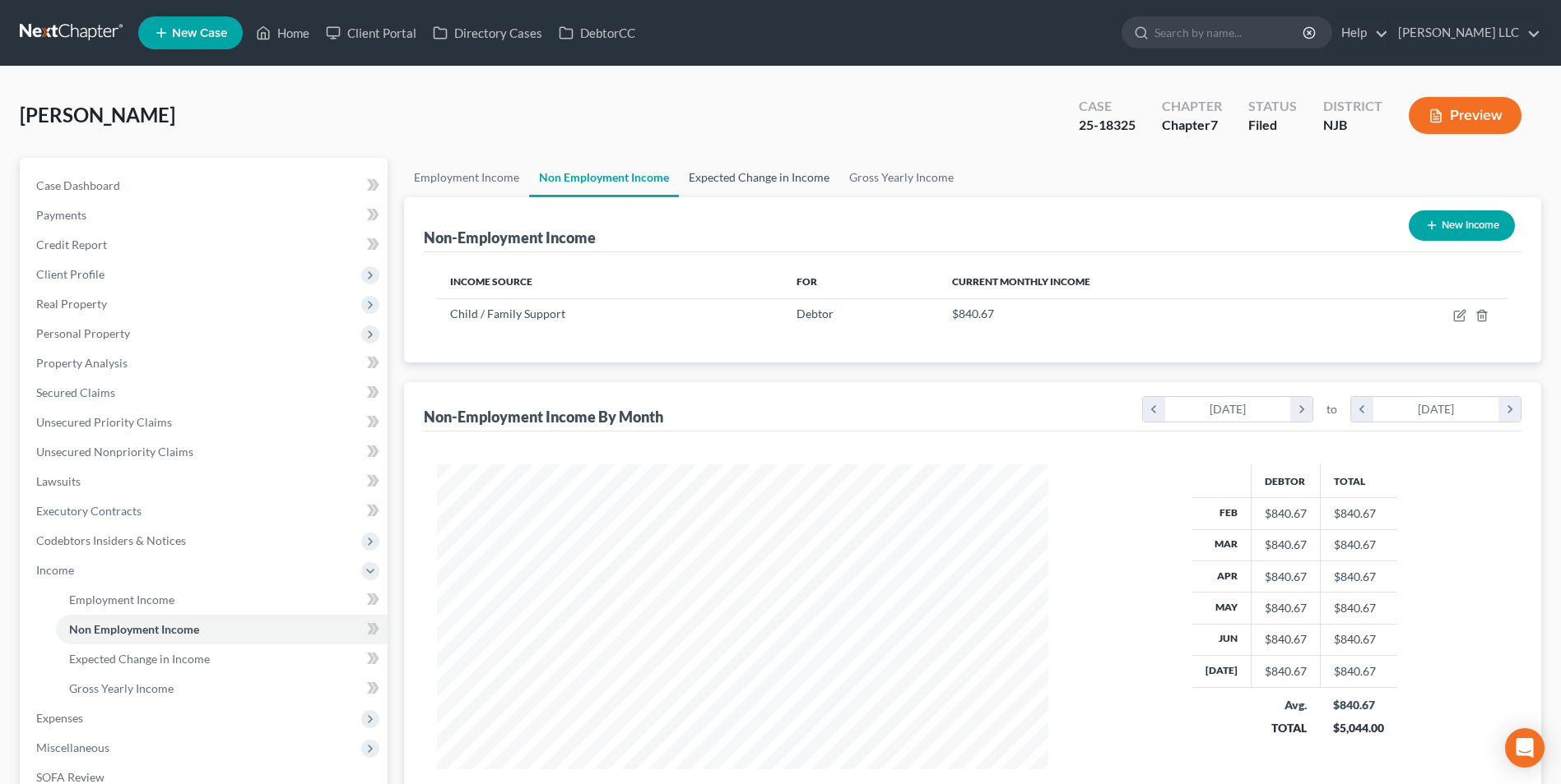
scroll to position [305, 644]
click at [467, 179] on link "Employment Income" at bounding box center [466, 177] width 125 height 40
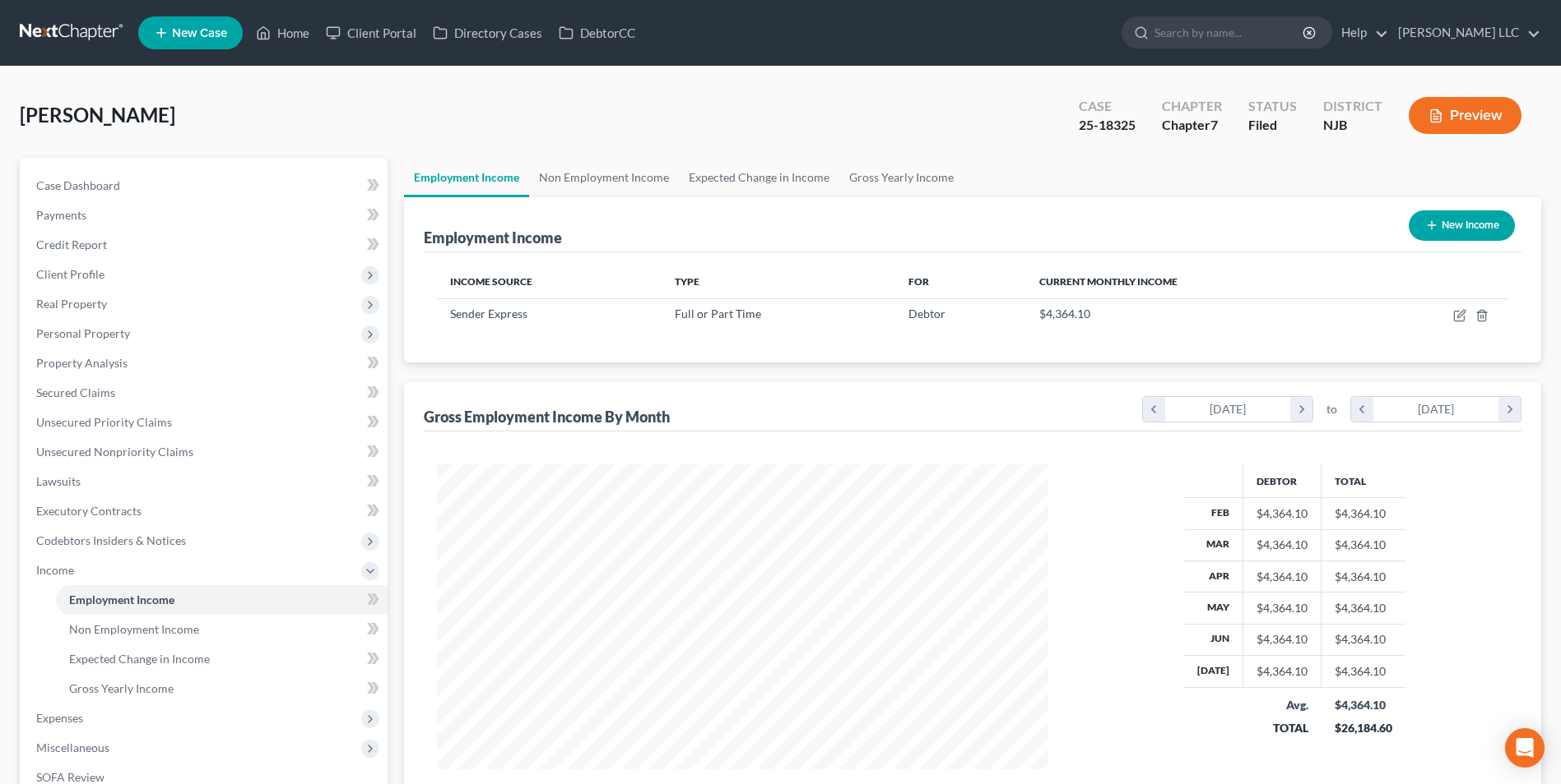
scroll to position [305, 644]
click at [886, 176] on link "Gross Yearly Income" at bounding box center [901, 177] width 124 height 40
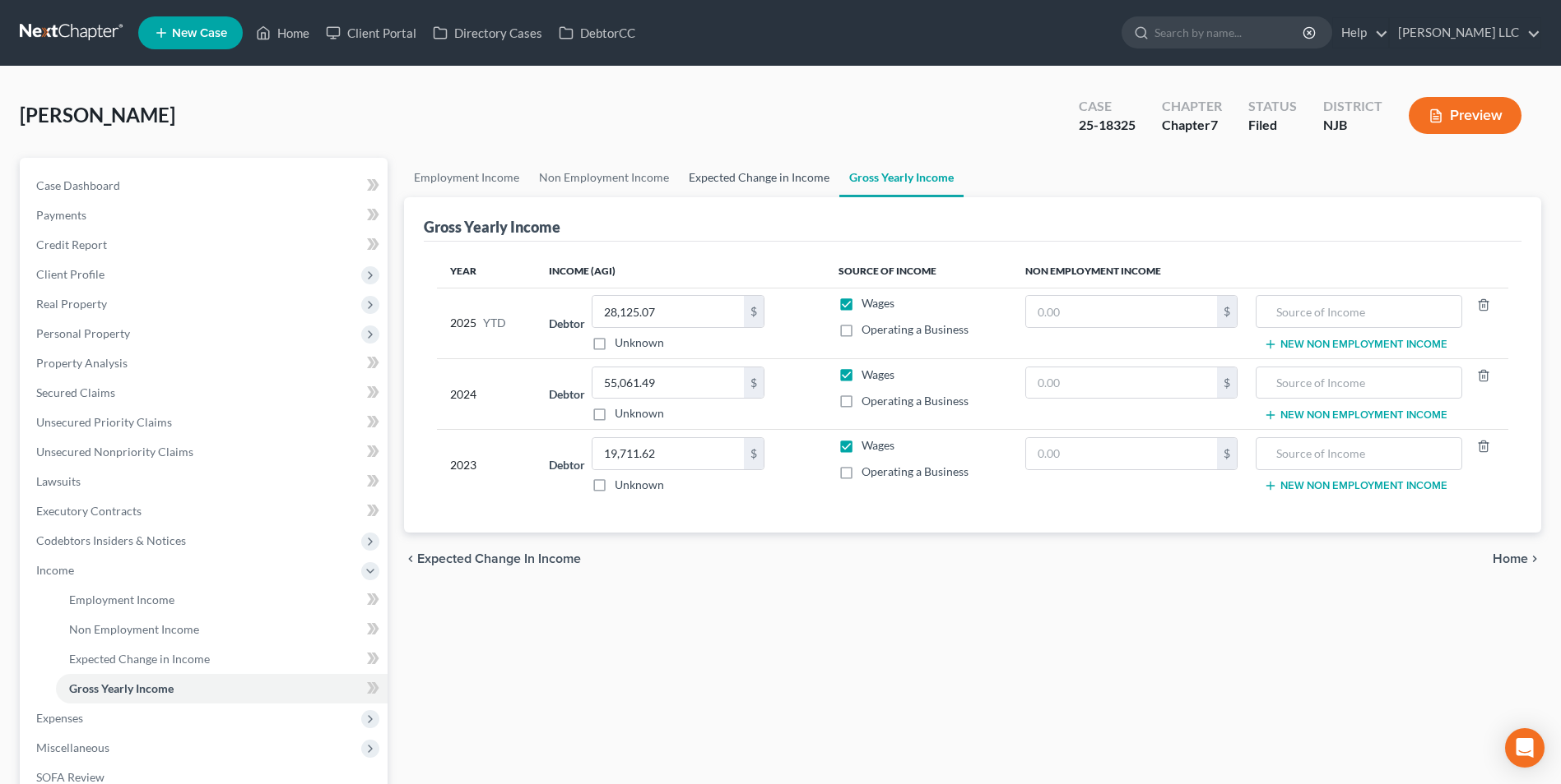
click at [740, 185] on link "Expected Change in Income" at bounding box center [759, 177] width 160 height 40
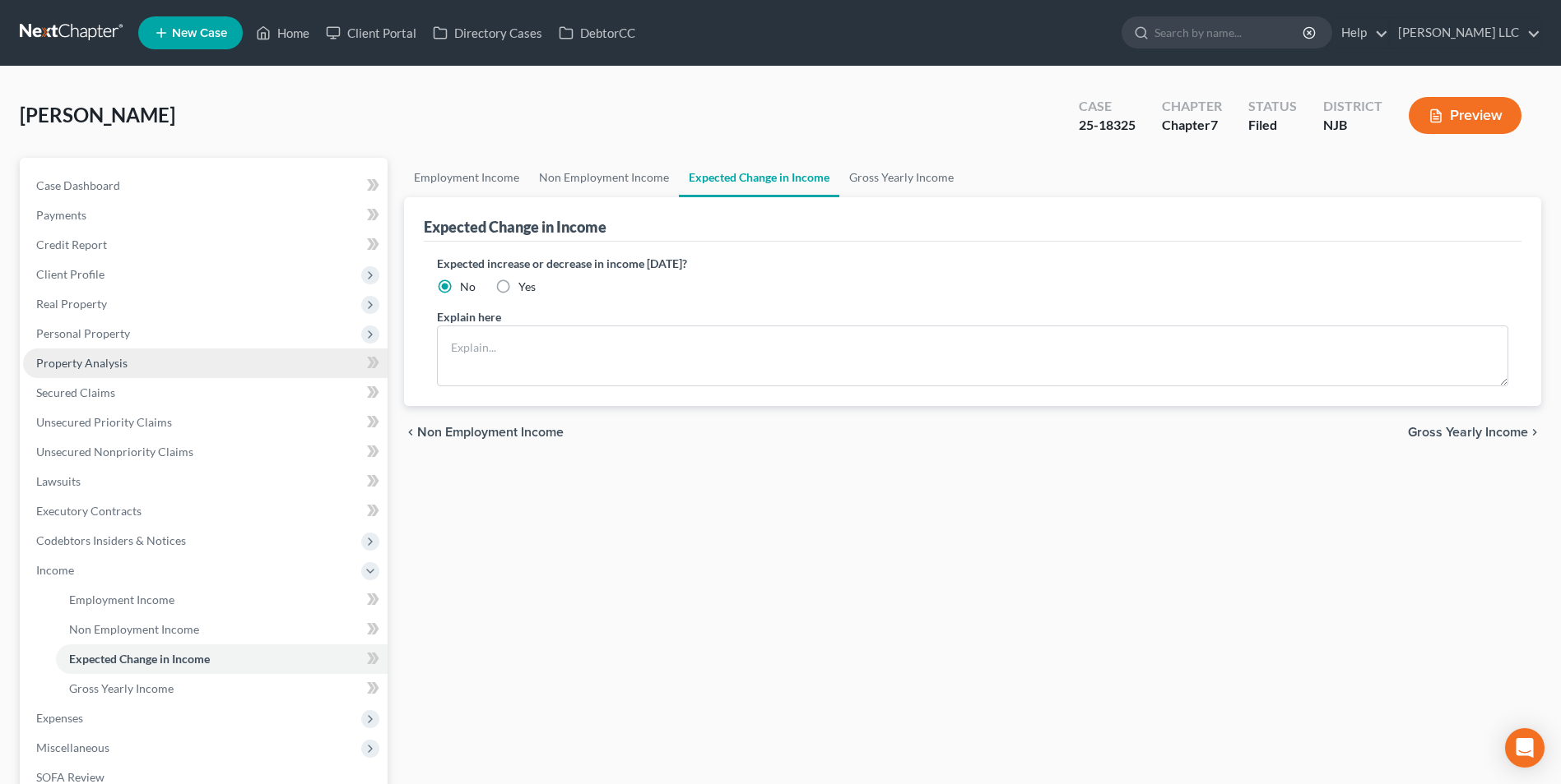
click at [122, 364] on span "Property Analysis" at bounding box center [82, 363] width 91 height 14
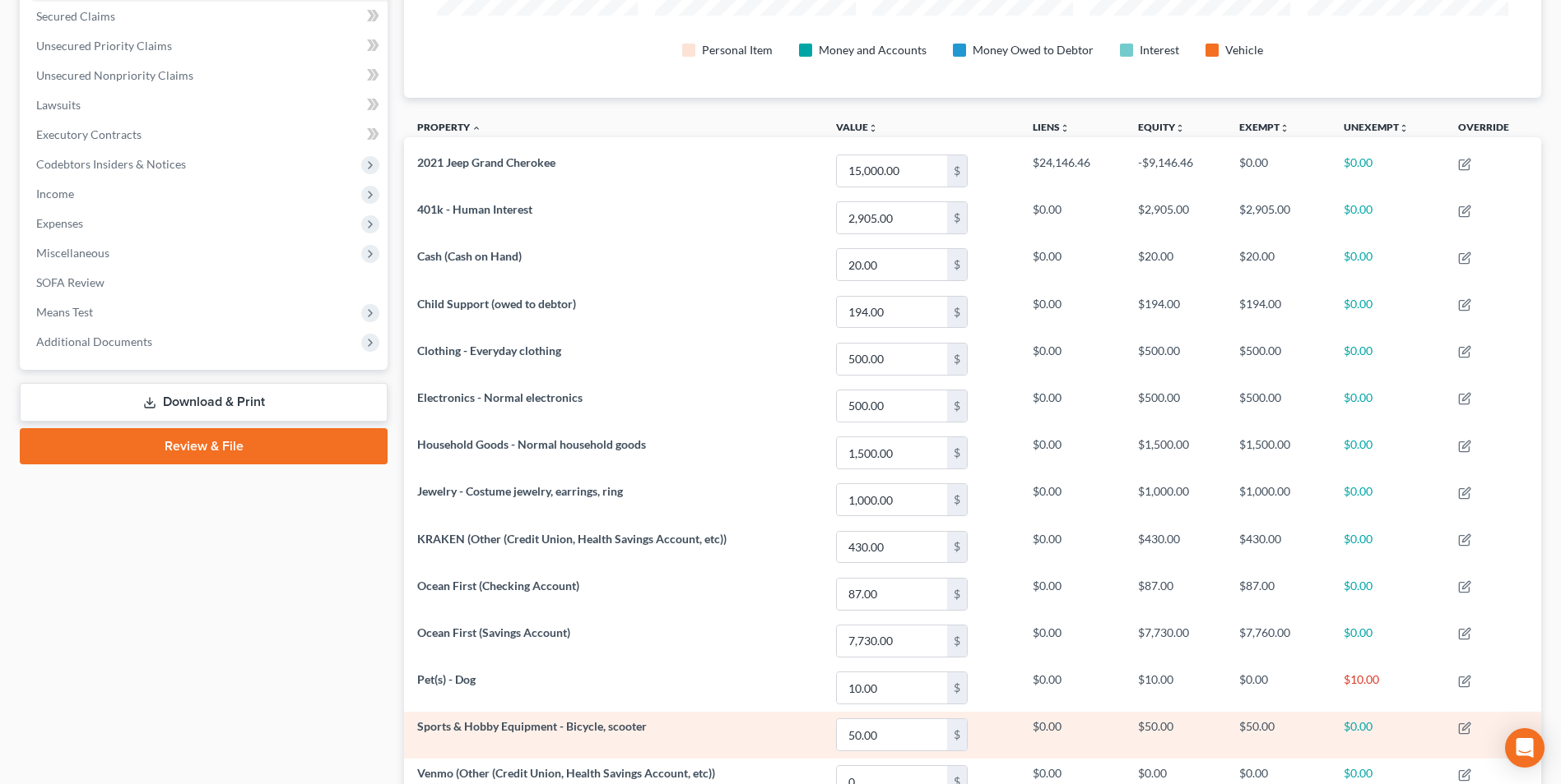
scroll to position [606, 0]
